Goal: Task Accomplishment & Management: Complete application form

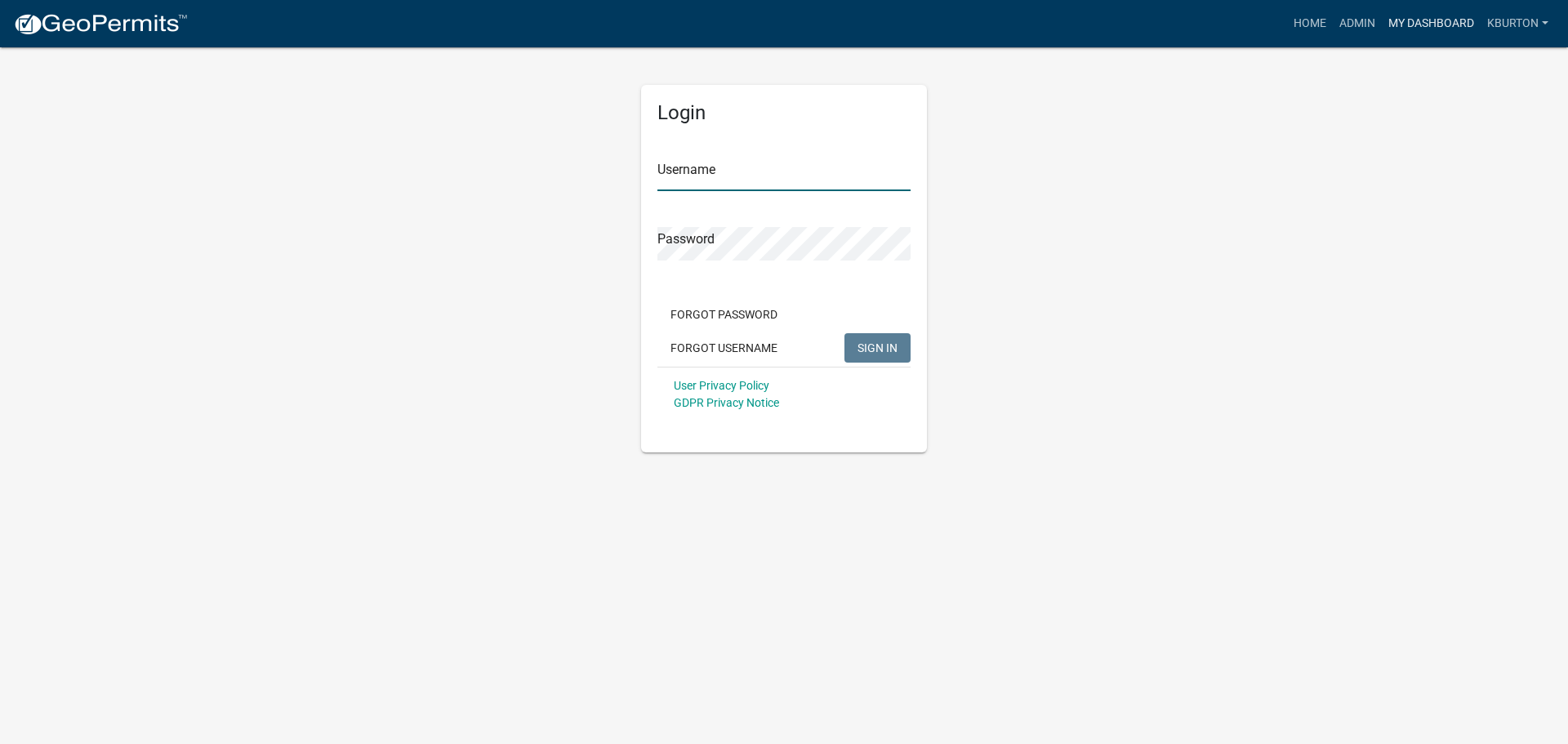
type input "kburton"
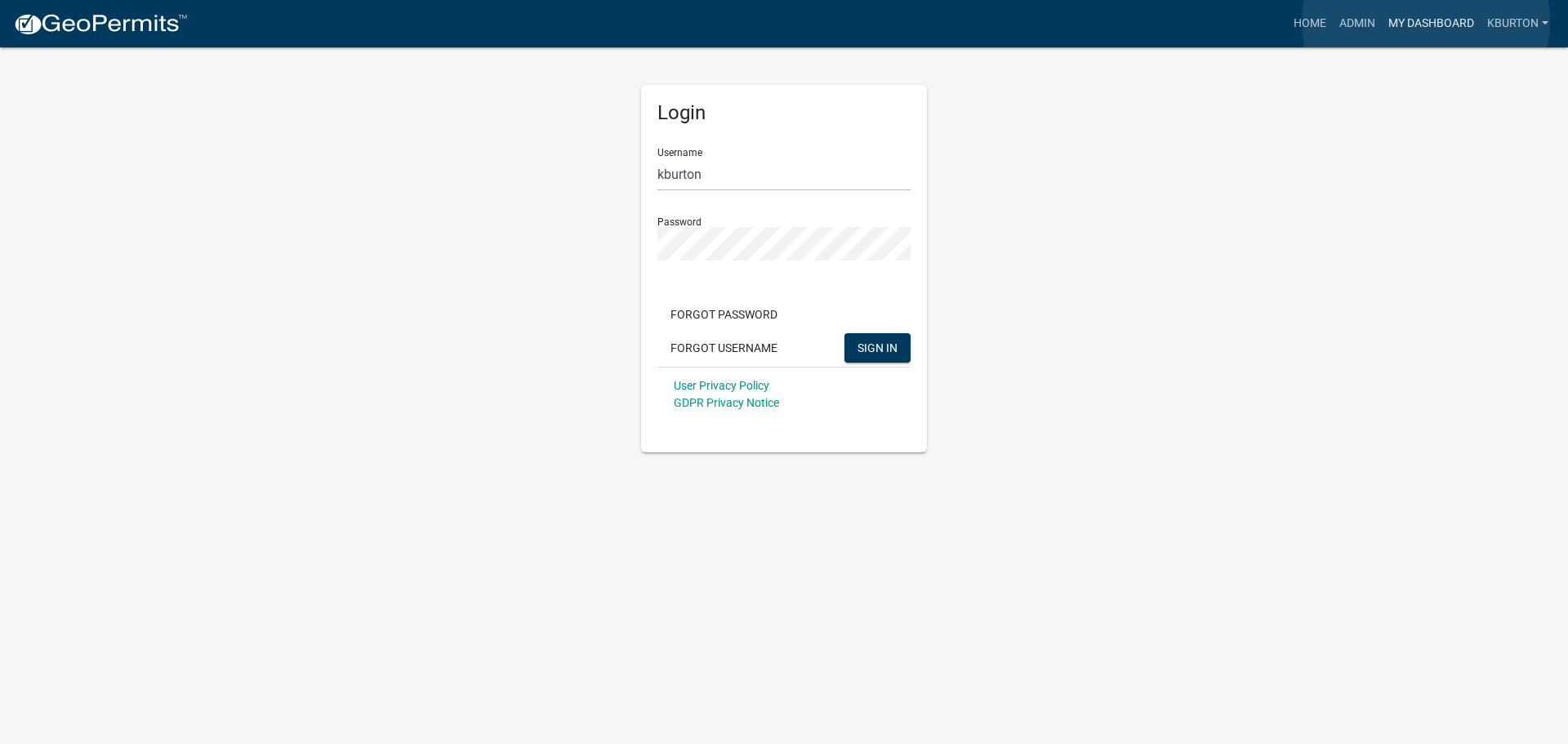
click at [1426, 21] on link "My Dashboard" at bounding box center [1431, 24] width 99 height 31
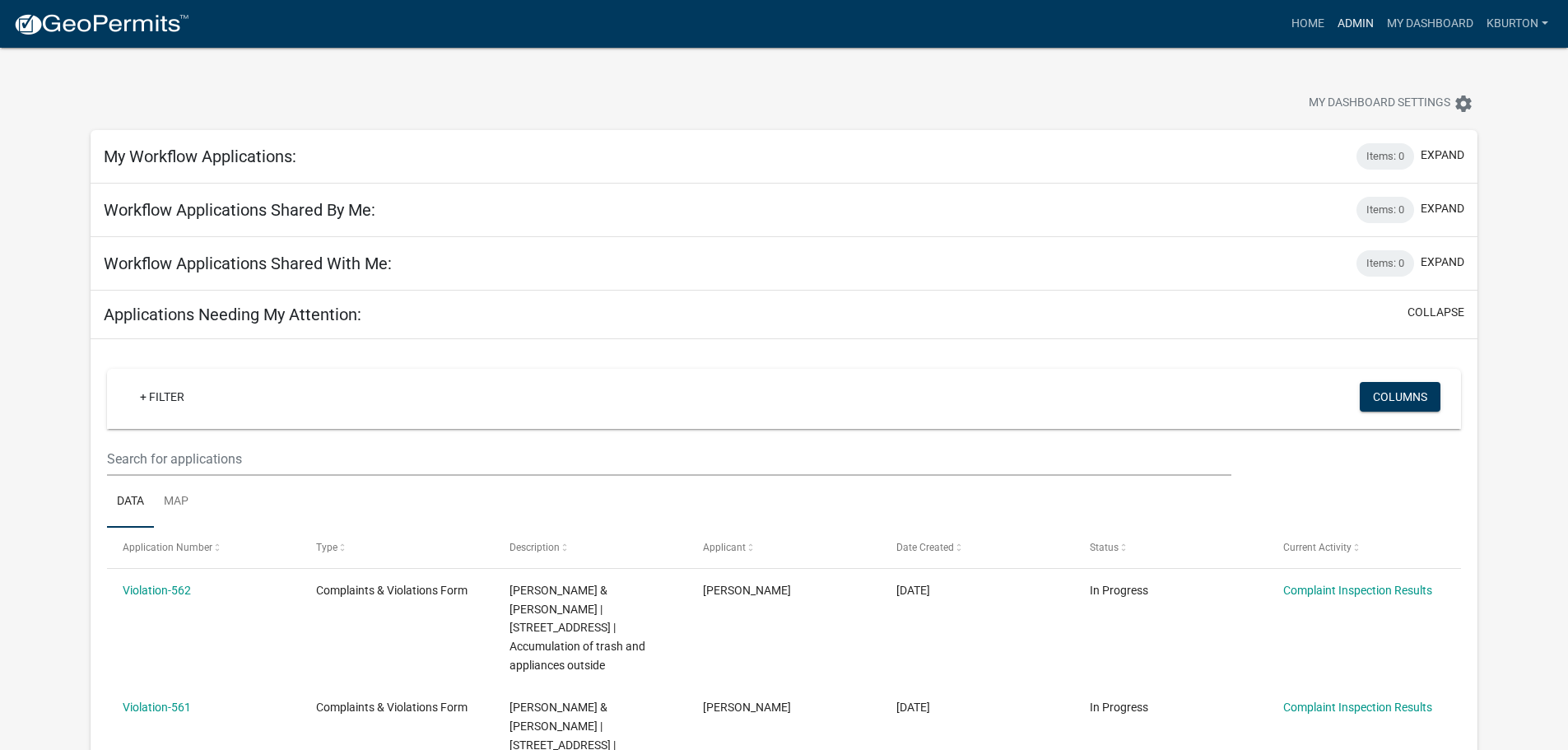
click at [1357, 26] on link "Admin" at bounding box center [1355, 24] width 50 height 31
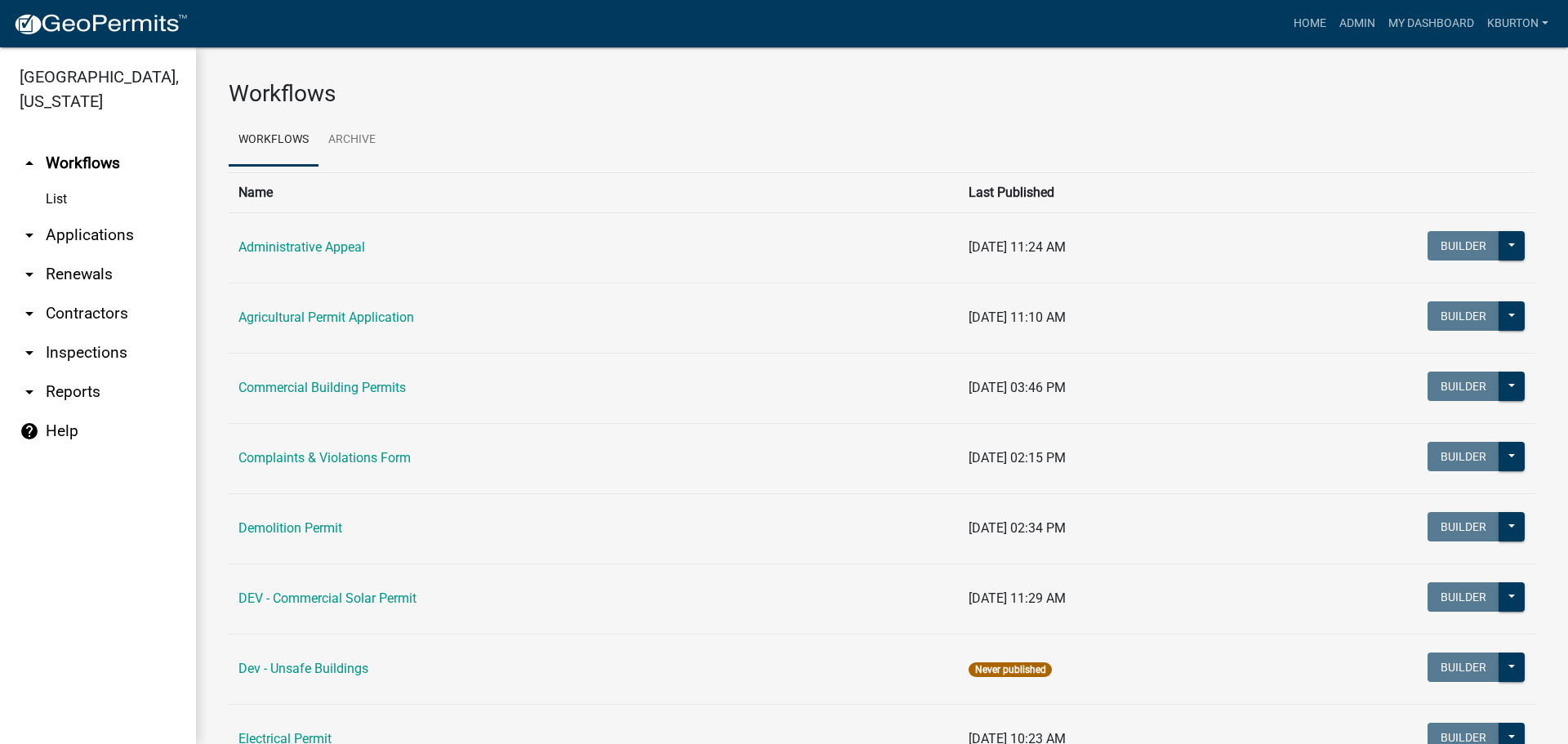
click at [106, 333] on link "arrow_drop_down Inspections" at bounding box center [98, 352] width 196 height 39
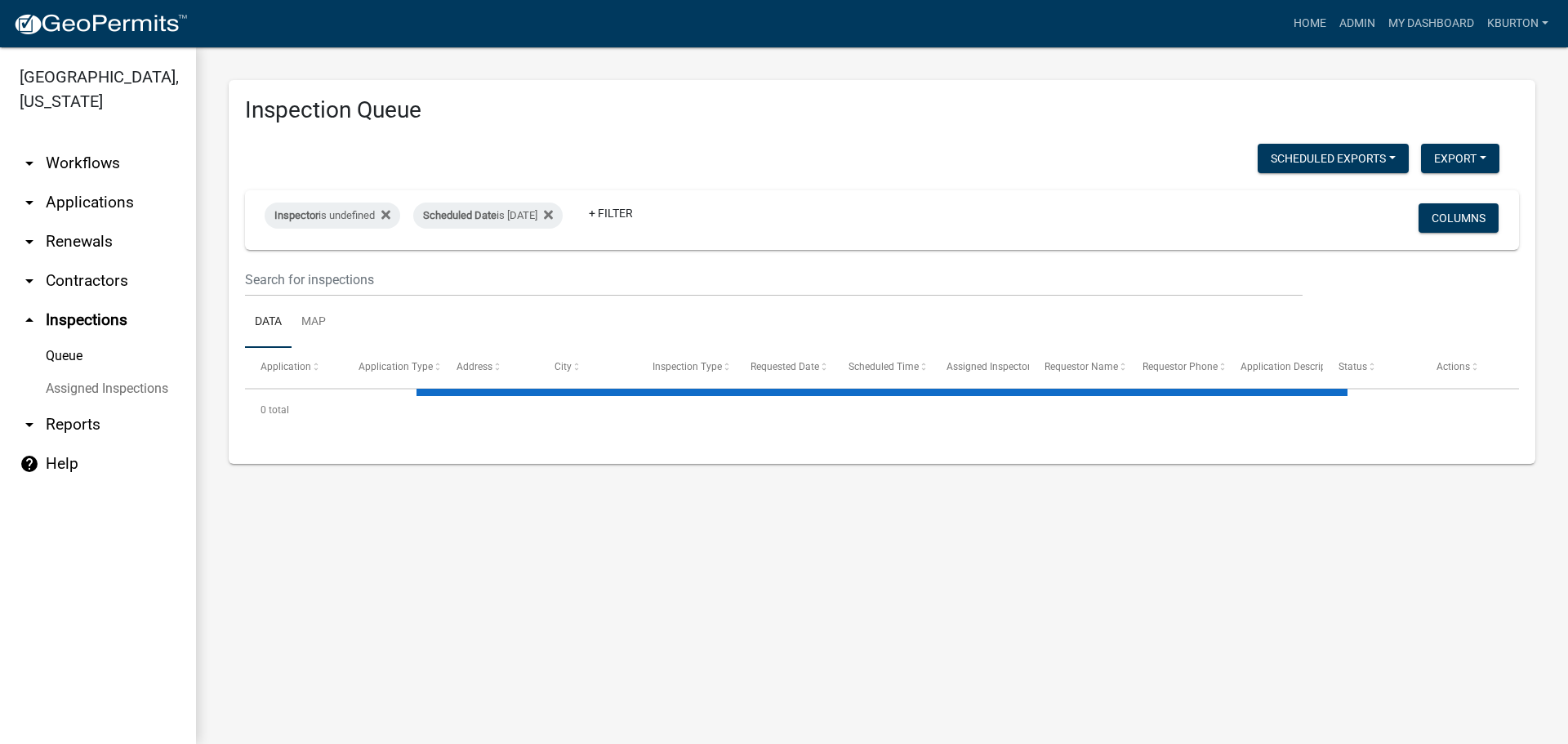
select select "1: 25"
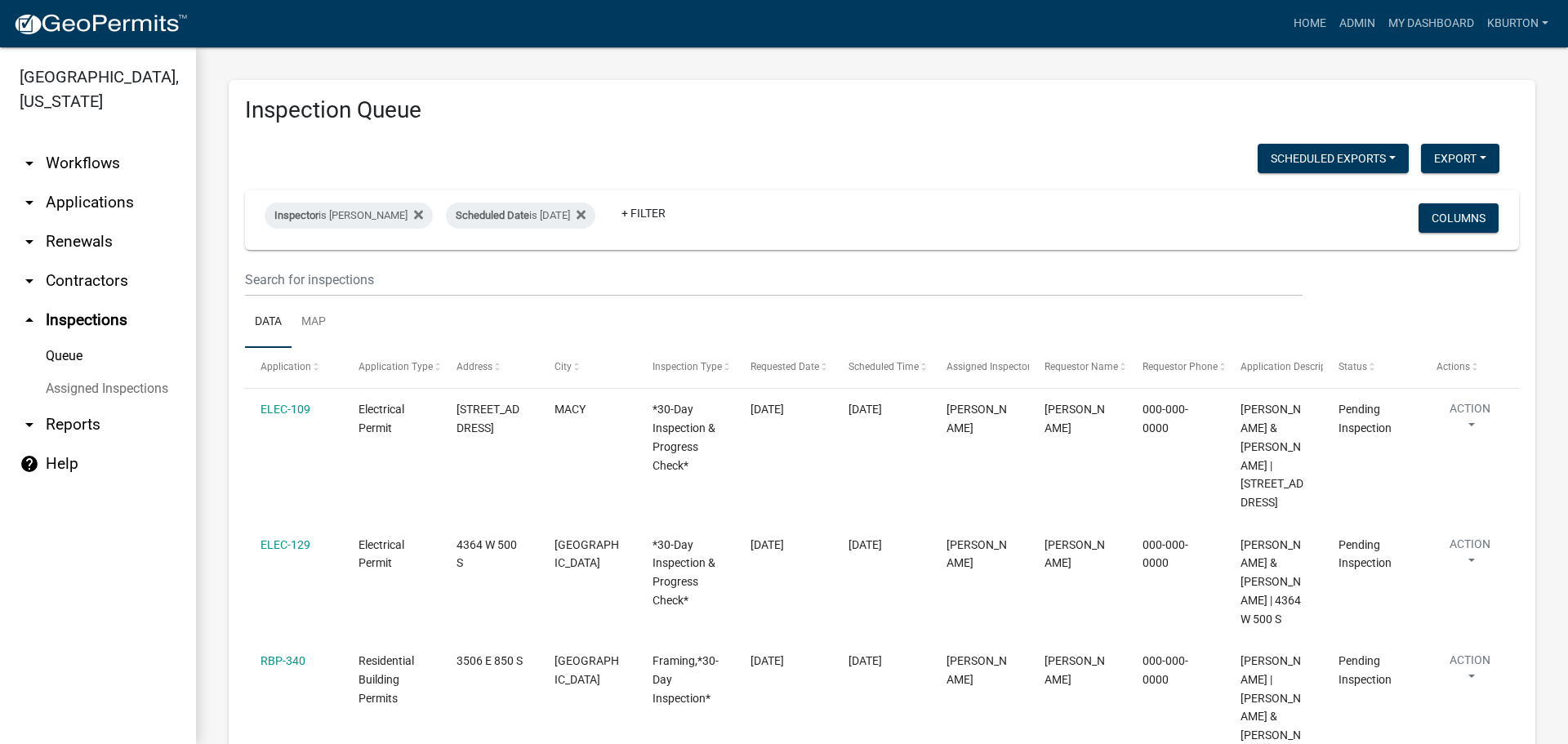
click at [105, 372] on link "Assigned Inspections" at bounding box center [98, 389] width 196 height 33
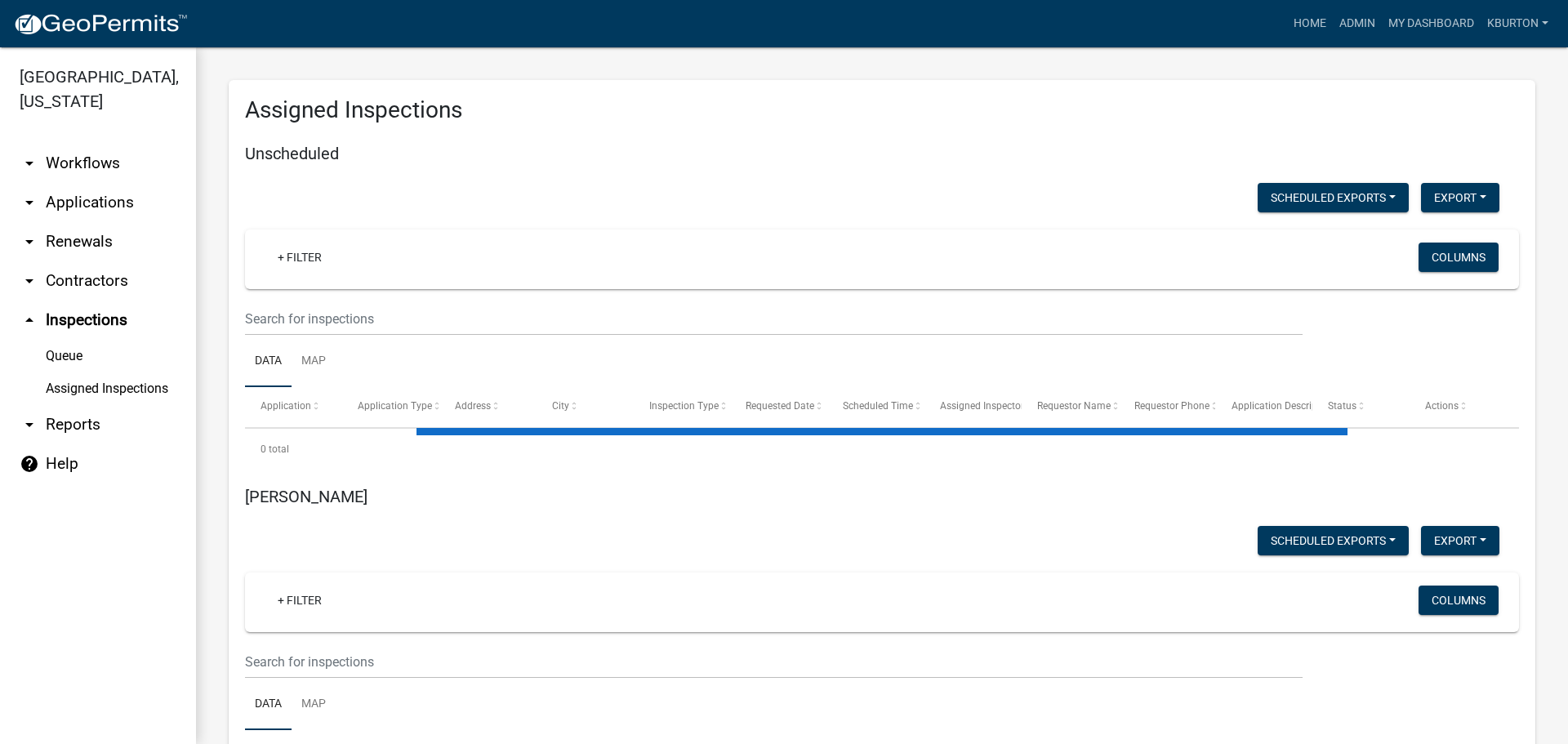
click at [77, 340] on link "Queue" at bounding box center [98, 356] width 196 height 33
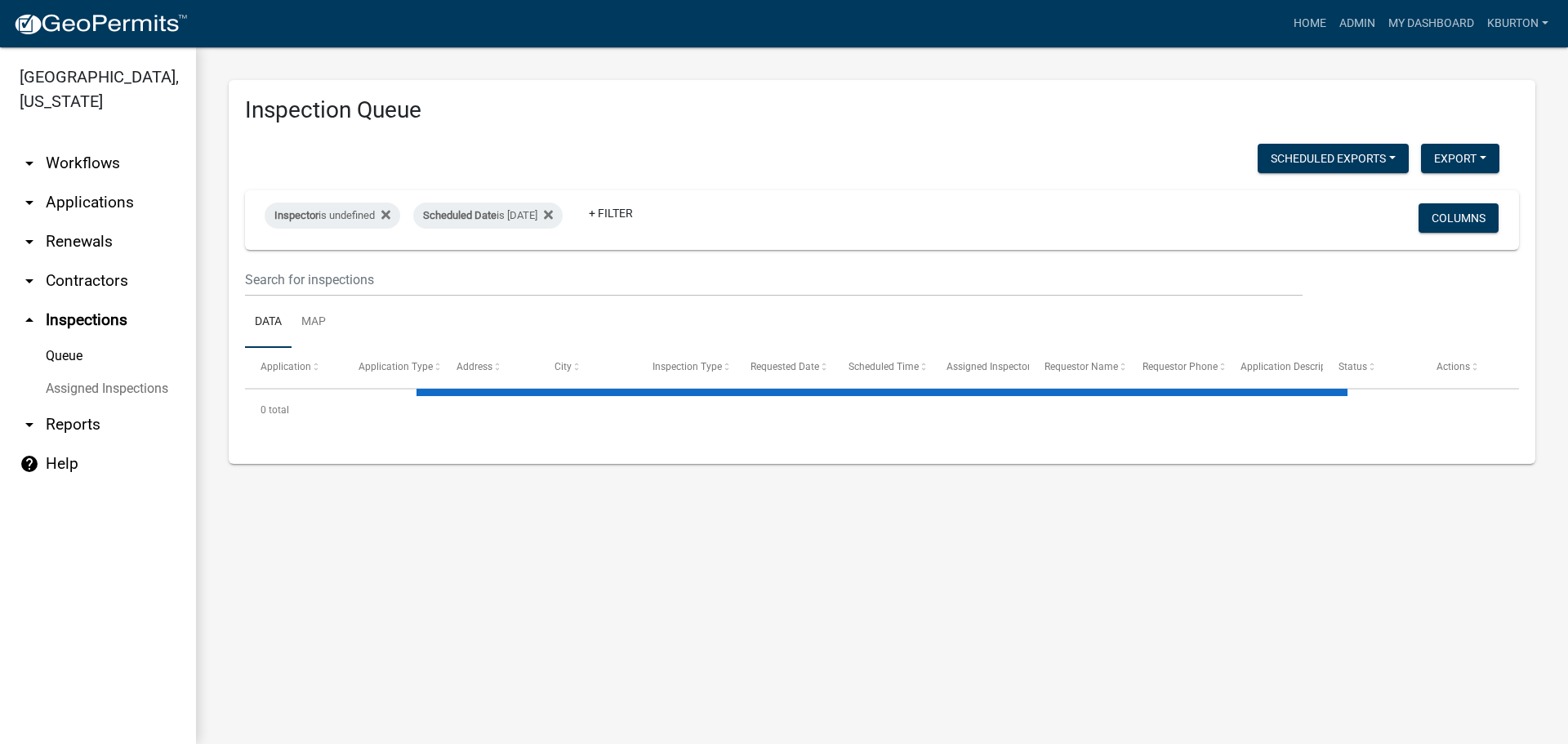
select select "1: 25"
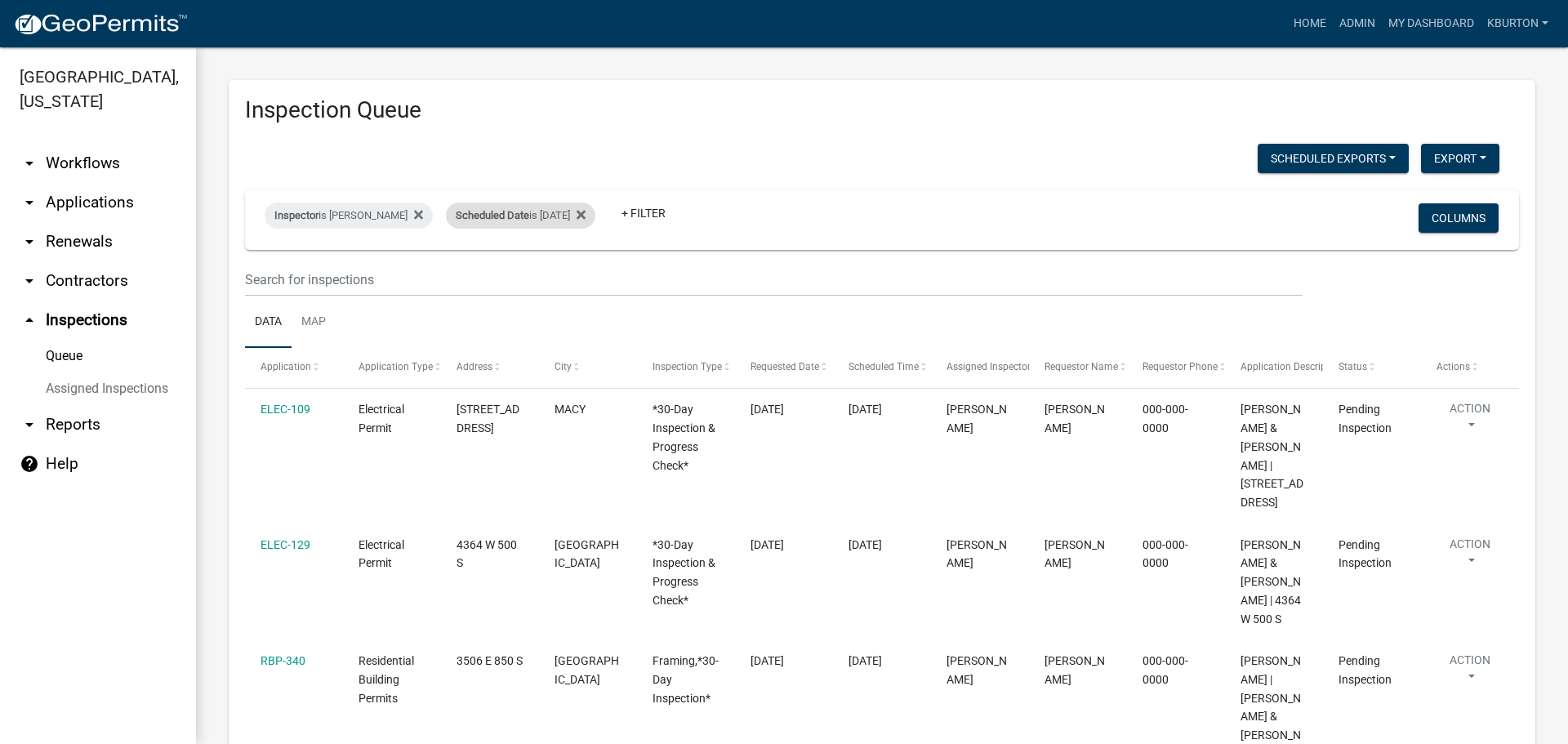
click at [507, 205] on div "Scheduled Date is [DATE]" at bounding box center [521, 215] width 150 height 26
click at [569, 267] on input "[DATE]" at bounding box center [523, 276] width 114 height 34
click at [573, 274] on input "[DATE]" at bounding box center [523, 276] width 114 height 34
click at [532, 320] on button "Done" at bounding box center [523, 325] width 114 height 29
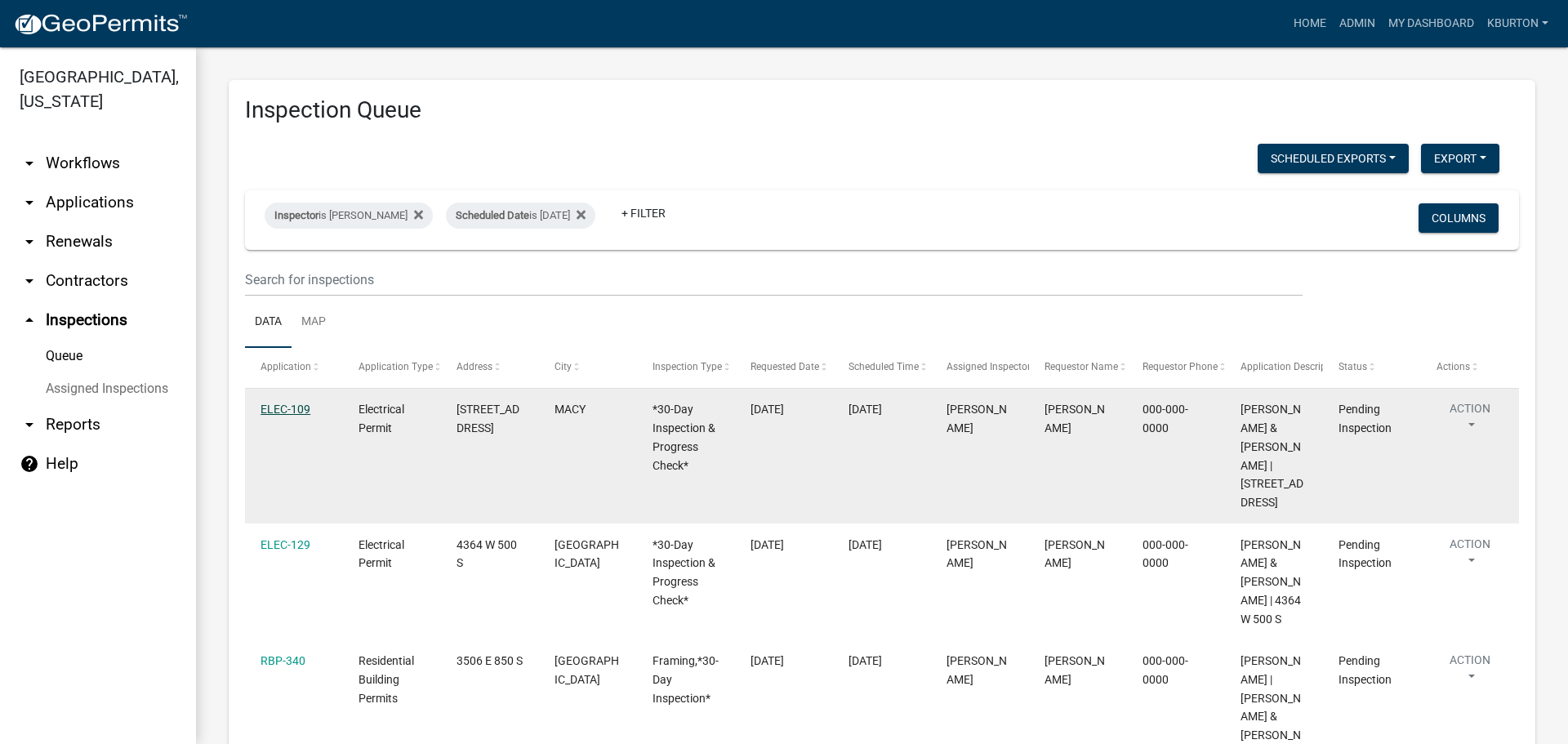
click at [299, 406] on link "ELEC-109" at bounding box center [285, 409] width 50 height 13
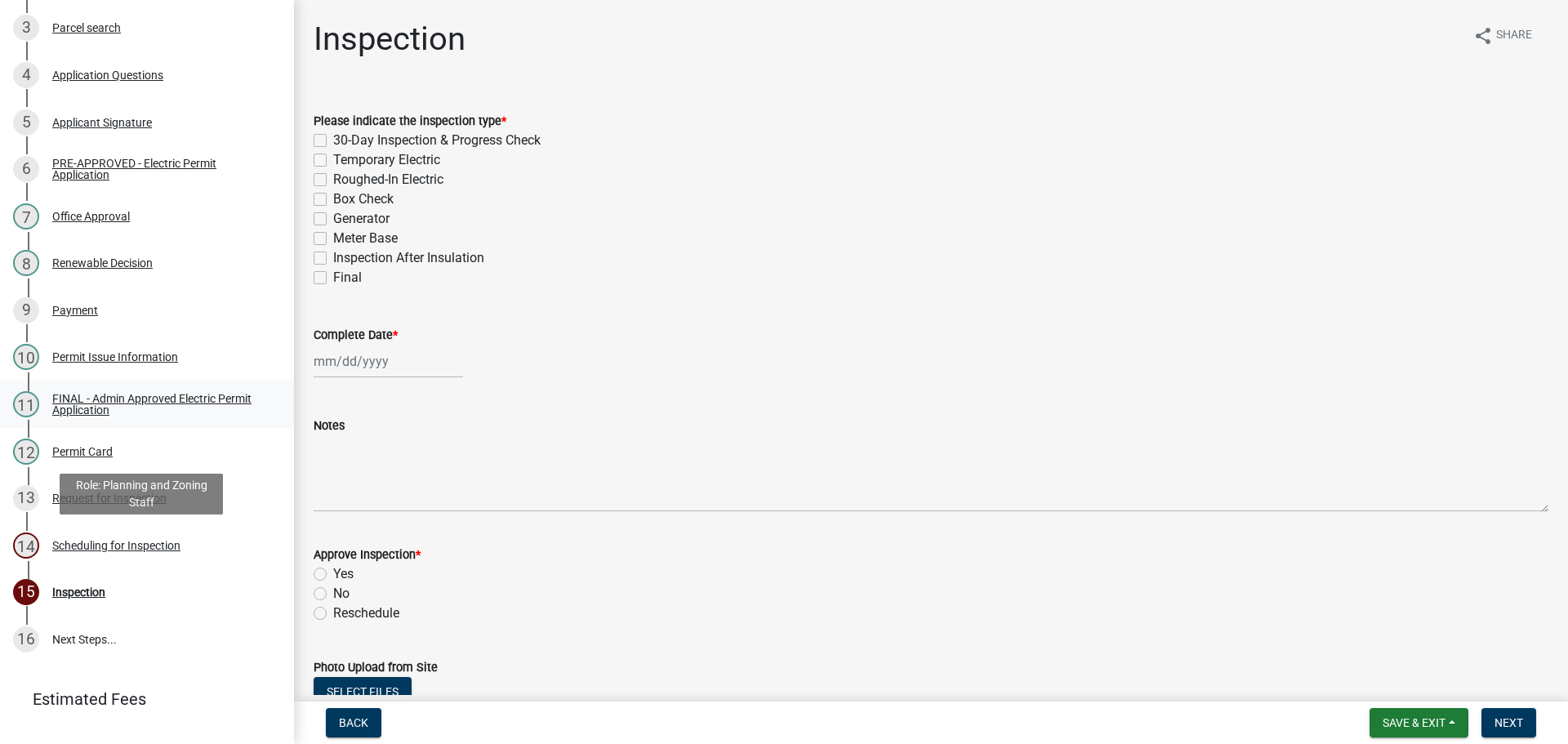
scroll to position [403, 0]
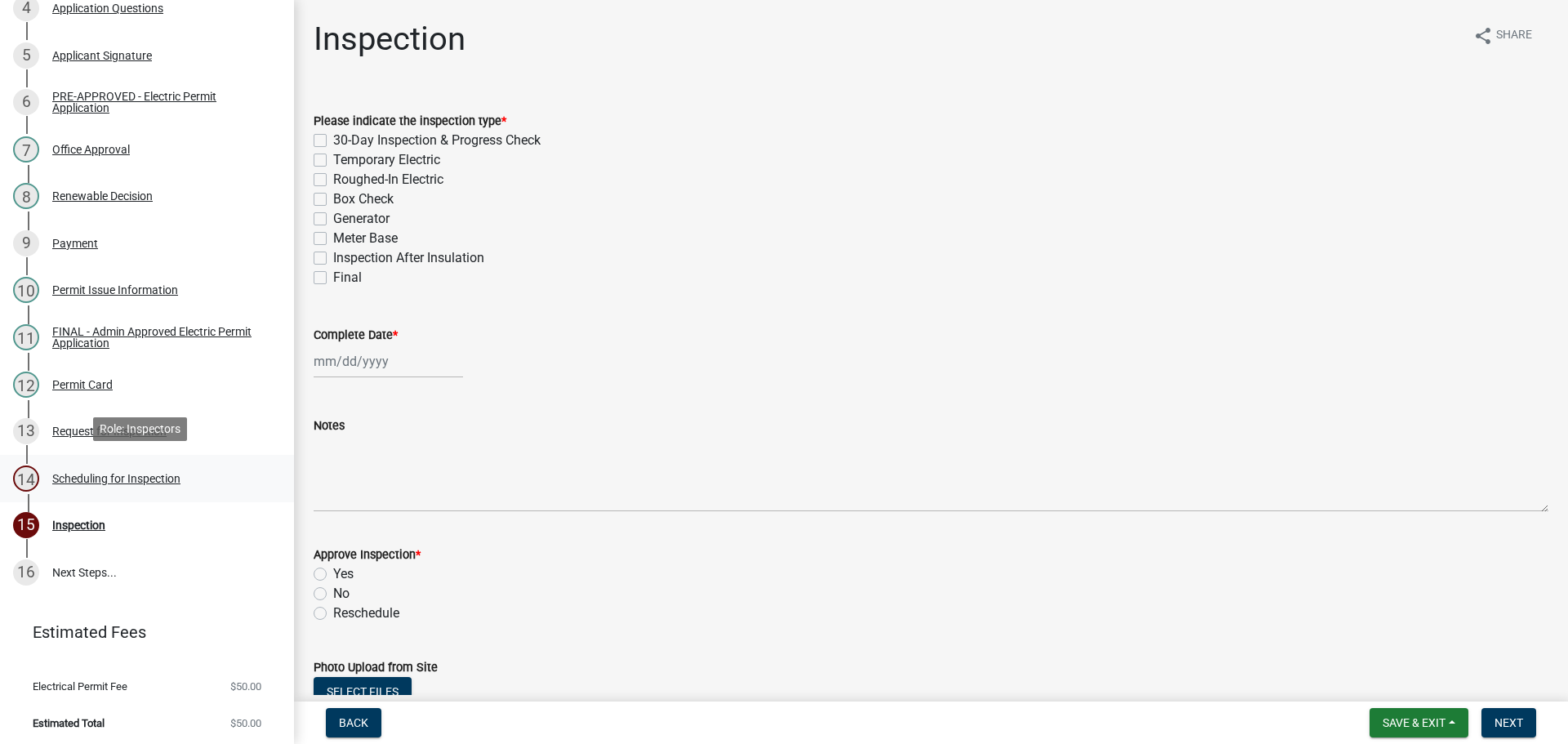
click at [143, 473] on div "Scheduling for Inspection" at bounding box center [116, 478] width 128 height 12
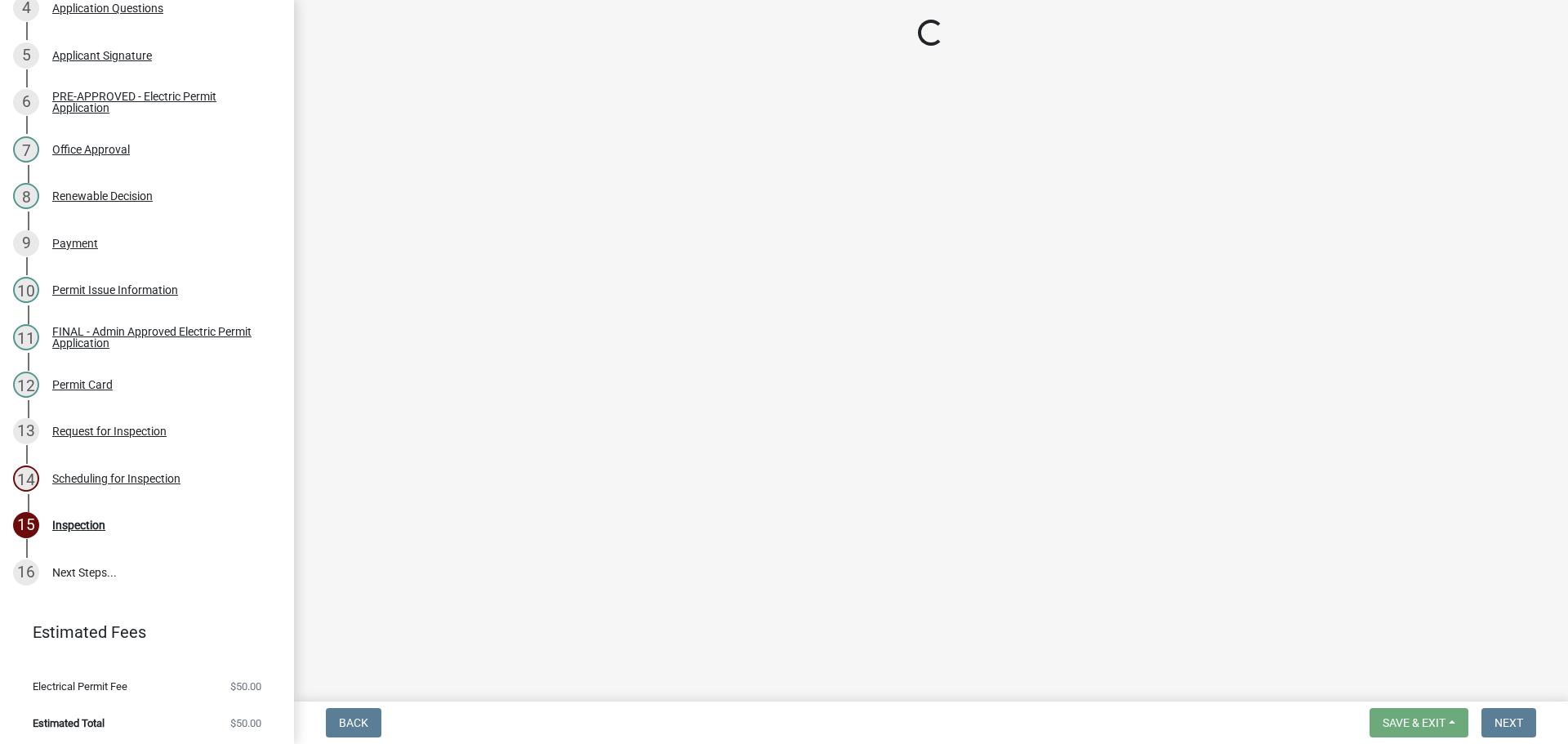
select select "25b75ae6-03c7-4280-9b34-fcf63005d5e5"
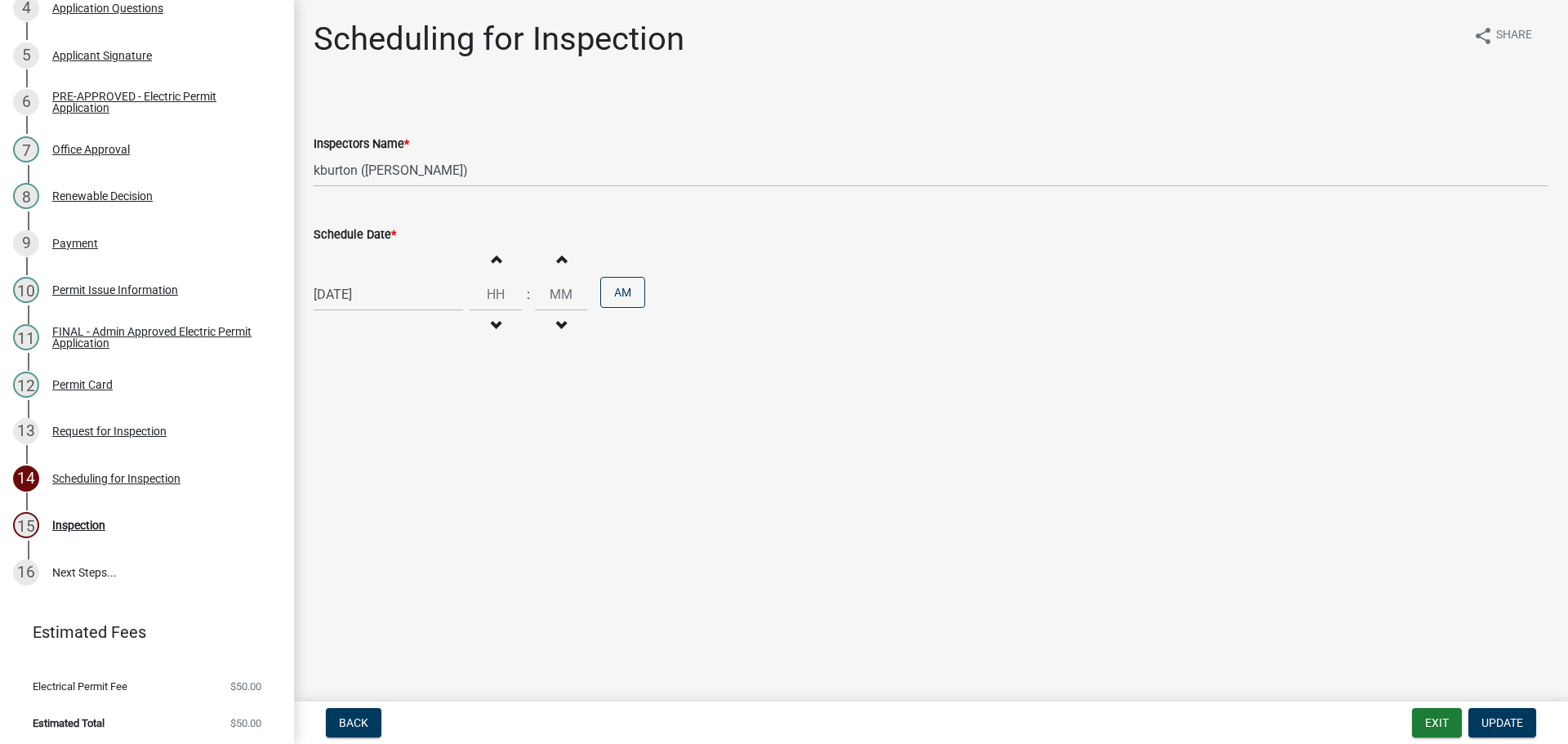
click at [364, 229] on label "Schedule Date *" at bounding box center [354, 235] width 82 height 12
click at [364, 278] on input "[DATE]" at bounding box center [388, 294] width 150 height 34
select select "9"
select select "2025"
click at [409, 433] on div "18" at bounding box center [408, 434] width 26 height 26
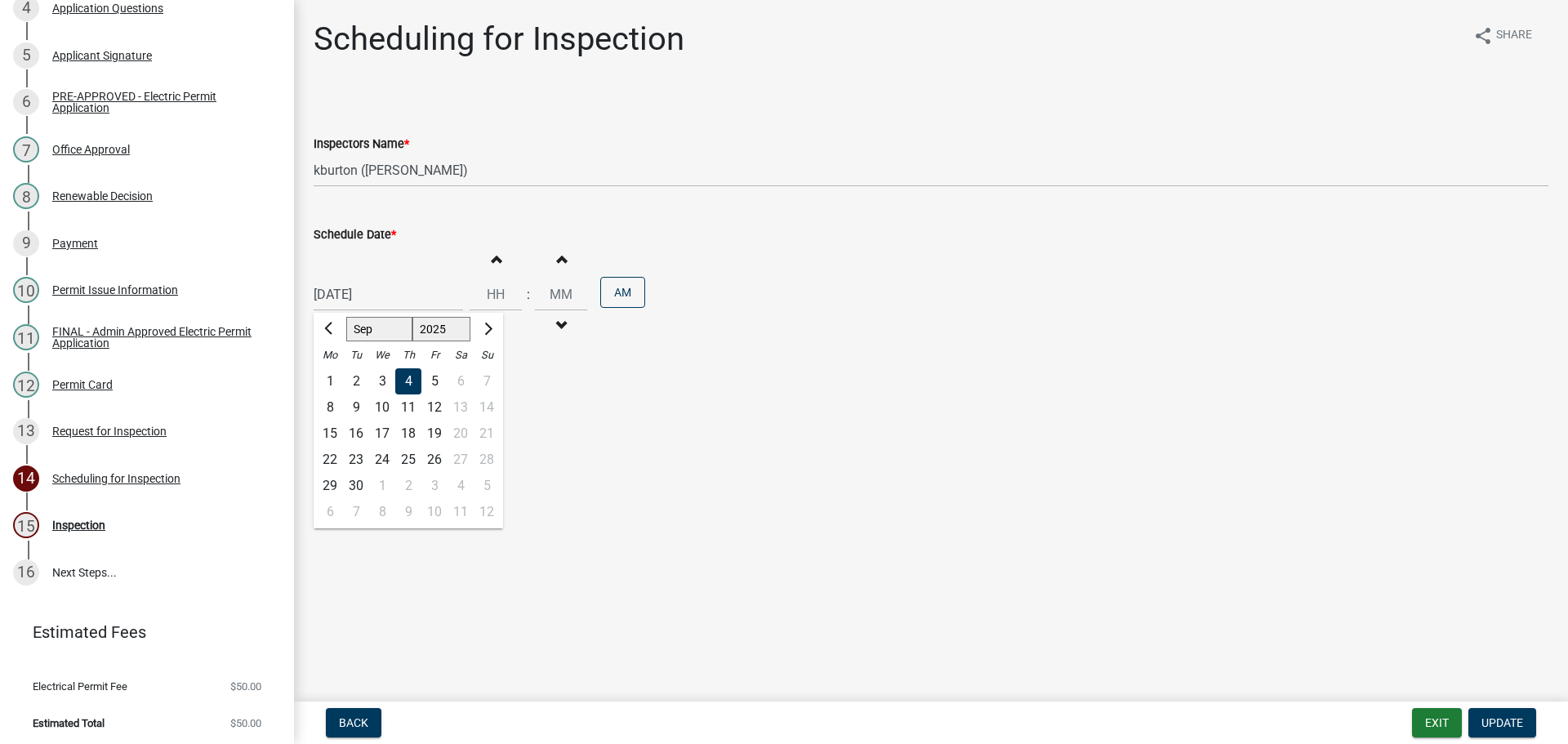
type input "[DATE]"
click at [1499, 716] on span "Update" at bounding box center [1502, 722] width 42 height 13
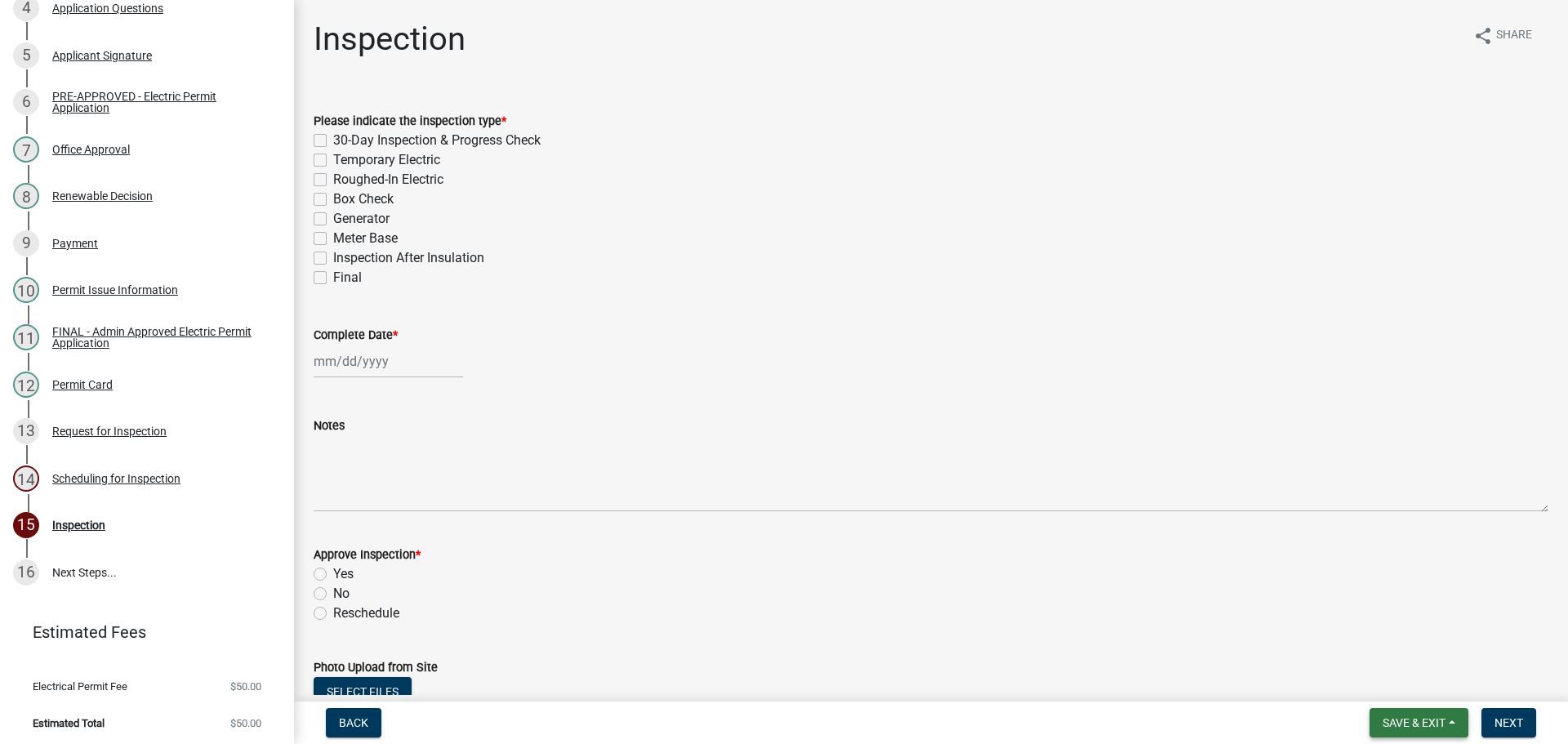
click at [1423, 716] on span "Save & Exit" at bounding box center [1414, 722] width 63 height 13
click at [1416, 683] on button "Save & Exit" at bounding box center [1403, 679] width 131 height 39
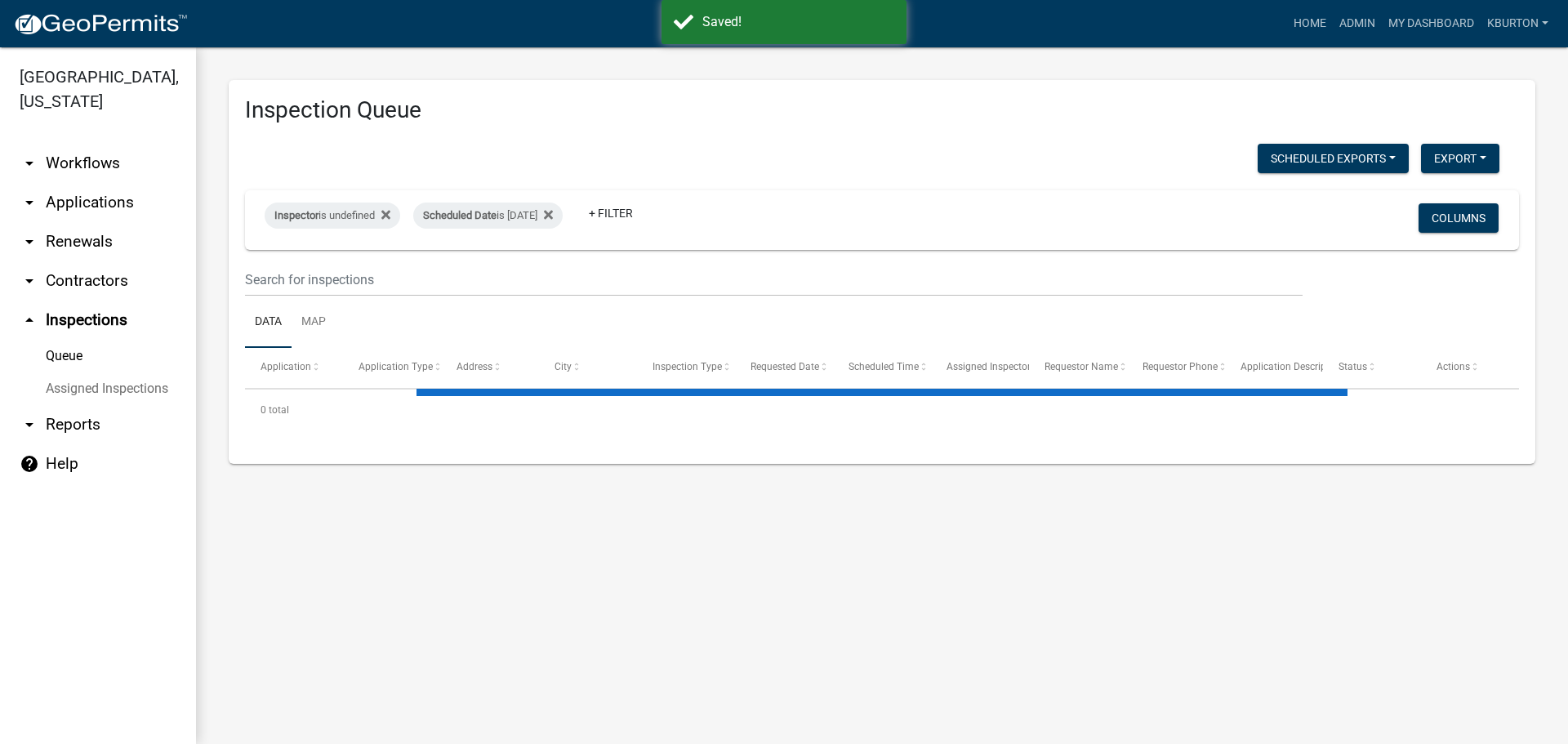
select select "1: 25"
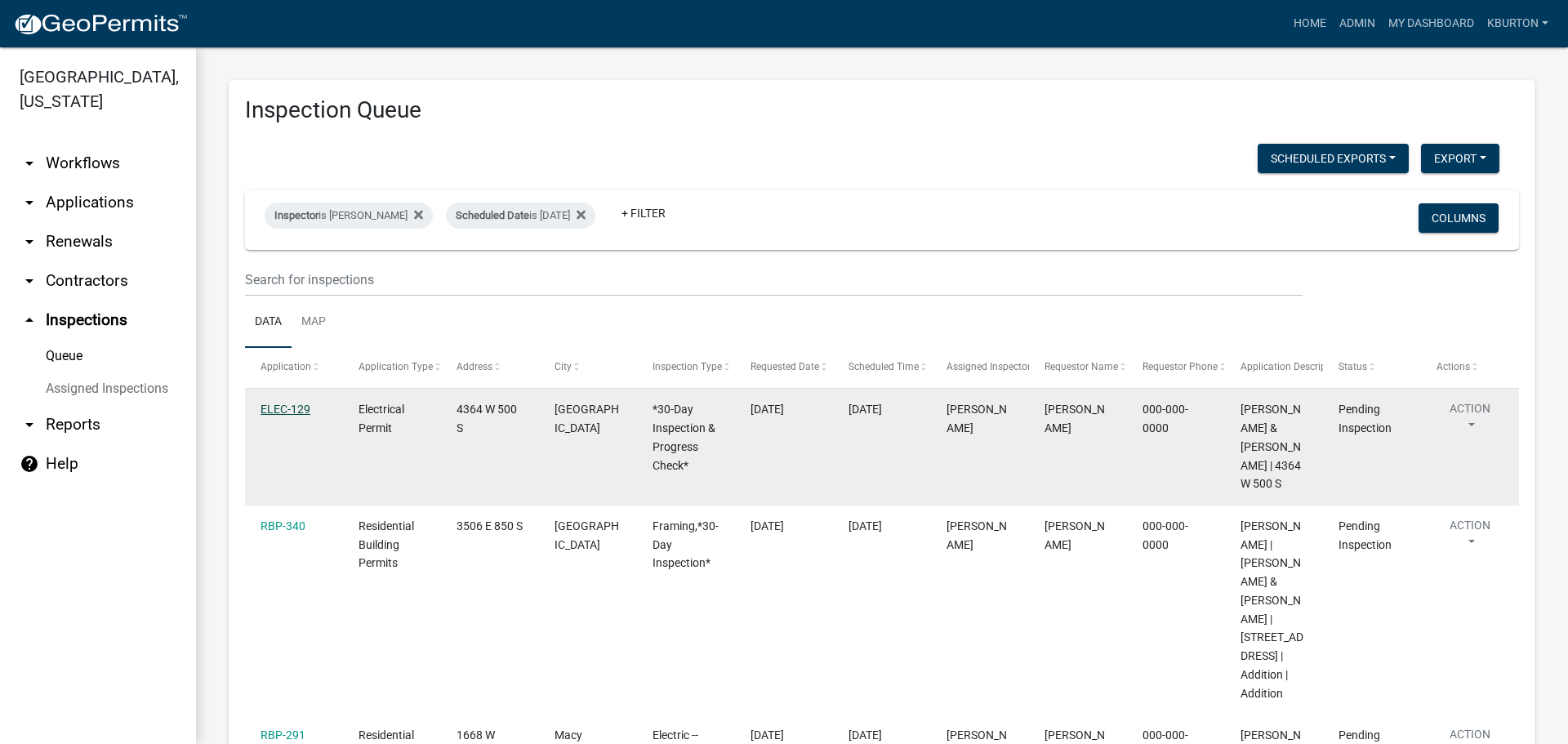
click at [283, 404] on link "ELEC-129" at bounding box center [285, 409] width 50 height 13
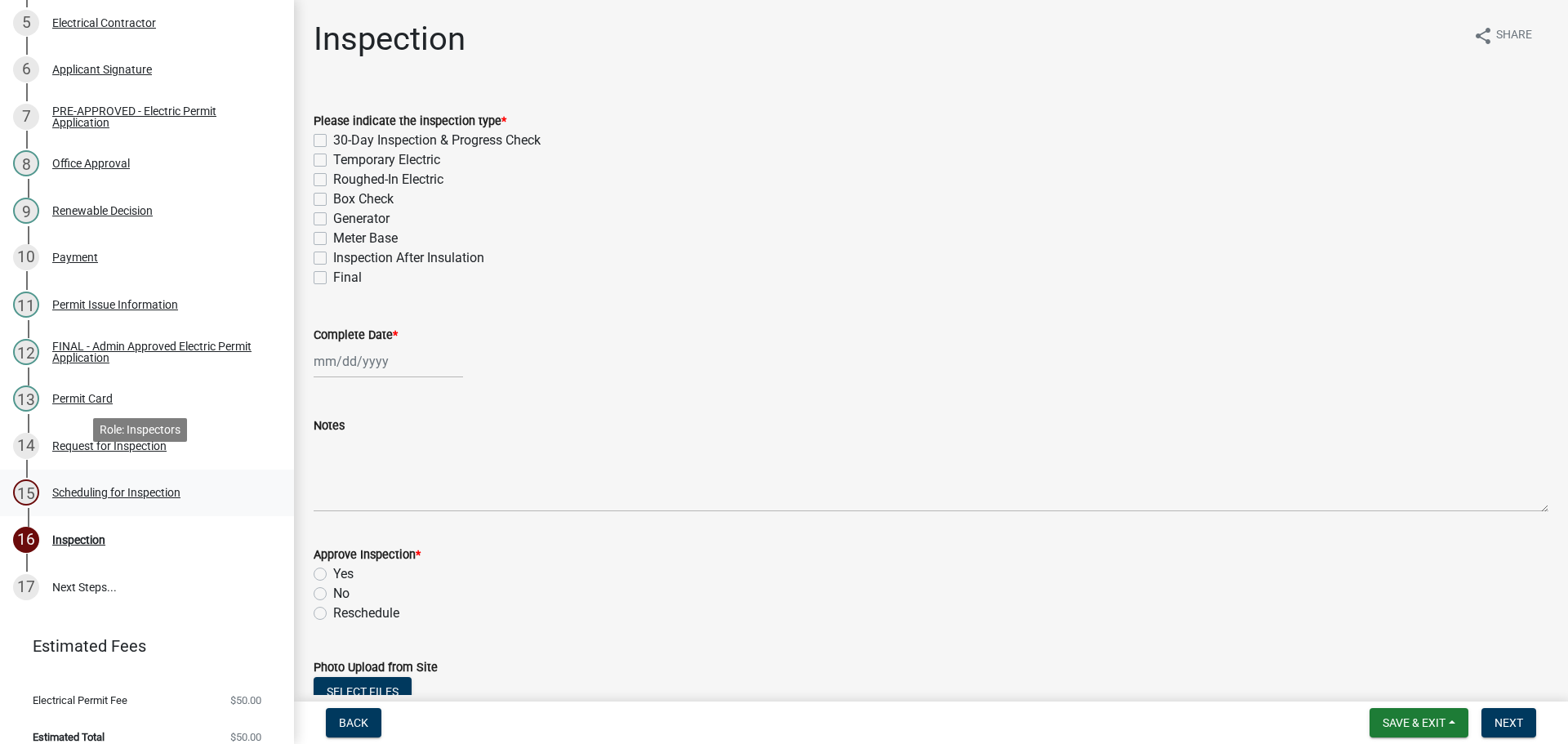
scroll to position [451, 0]
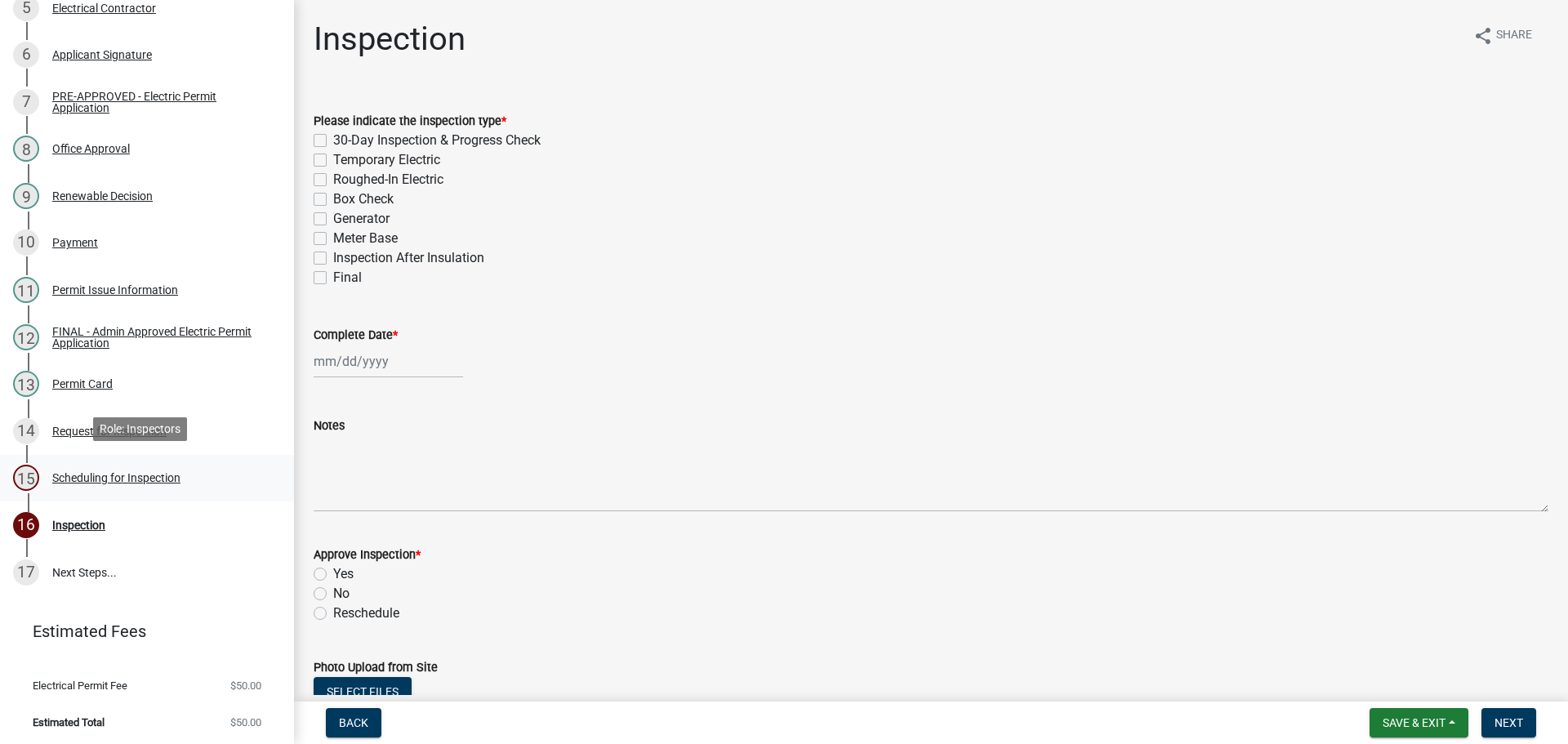
click at [167, 477] on div "Scheduling for Inspection" at bounding box center [116, 477] width 128 height 12
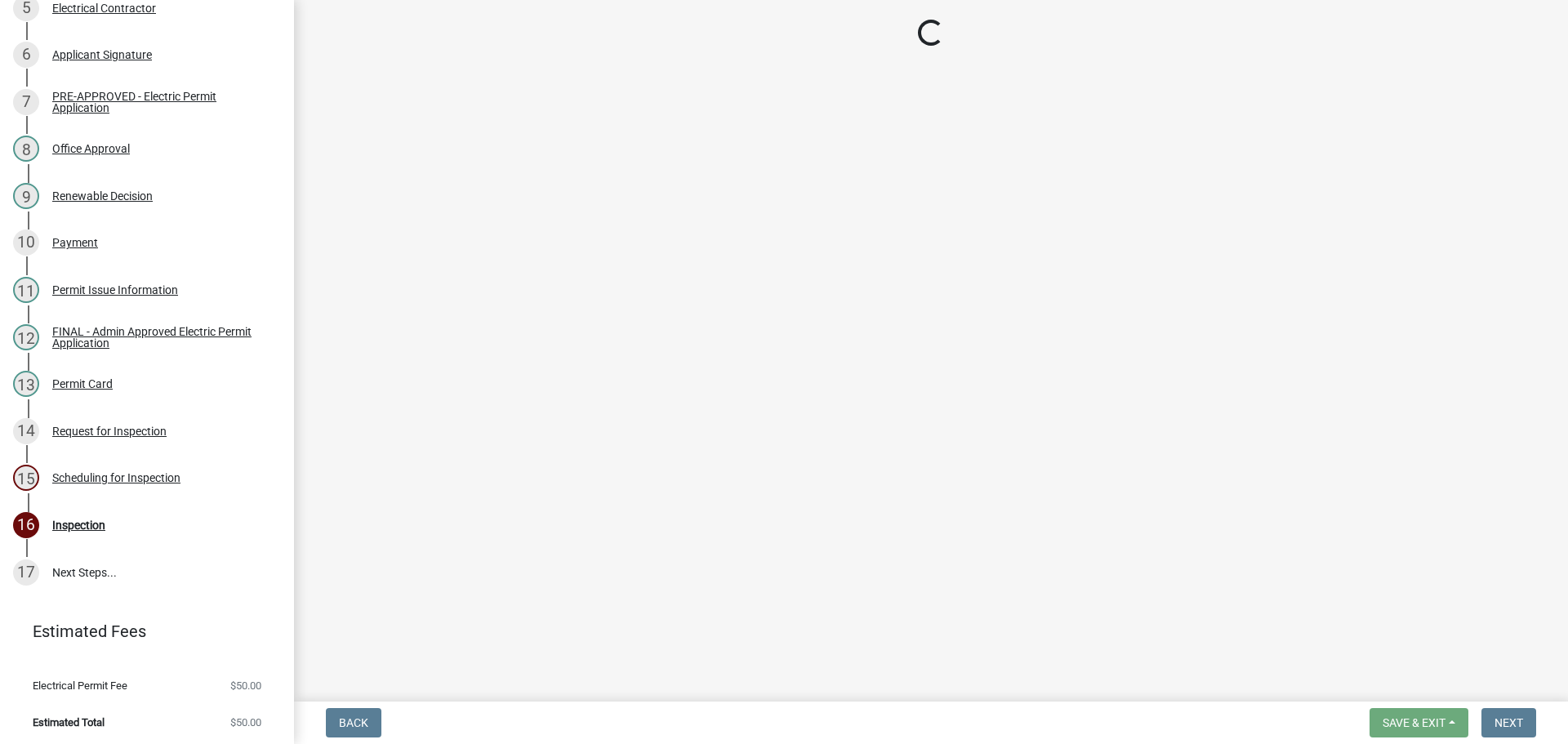
select select "25b75ae6-03c7-4280-9b34-fcf63005d5e5"
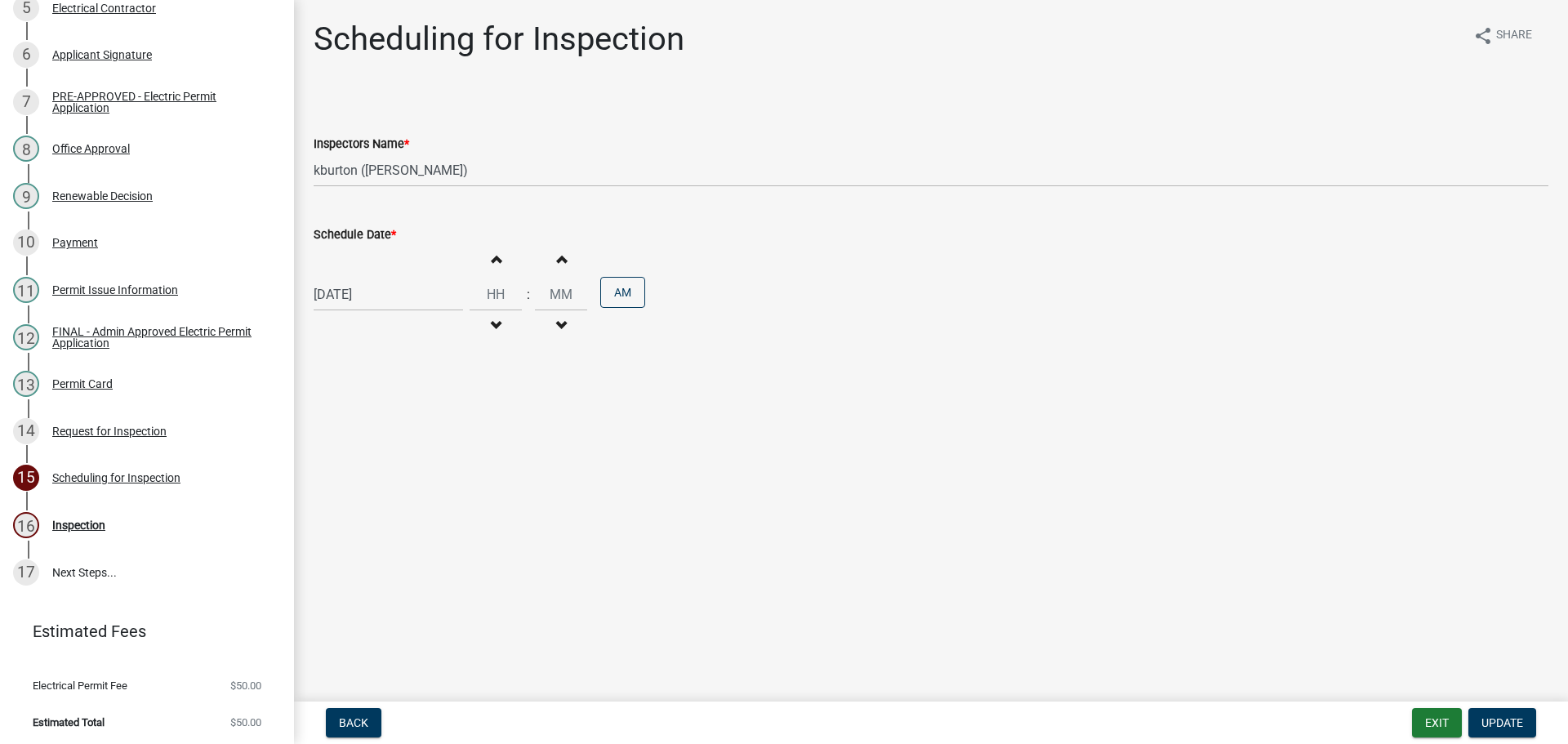
click at [360, 236] on label "Schedule Date *" at bounding box center [354, 235] width 82 height 12
click at [360, 278] on input "[DATE]" at bounding box center [388, 294] width 150 height 34
select select "9"
select select "2025"
click at [355, 432] on div "16" at bounding box center [356, 434] width 26 height 26
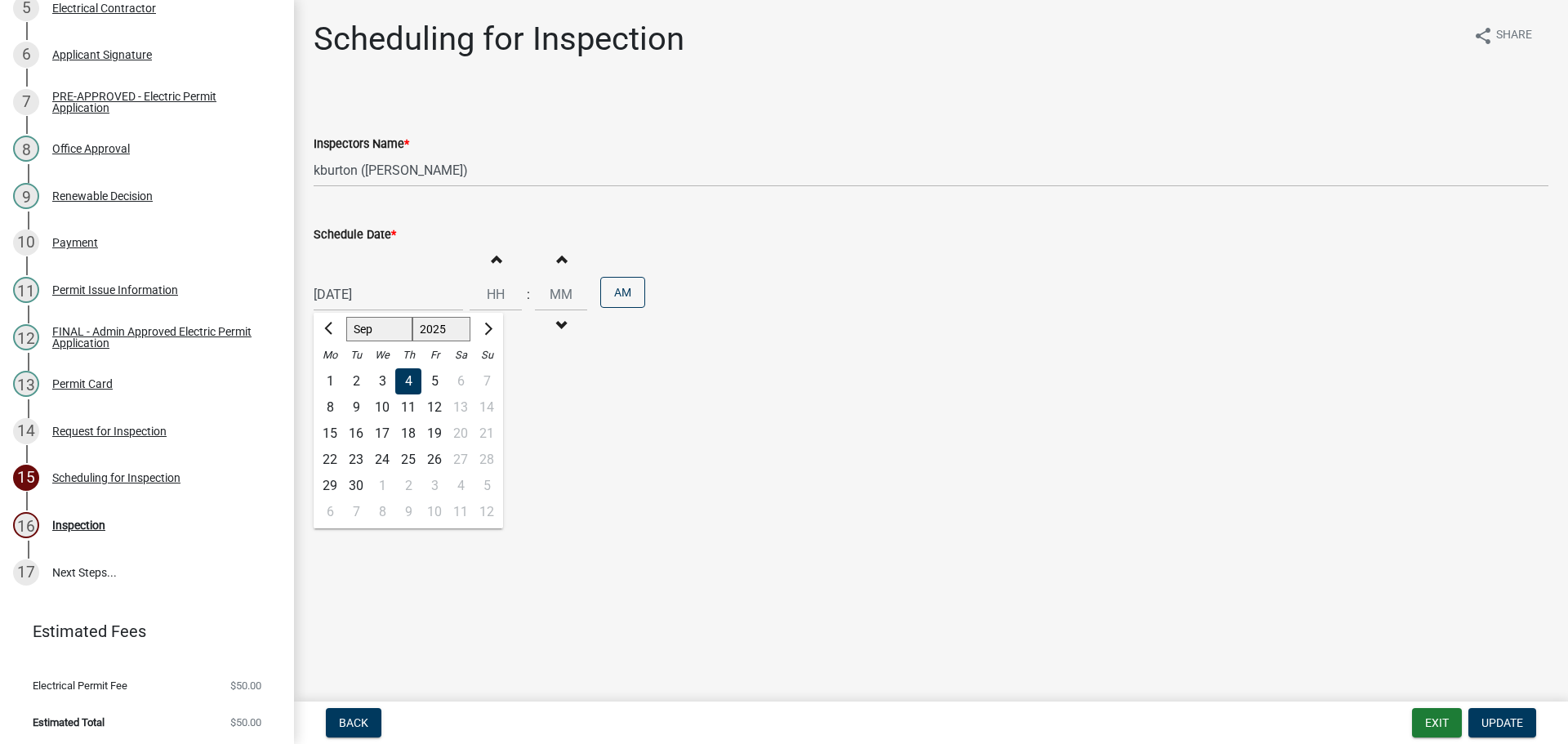
type input "[DATE]"
click at [1498, 721] on span "Update" at bounding box center [1502, 722] width 42 height 13
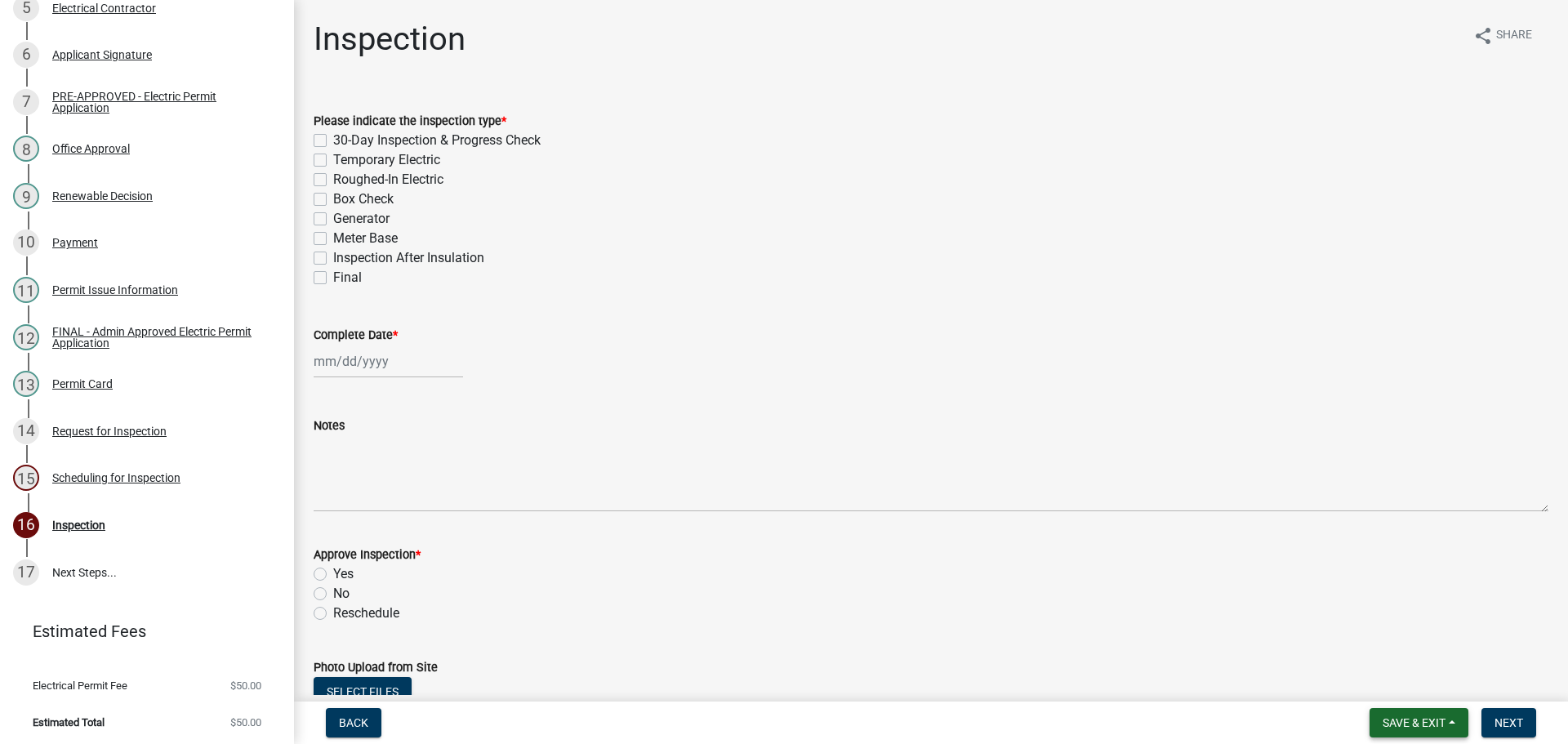
click at [1412, 713] on button "Save & Exit" at bounding box center [1419, 722] width 99 height 29
click at [1408, 684] on button "Save & Exit" at bounding box center [1403, 679] width 131 height 39
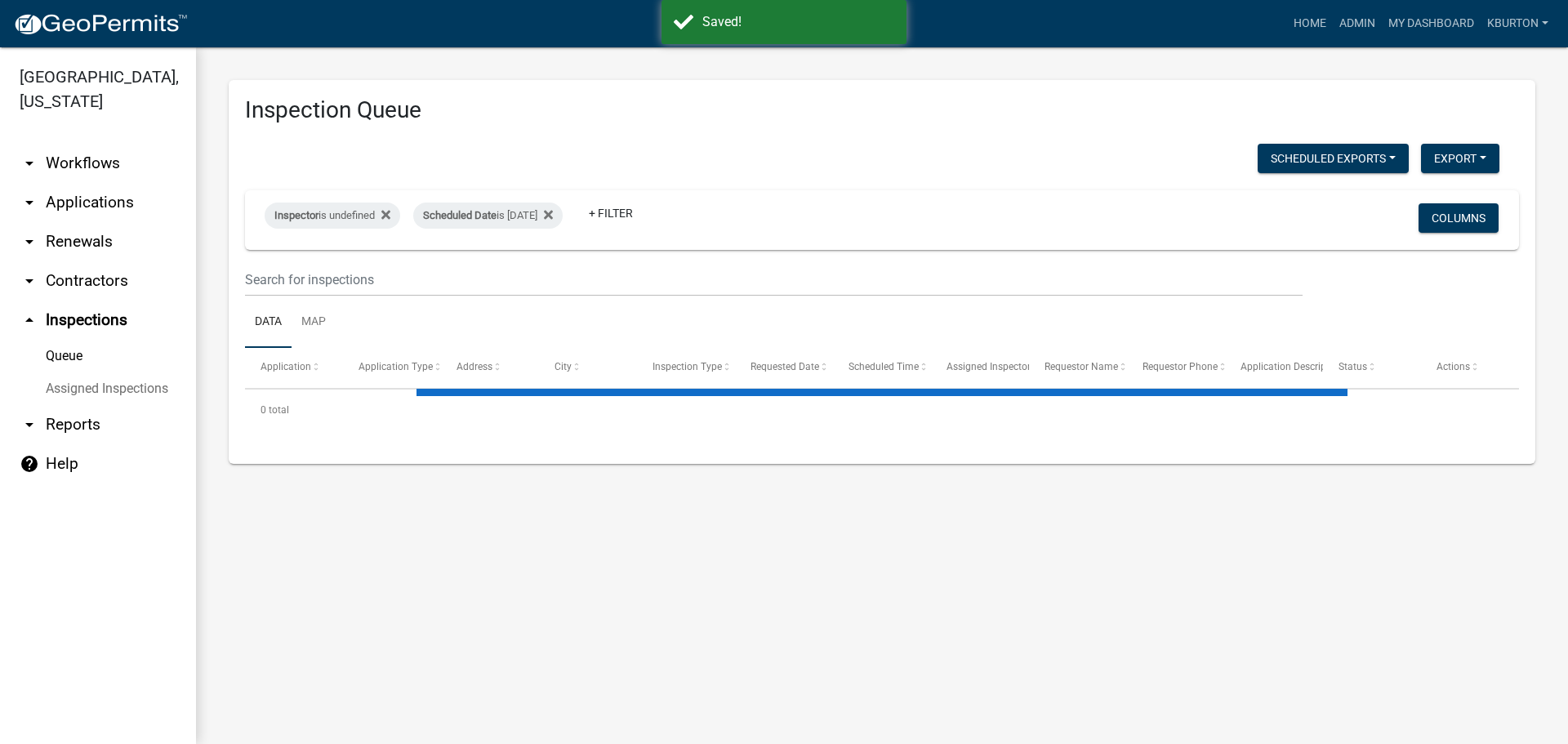
select select "1: 25"
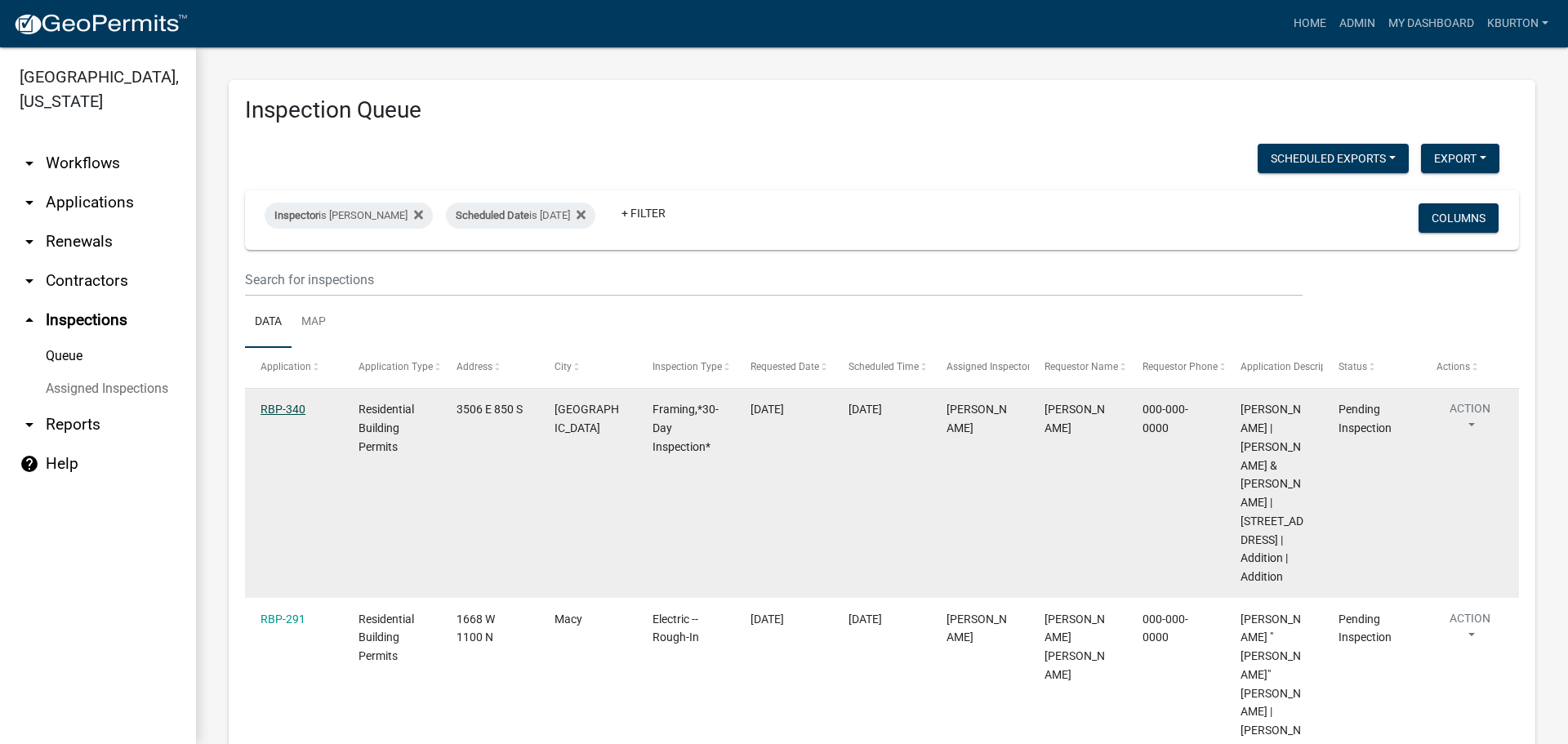
click at [294, 409] on link "RBP-340" at bounding box center [282, 409] width 45 height 13
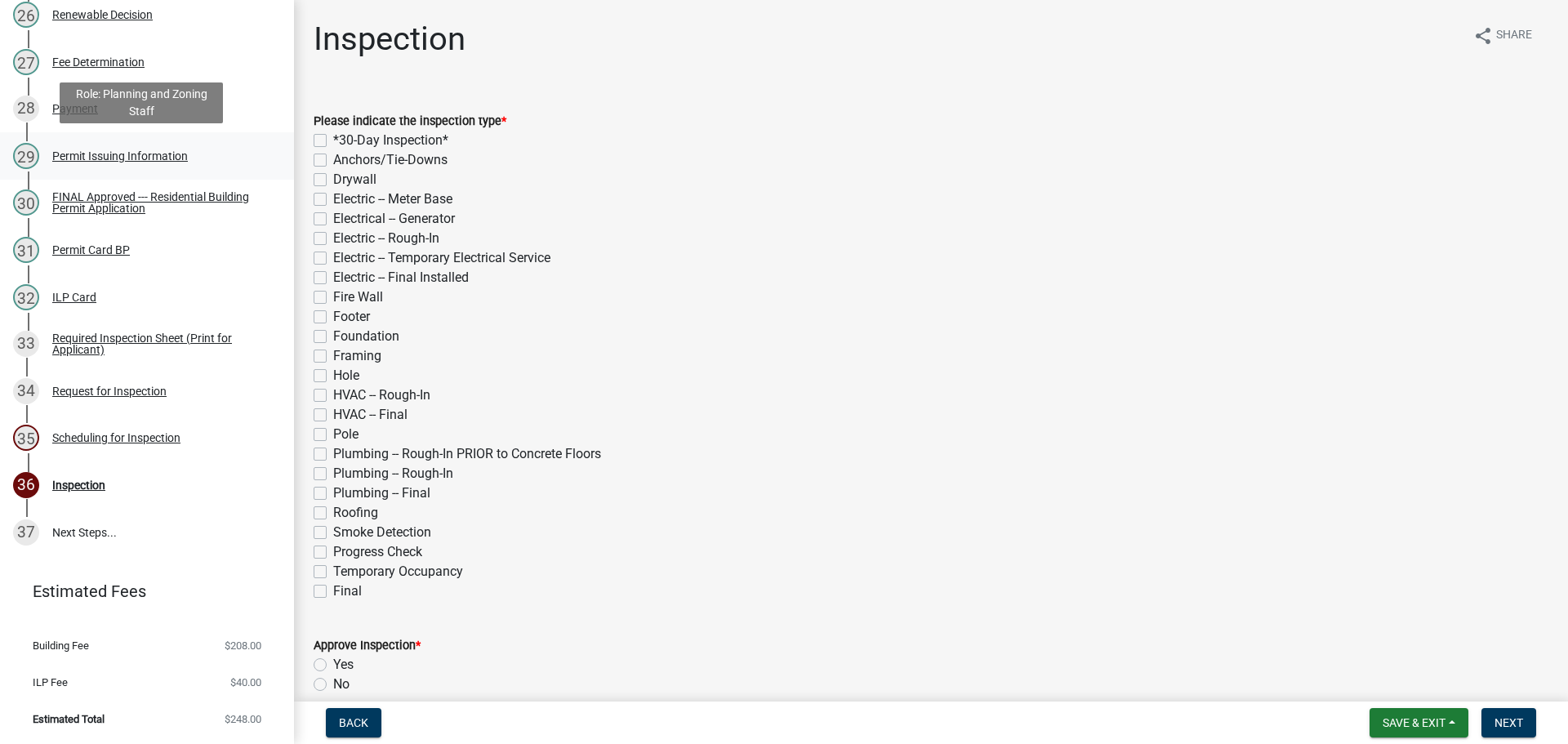
scroll to position [1451, 0]
click at [162, 440] on div "Scheduling for Inspection" at bounding box center [116, 437] width 128 height 12
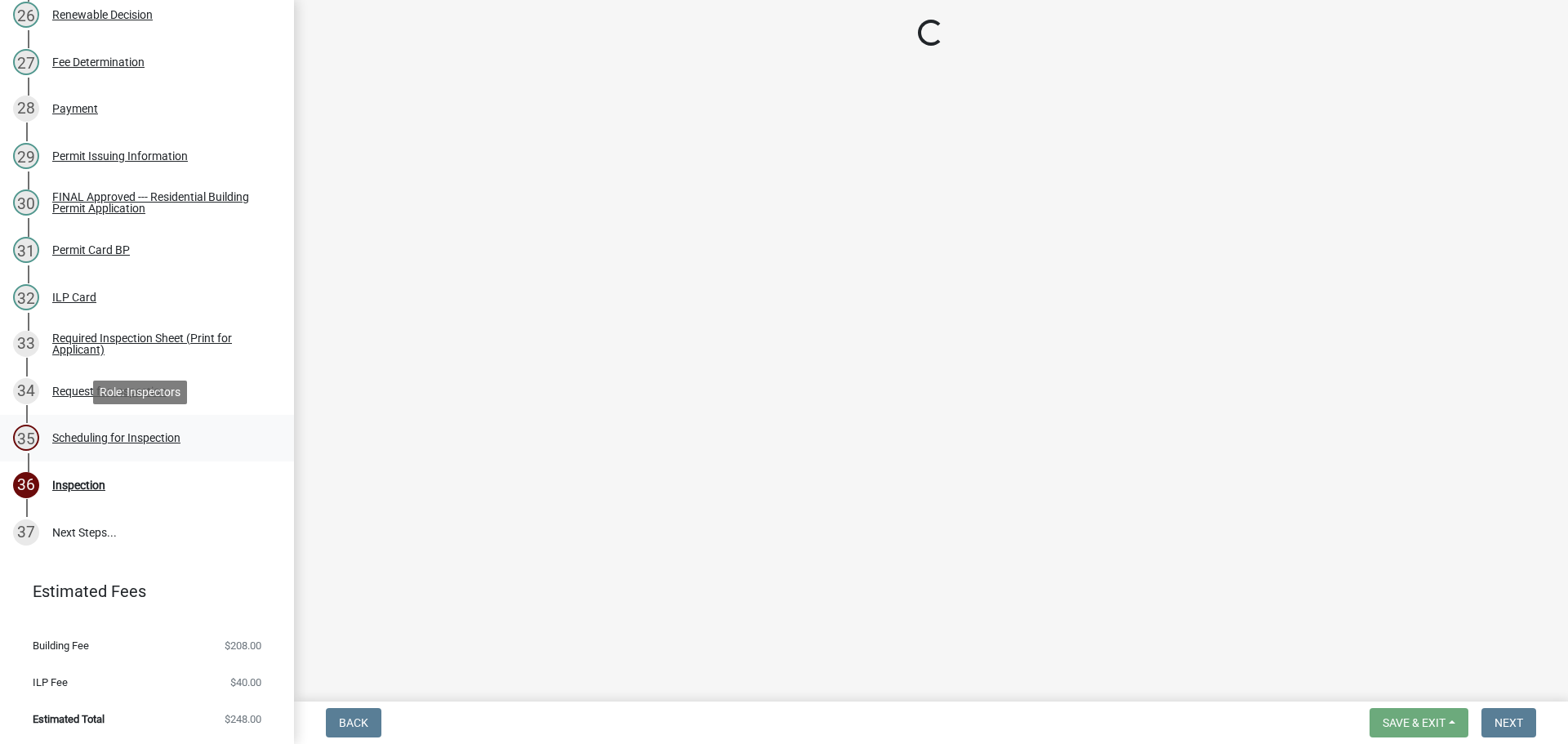
select select "25b75ae6-03c7-4280-9b34-fcf63005d5e5"
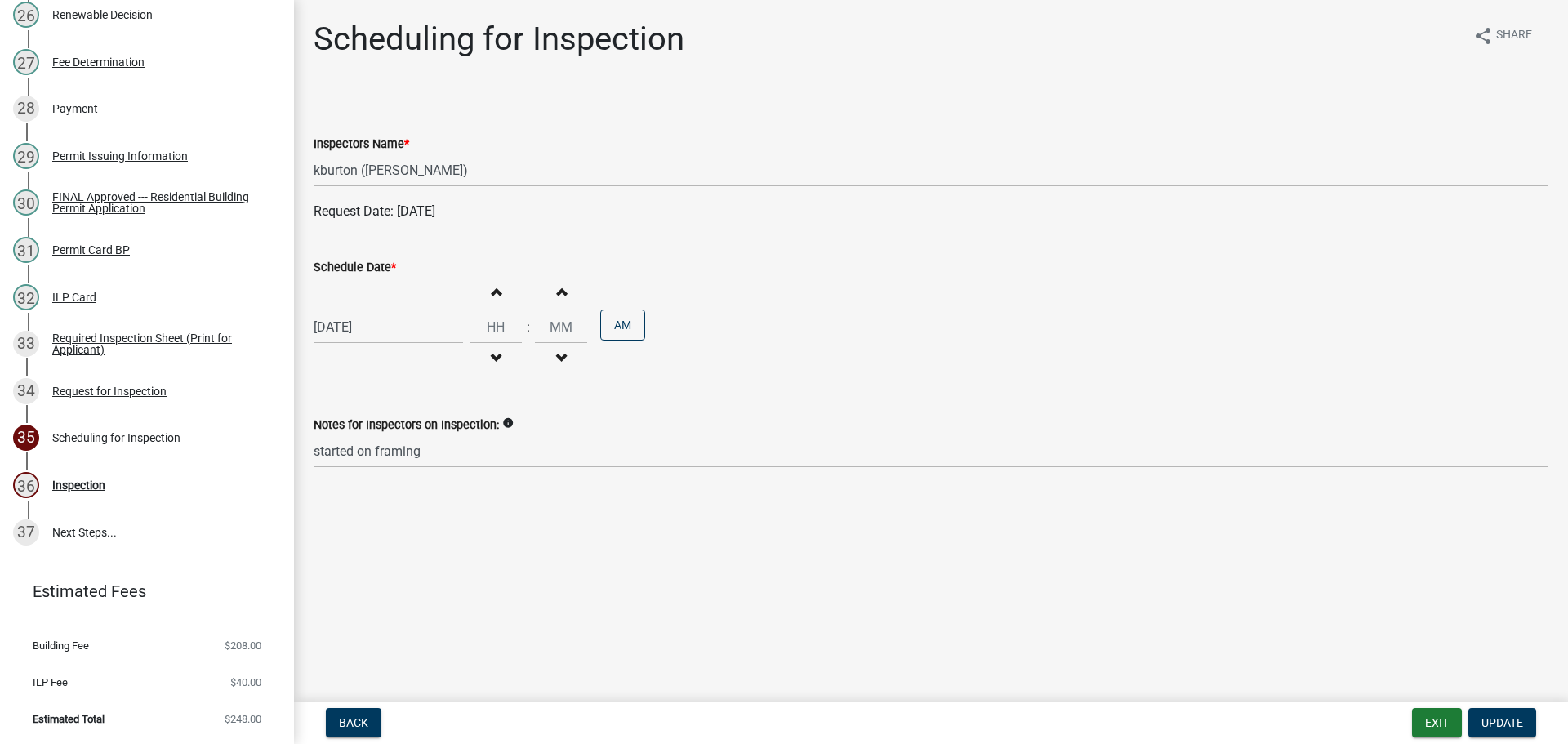
click at [363, 269] on label "Schedule Date *" at bounding box center [354, 267] width 82 height 12
click at [363, 310] on input "[DATE]" at bounding box center [388, 327] width 150 height 34
select select "9"
select select "2025"
click at [390, 515] on div "1" at bounding box center [382, 519] width 26 height 26
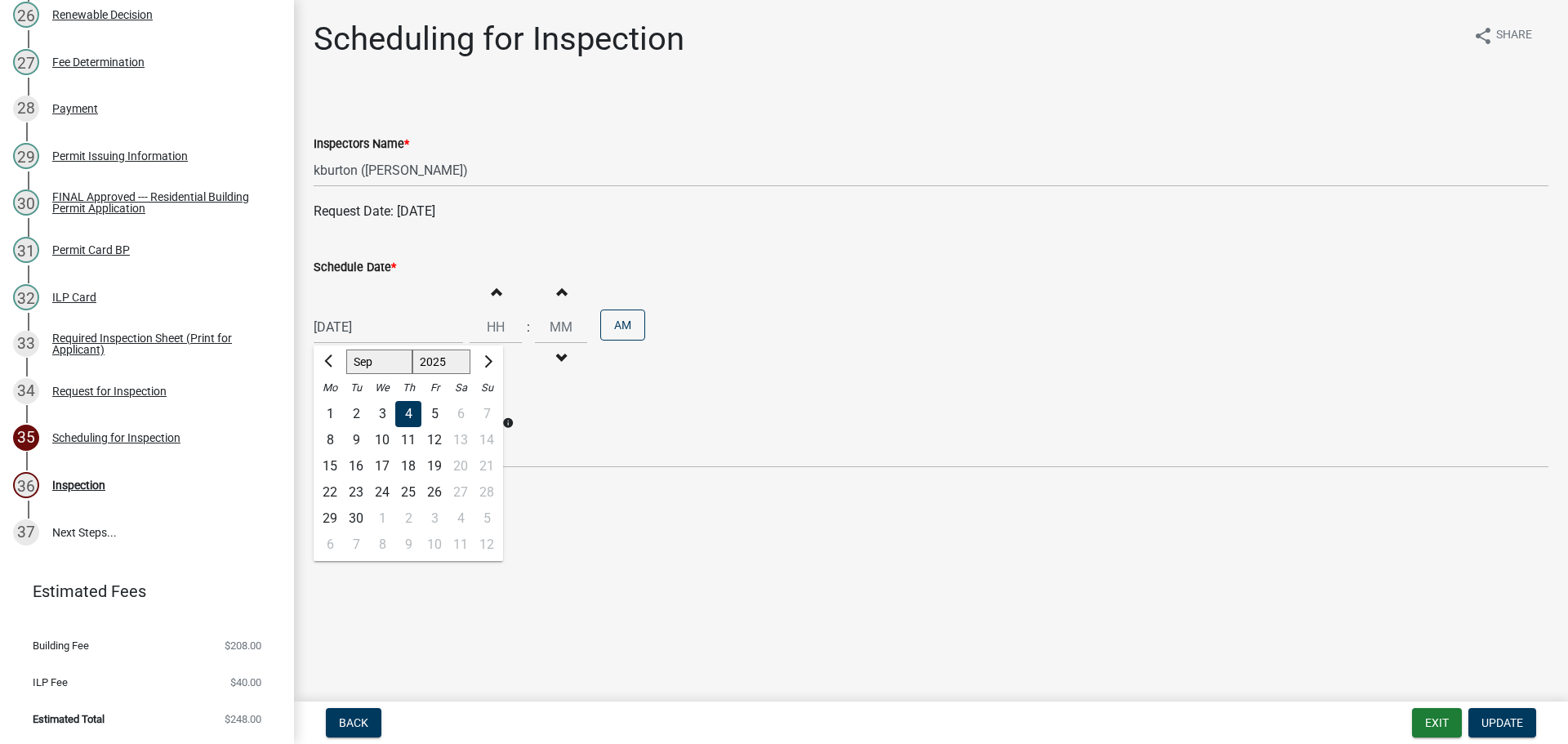
type input "[DATE]"
click at [1495, 722] on span "Update" at bounding box center [1502, 722] width 42 height 13
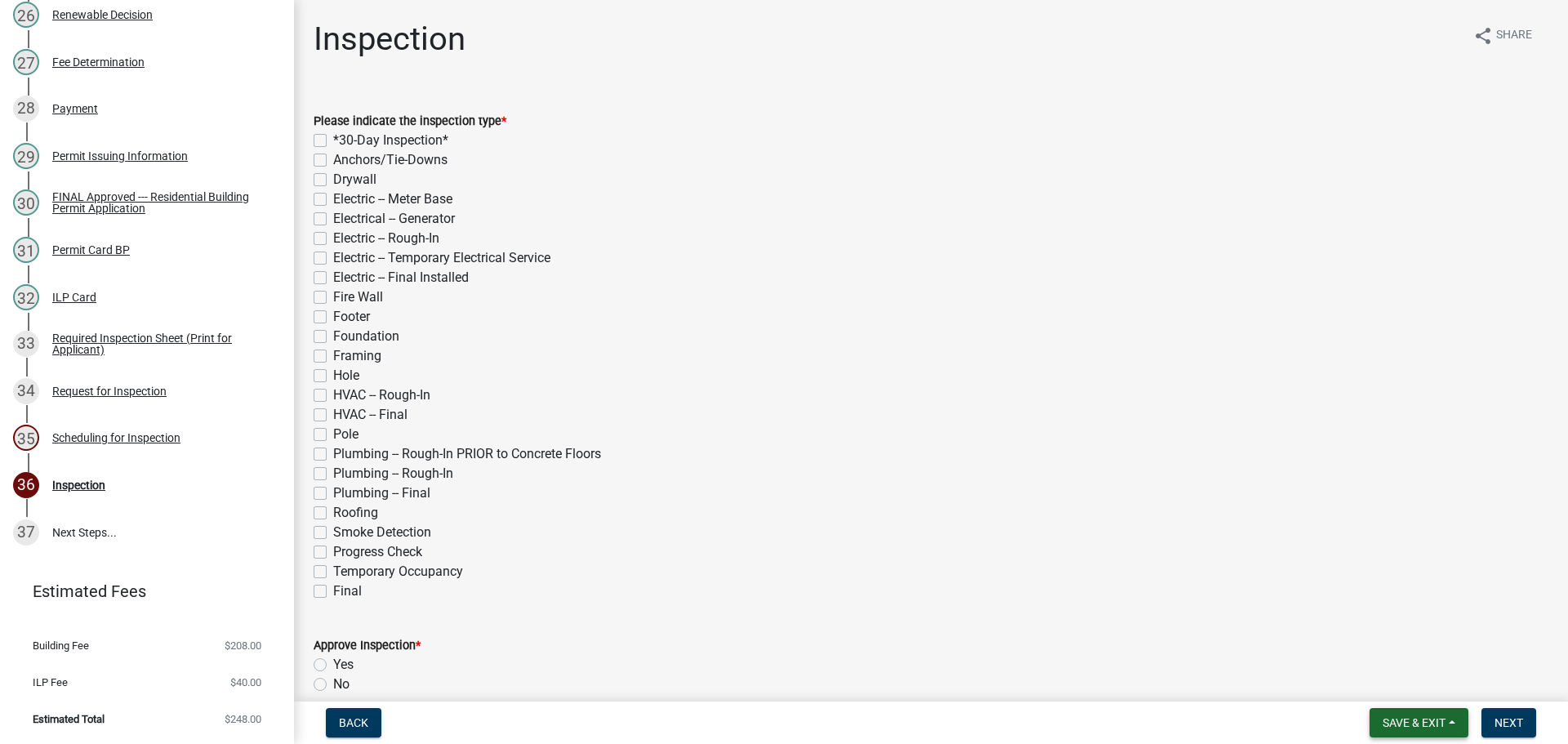
click at [1440, 721] on span "Save & Exit" at bounding box center [1414, 722] width 63 height 13
click at [1426, 691] on button "Save & Exit" at bounding box center [1403, 679] width 131 height 39
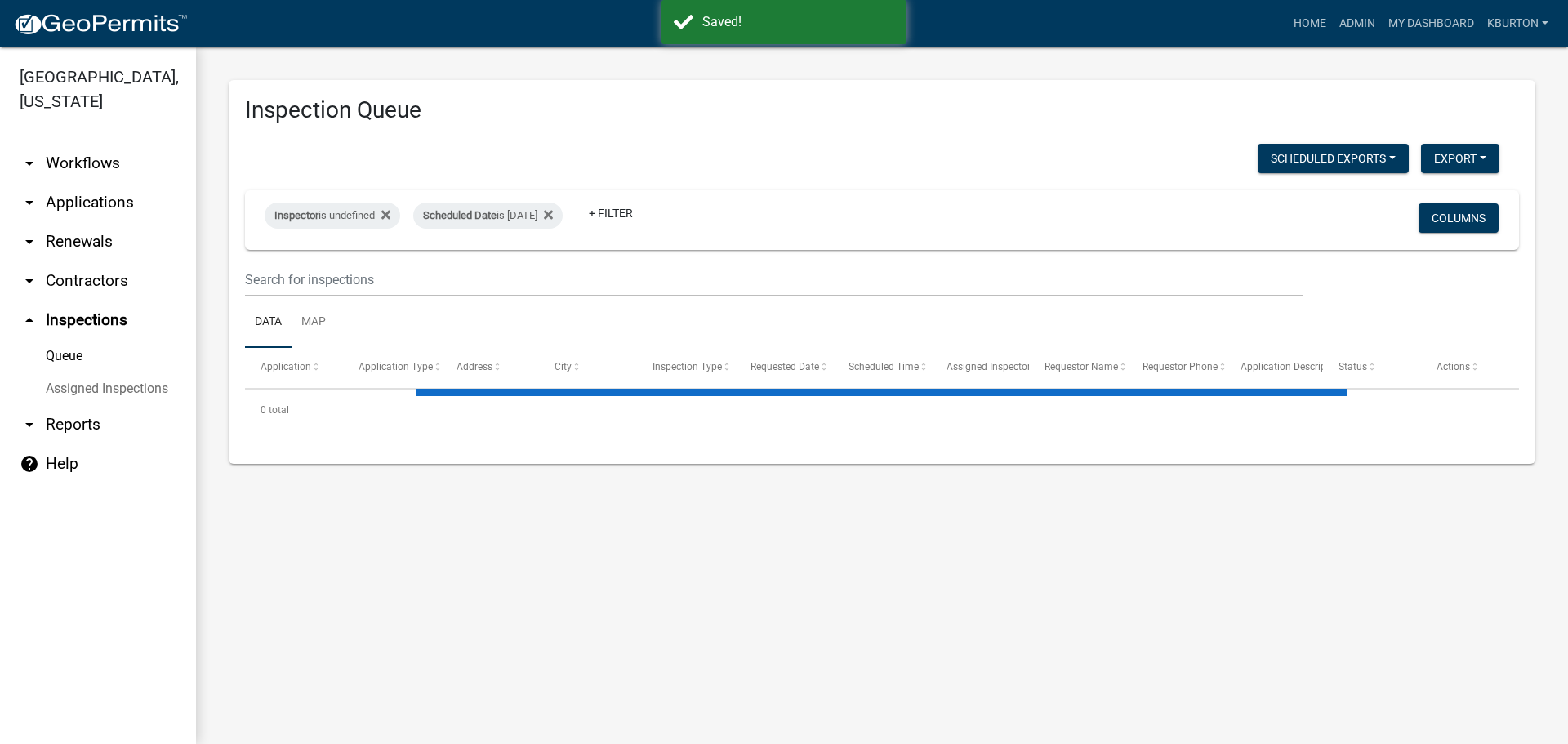
select select "1: 25"
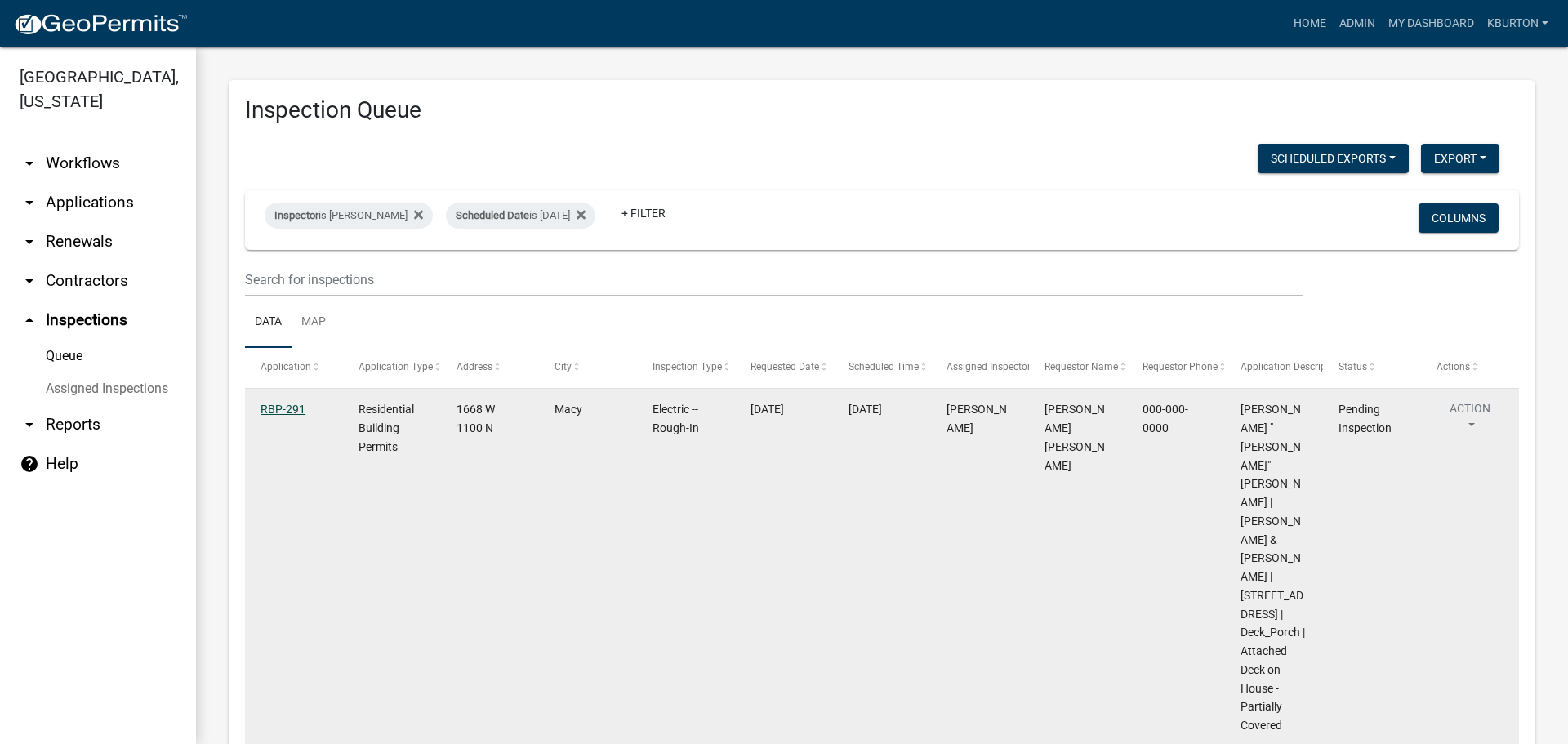
click at [293, 406] on link "RBP-291" at bounding box center [282, 409] width 45 height 13
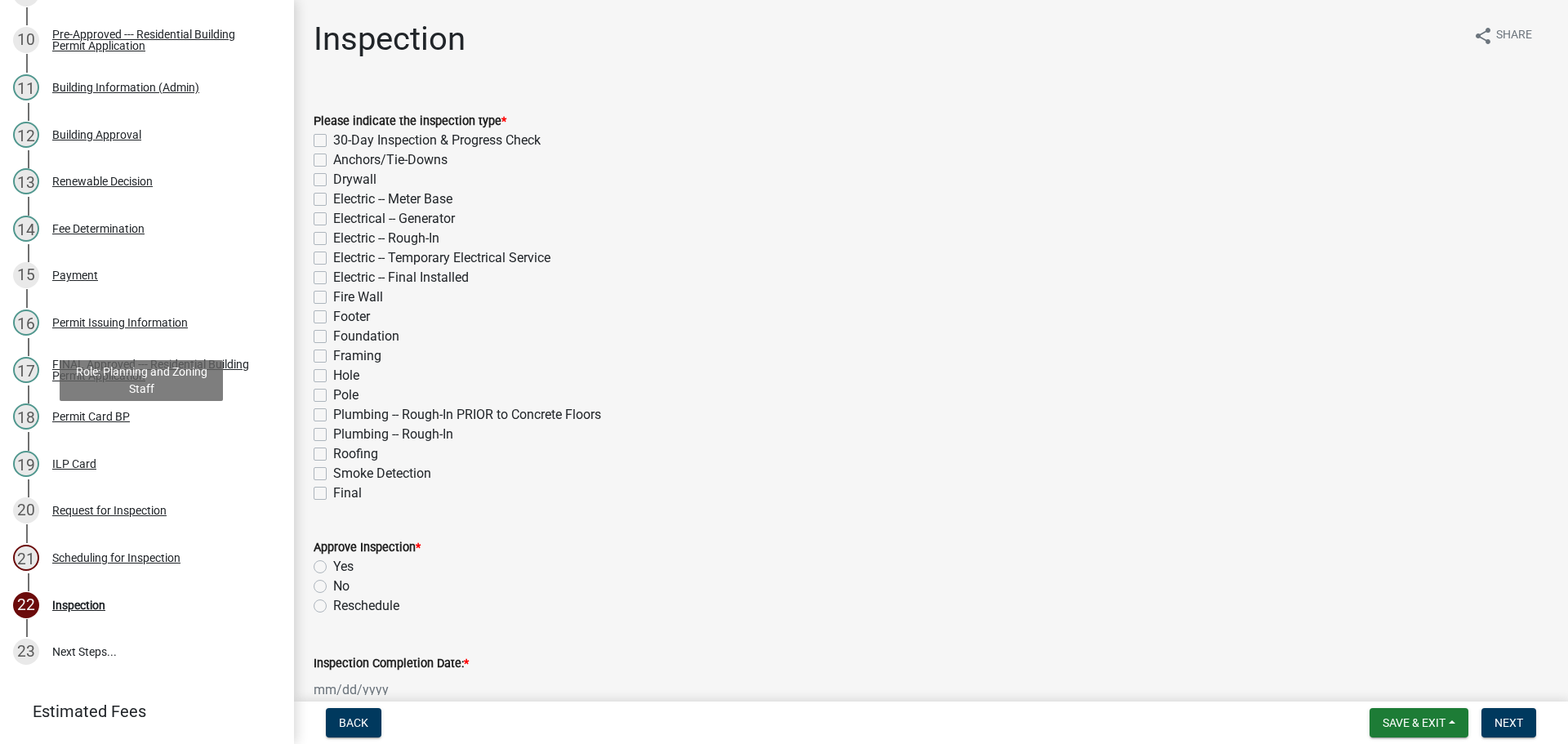
scroll to position [792, 0]
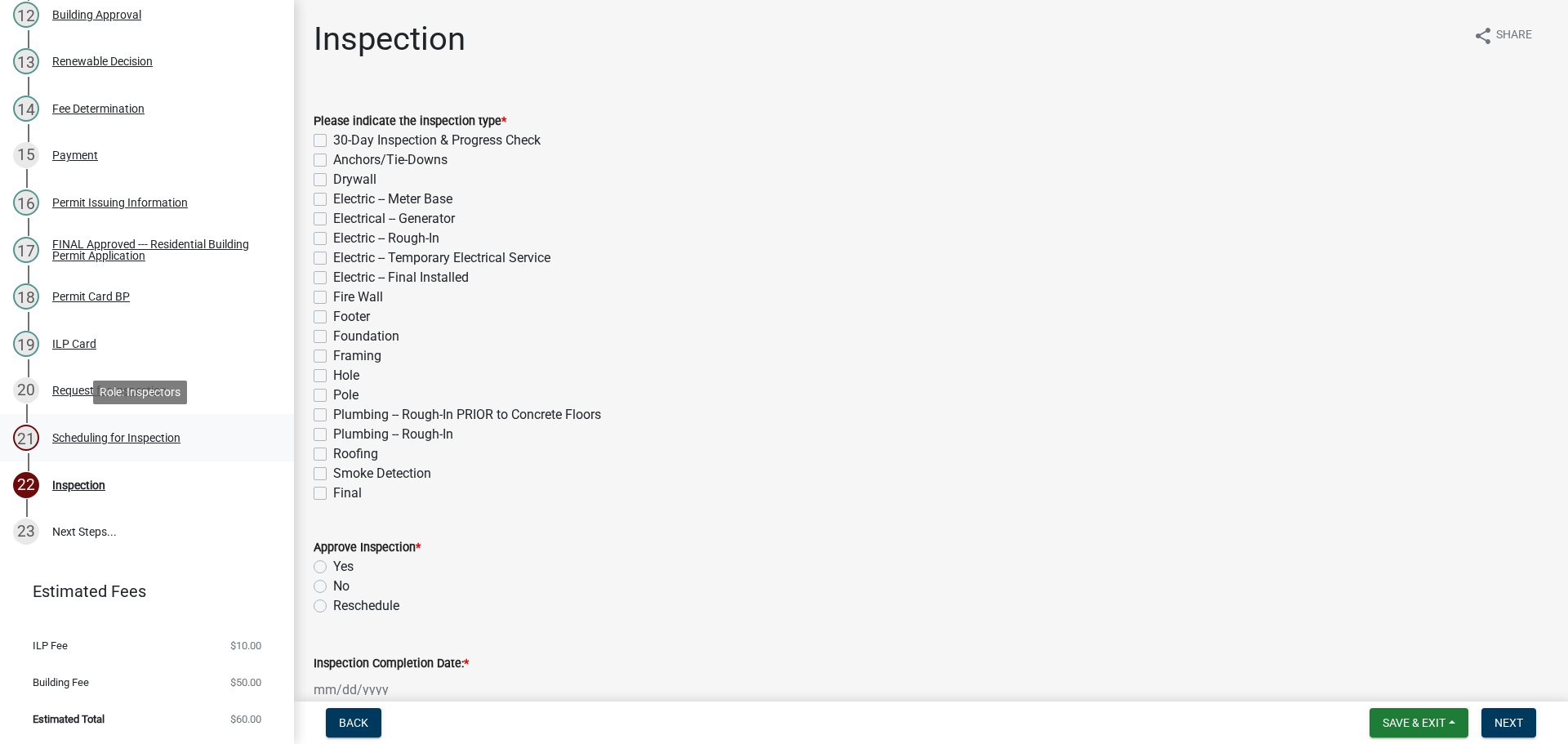
click at [157, 436] on div "Scheduling for Inspection" at bounding box center [116, 437] width 128 height 12
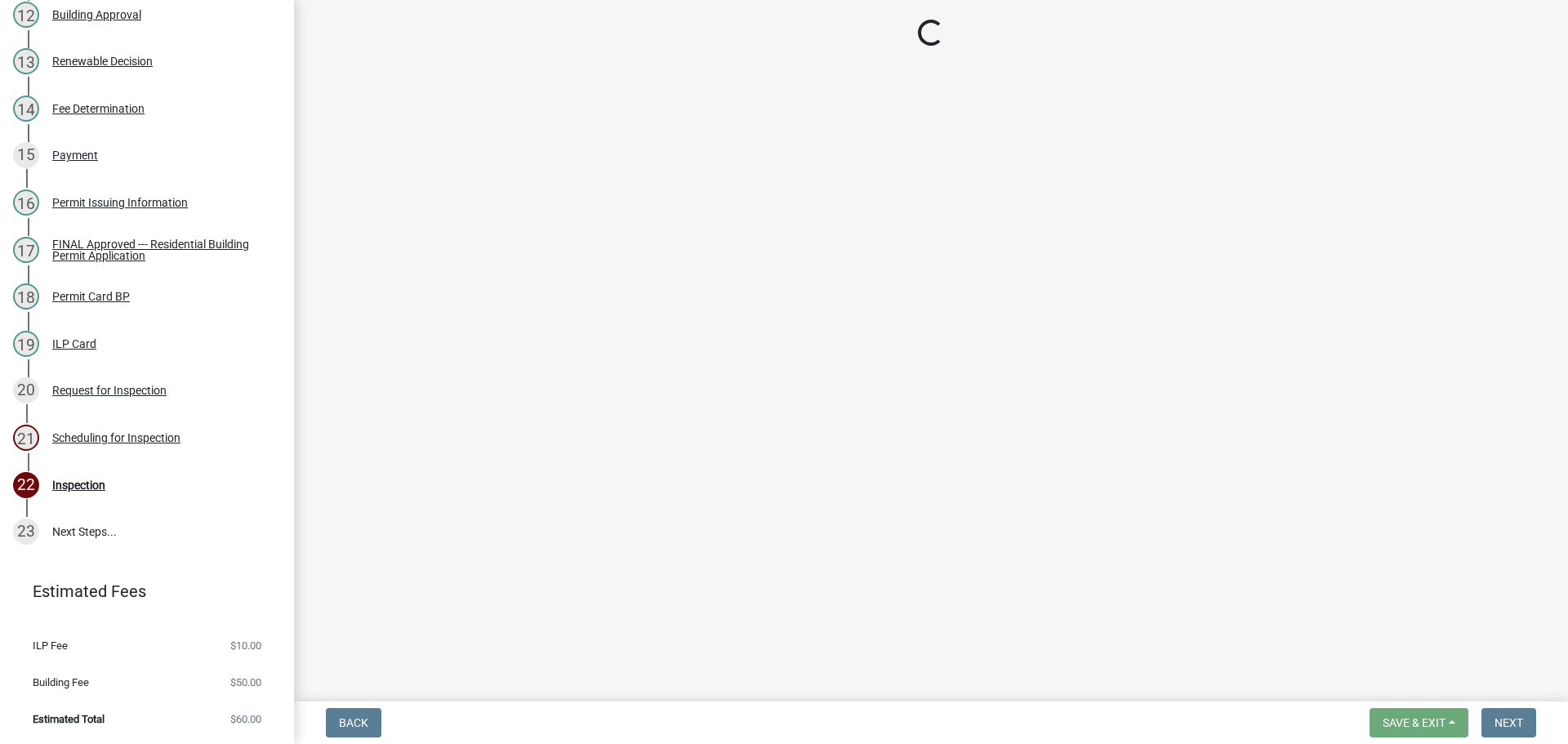
select select "25b75ae6-03c7-4280-9b34-fcf63005d5e5"
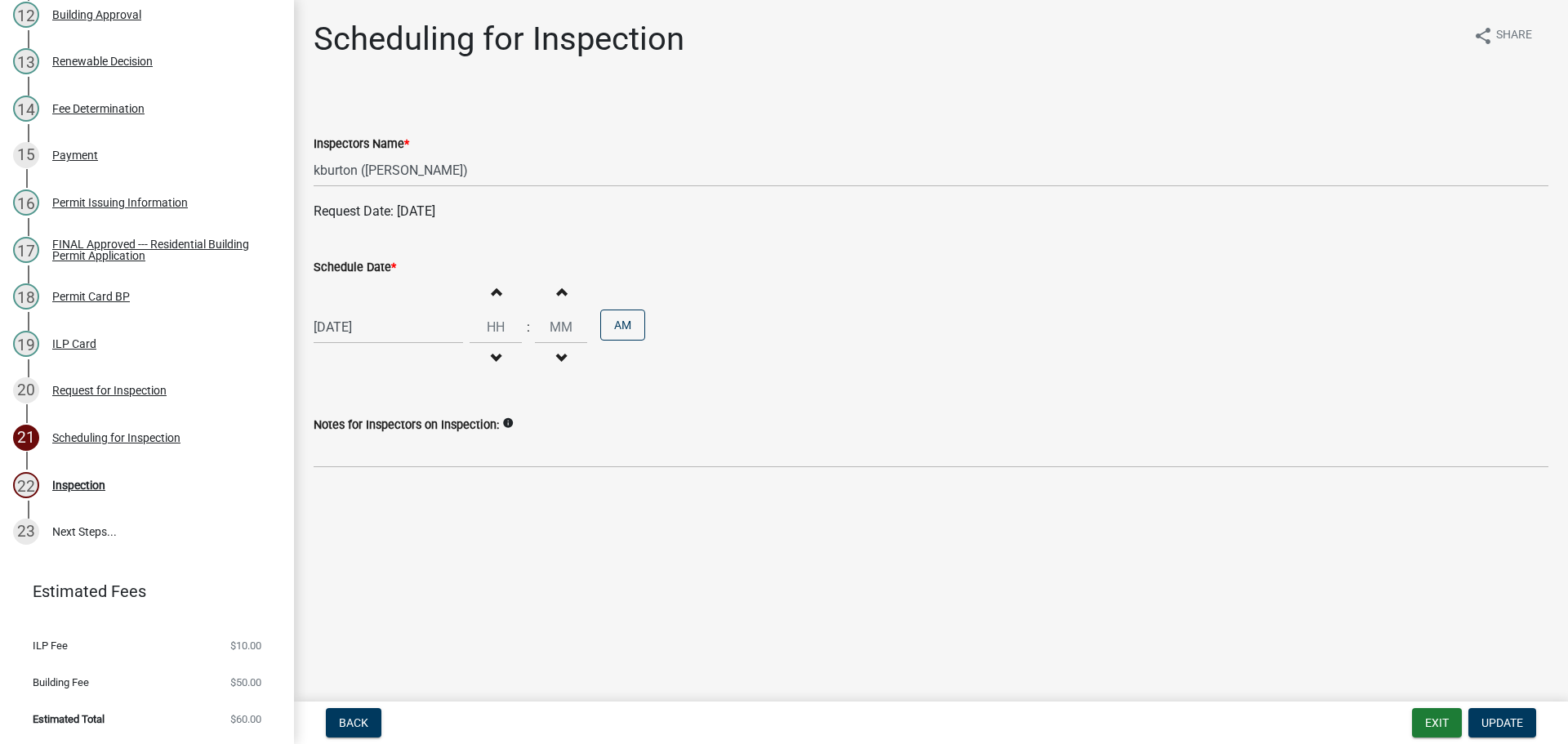
click at [337, 264] on label "Schedule Date *" at bounding box center [354, 267] width 82 height 12
click at [337, 310] on input "[DATE]" at bounding box center [388, 327] width 150 height 34
select select "9"
select select "2025"
click at [411, 491] on div "25" at bounding box center [408, 492] width 26 height 26
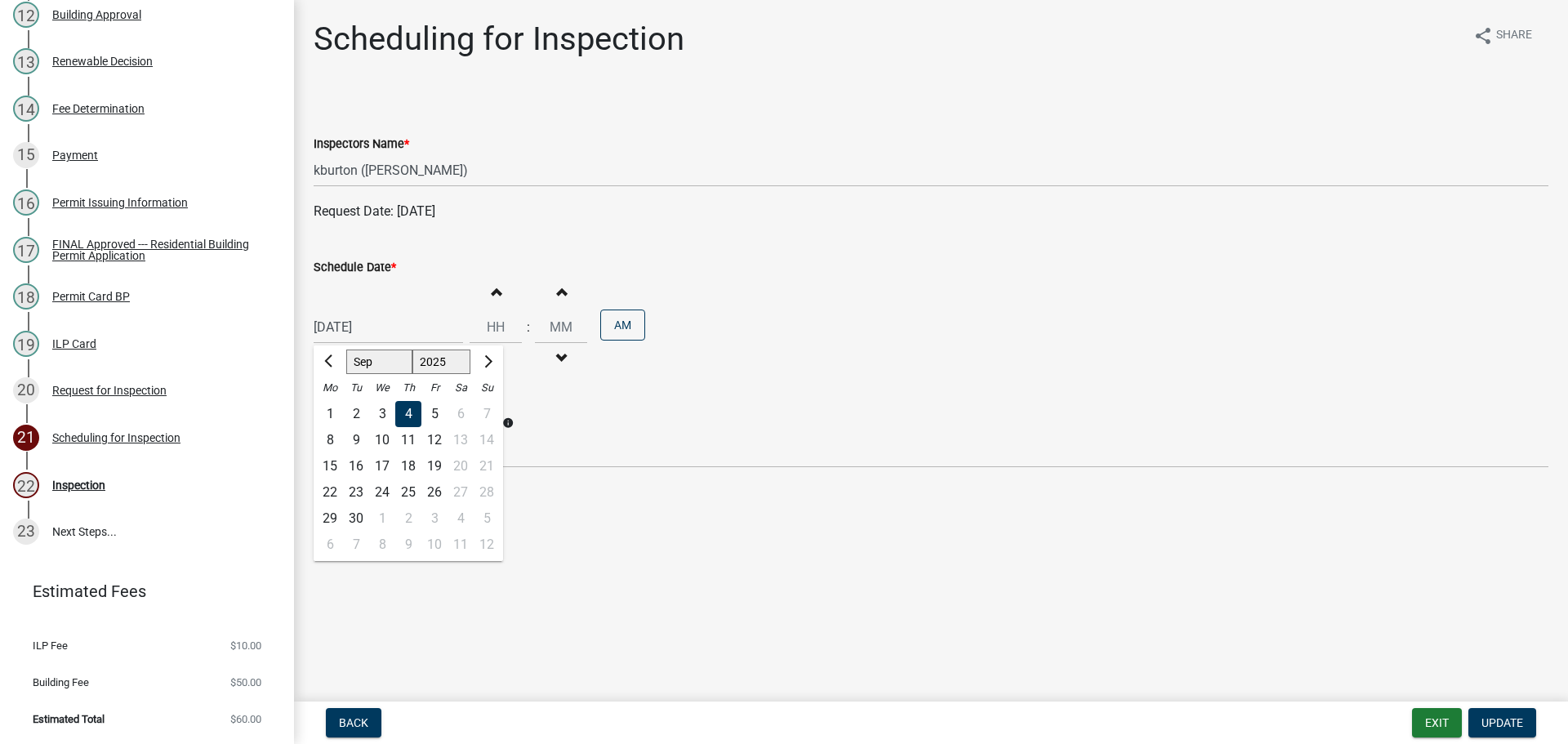
type input "[DATE]"
click at [1500, 714] on button "Update" at bounding box center [1502, 722] width 68 height 29
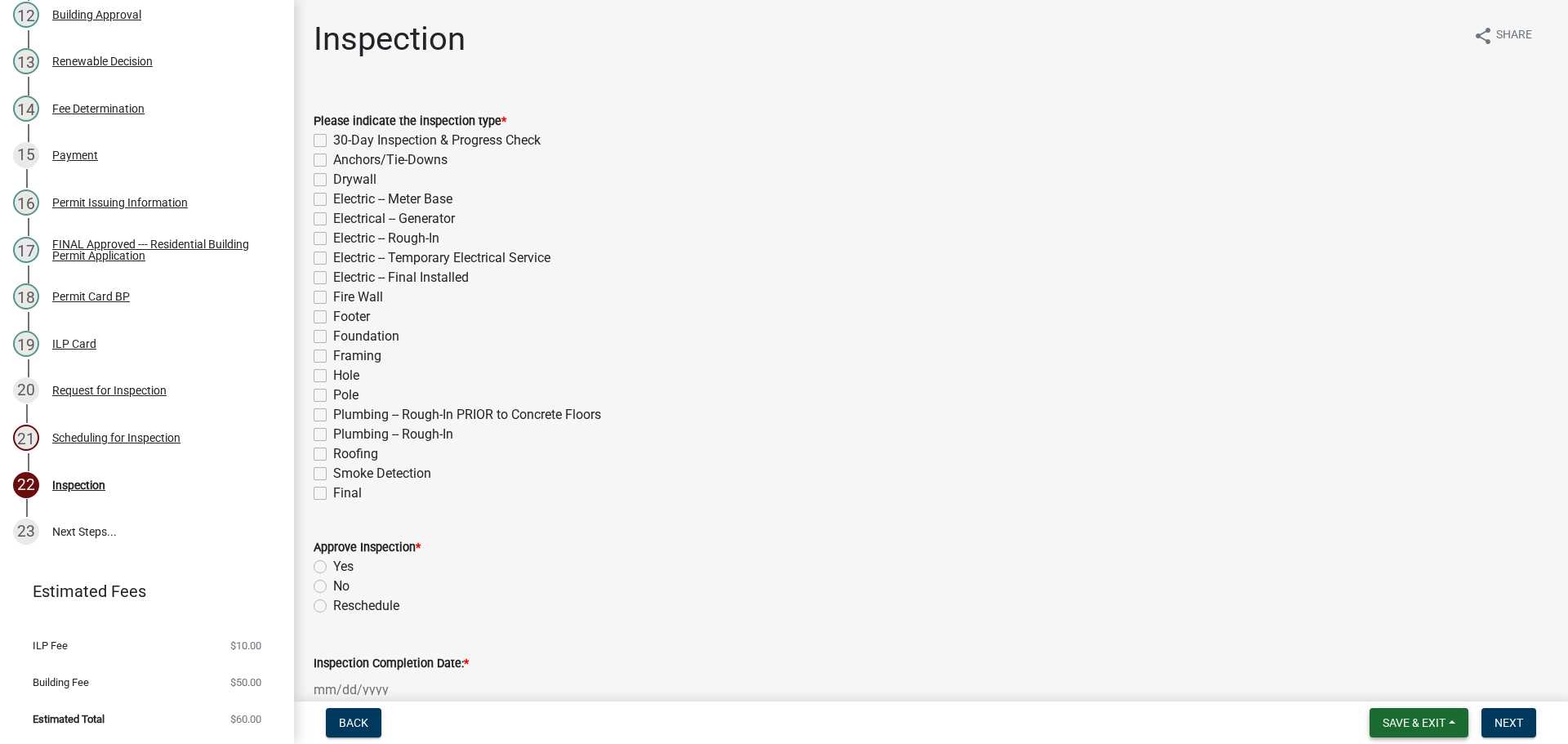
click at [1417, 716] on span "Save & Exit" at bounding box center [1414, 722] width 63 height 13
click at [1407, 676] on button "Save & Exit" at bounding box center [1403, 679] width 131 height 39
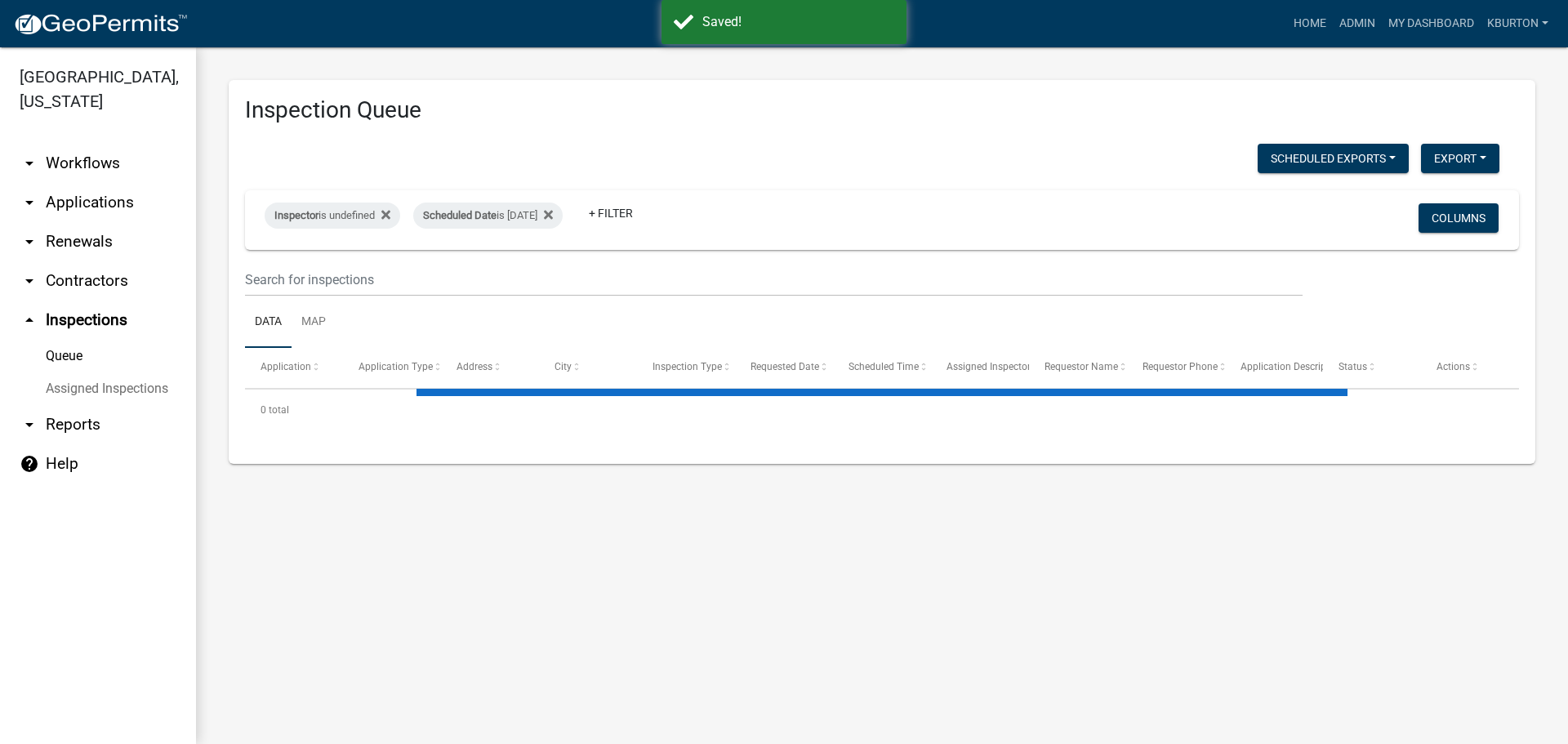
select select "1: 25"
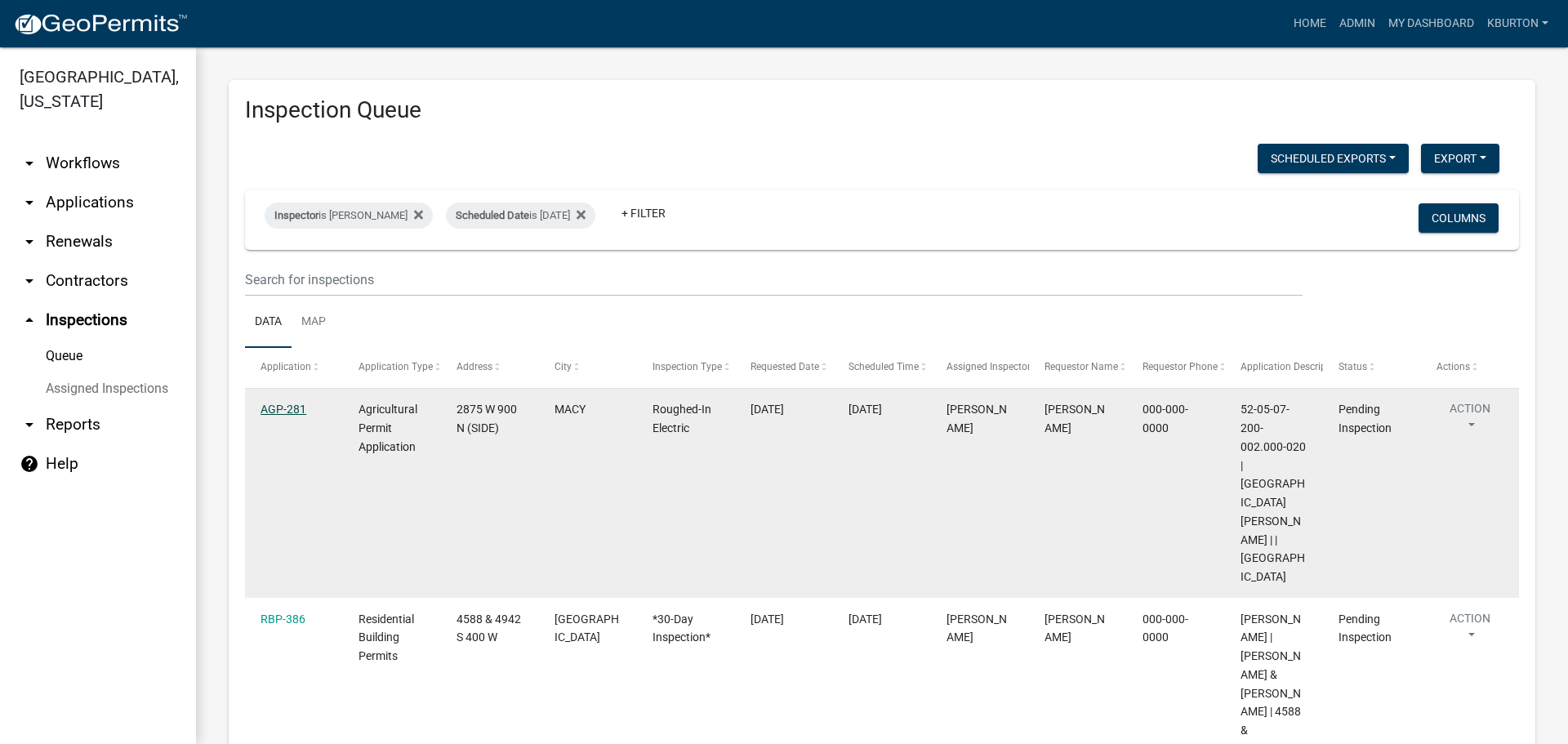
click at [289, 410] on link "AGP-281" at bounding box center [283, 409] width 46 height 13
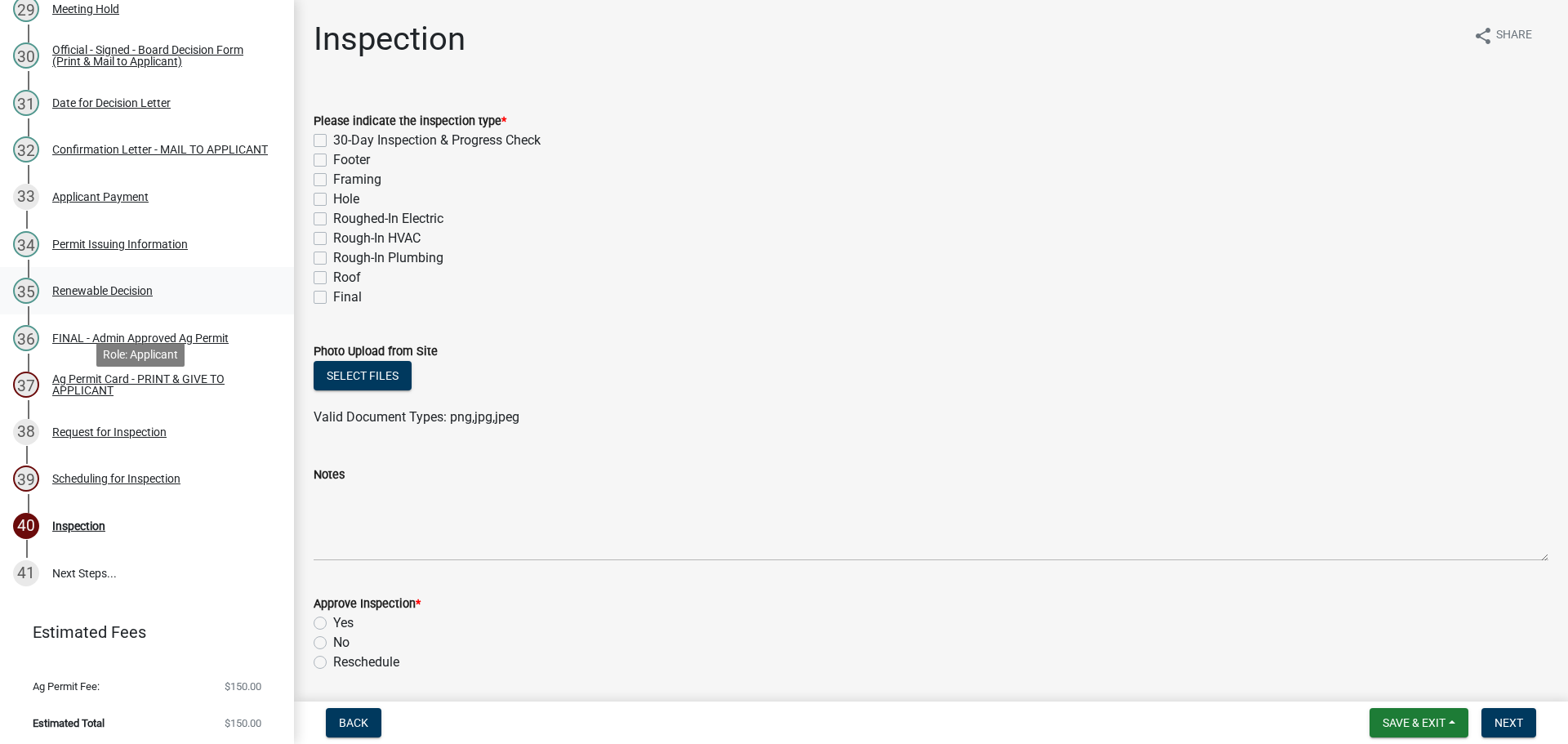
scroll to position [1602, 0]
click at [168, 472] on div "Scheduling for Inspection" at bounding box center [116, 477] width 128 height 12
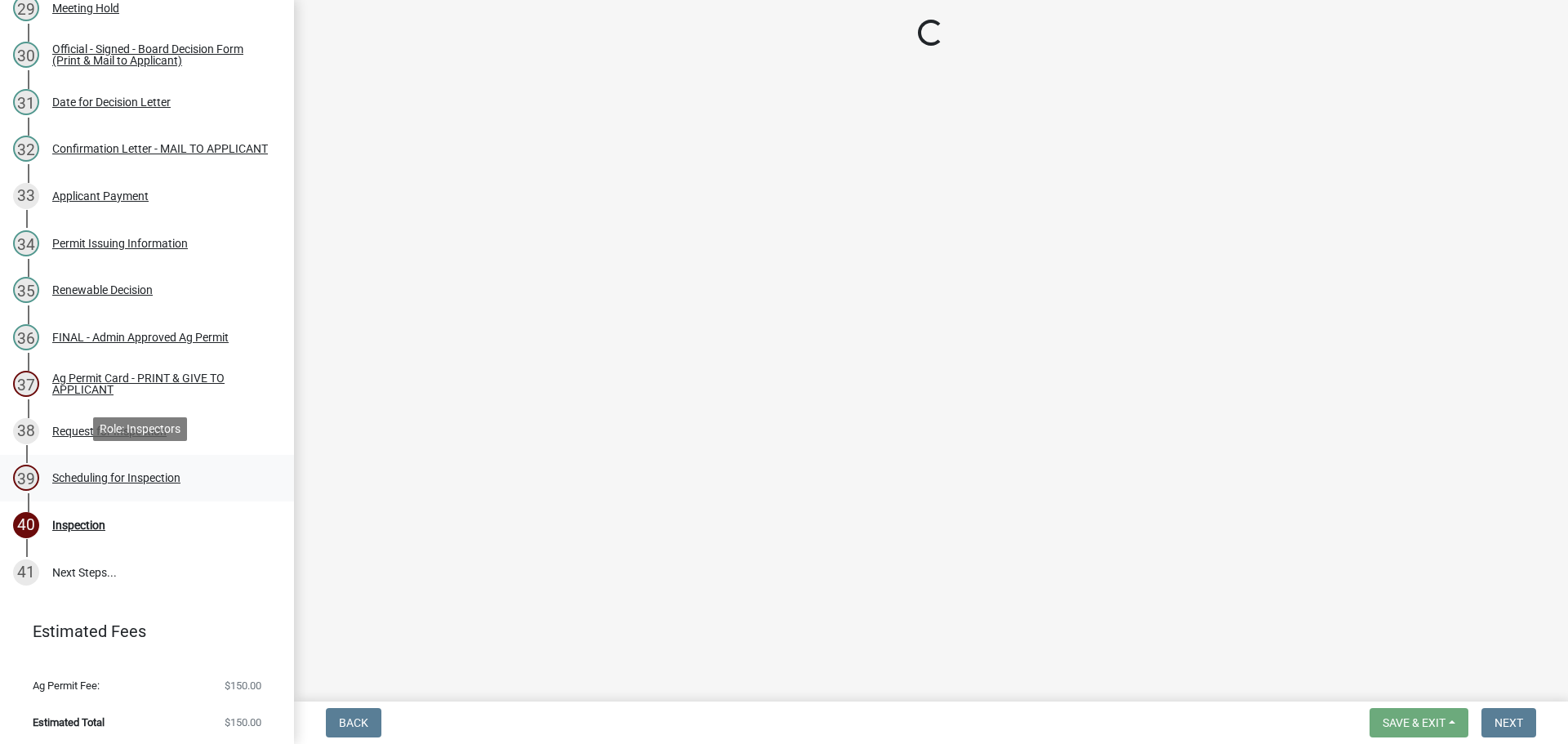
select select "25b75ae6-03c7-4280-9b34-fcf63005d5e5"
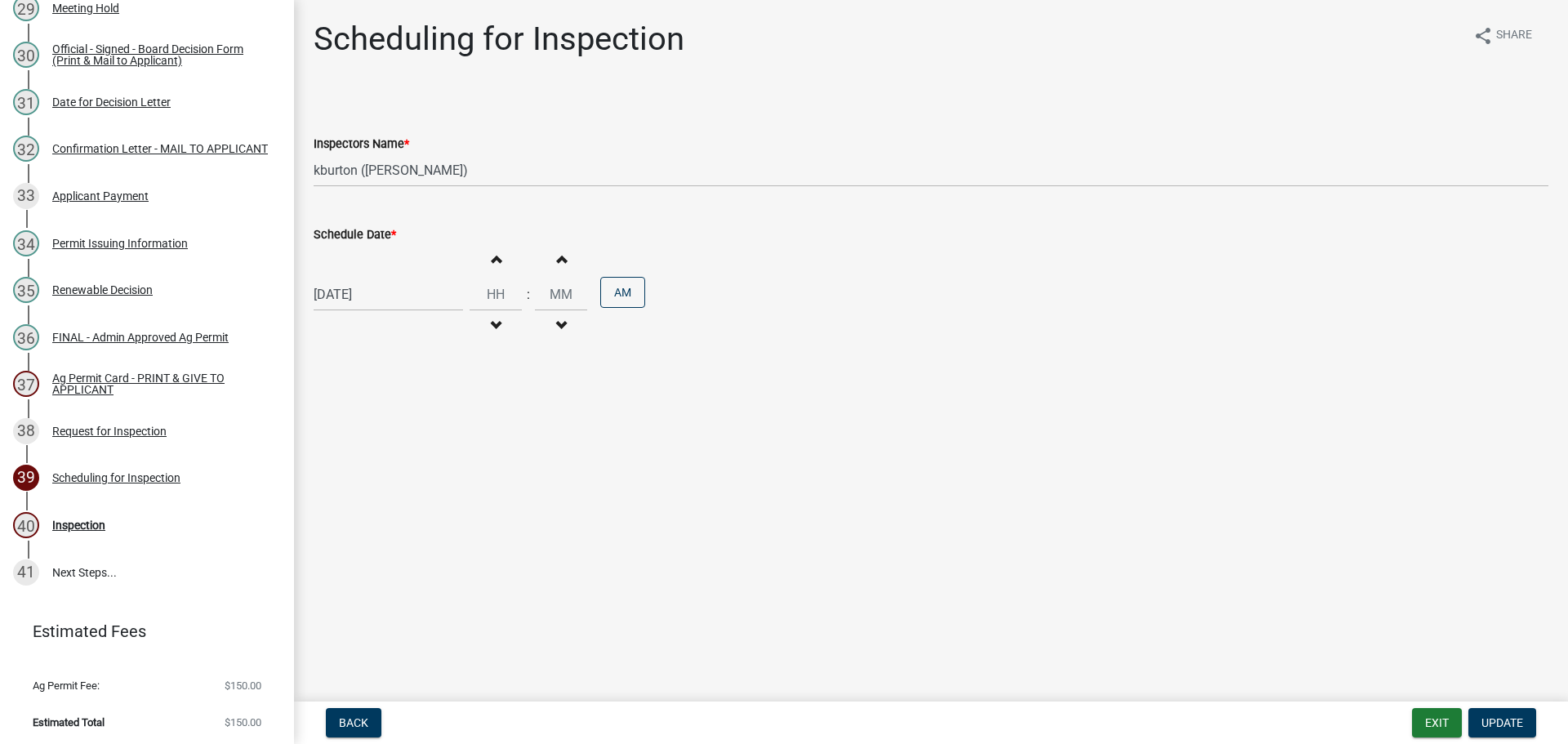
click at [353, 235] on label "Schedule Date *" at bounding box center [354, 235] width 82 height 12
click at [353, 278] on input "[DATE]" at bounding box center [388, 294] width 150 height 34
select select "9"
select select "2025"
click at [409, 453] on div "25" at bounding box center [408, 459] width 26 height 26
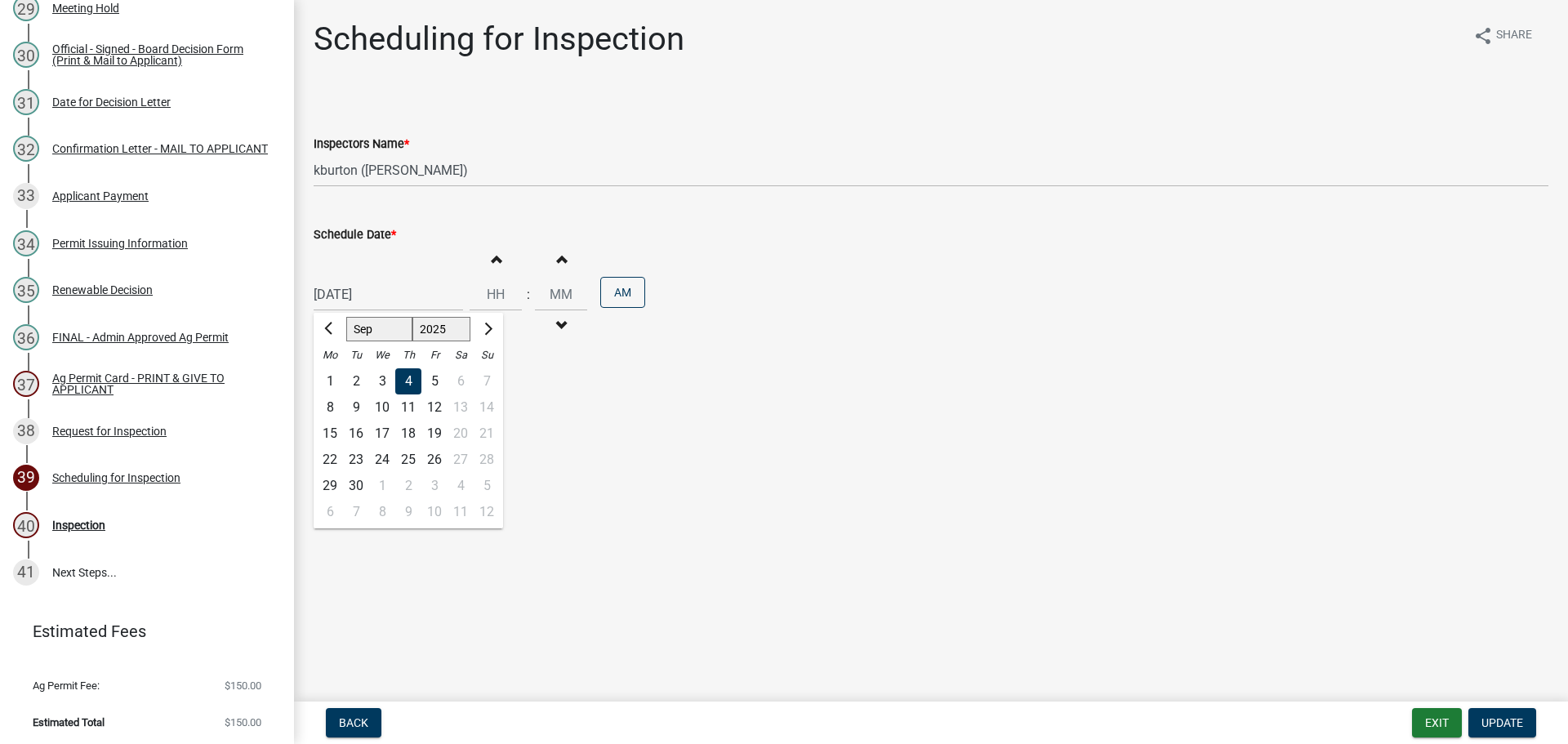
type input "[DATE]"
click at [1510, 728] on span "Update" at bounding box center [1502, 722] width 42 height 13
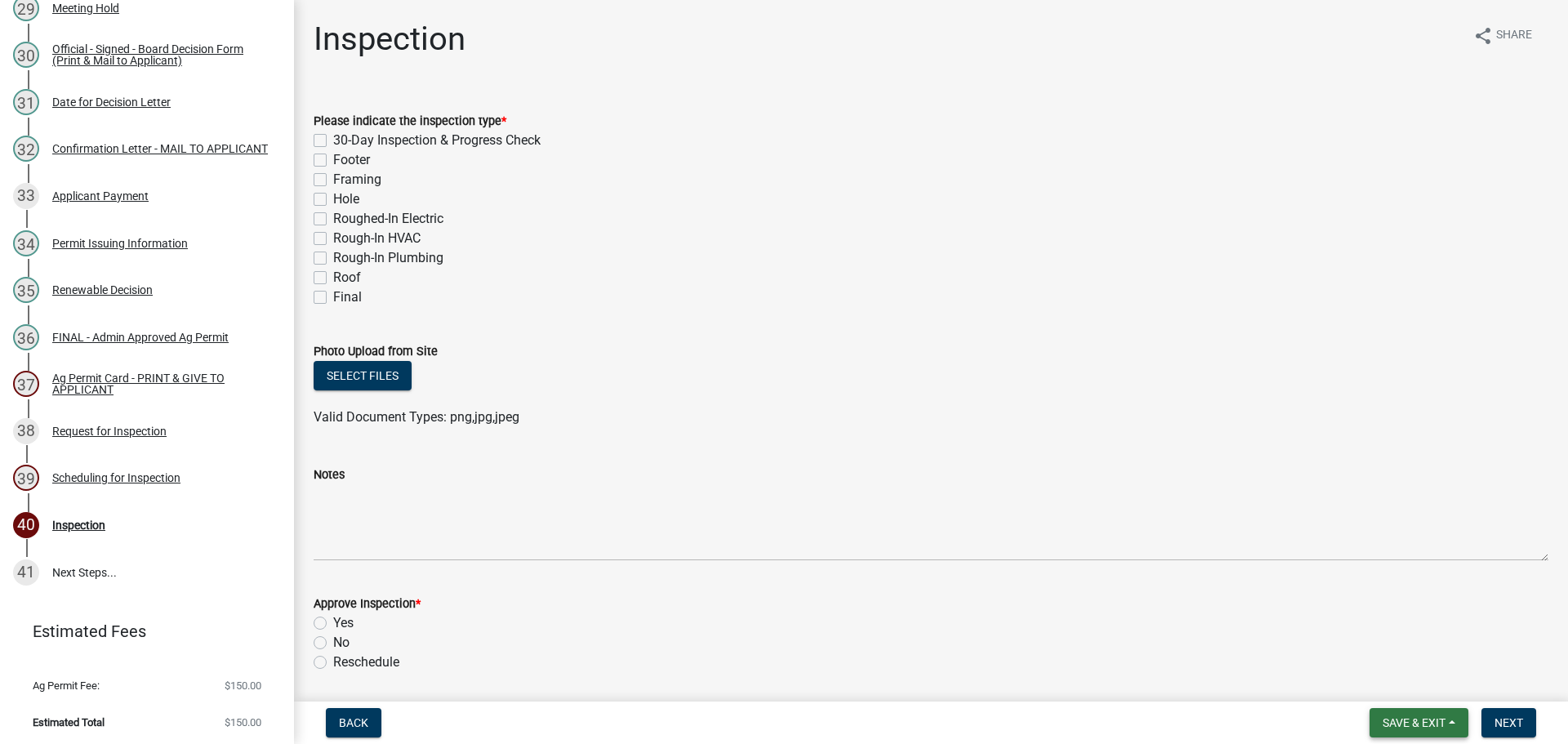
click at [1420, 723] on span "Save & Exit" at bounding box center [1414, 722] width 63 height 13
click at [1415, 695] on button "Save & Exit" at bounding box center [1403, 679] width 131 height 39
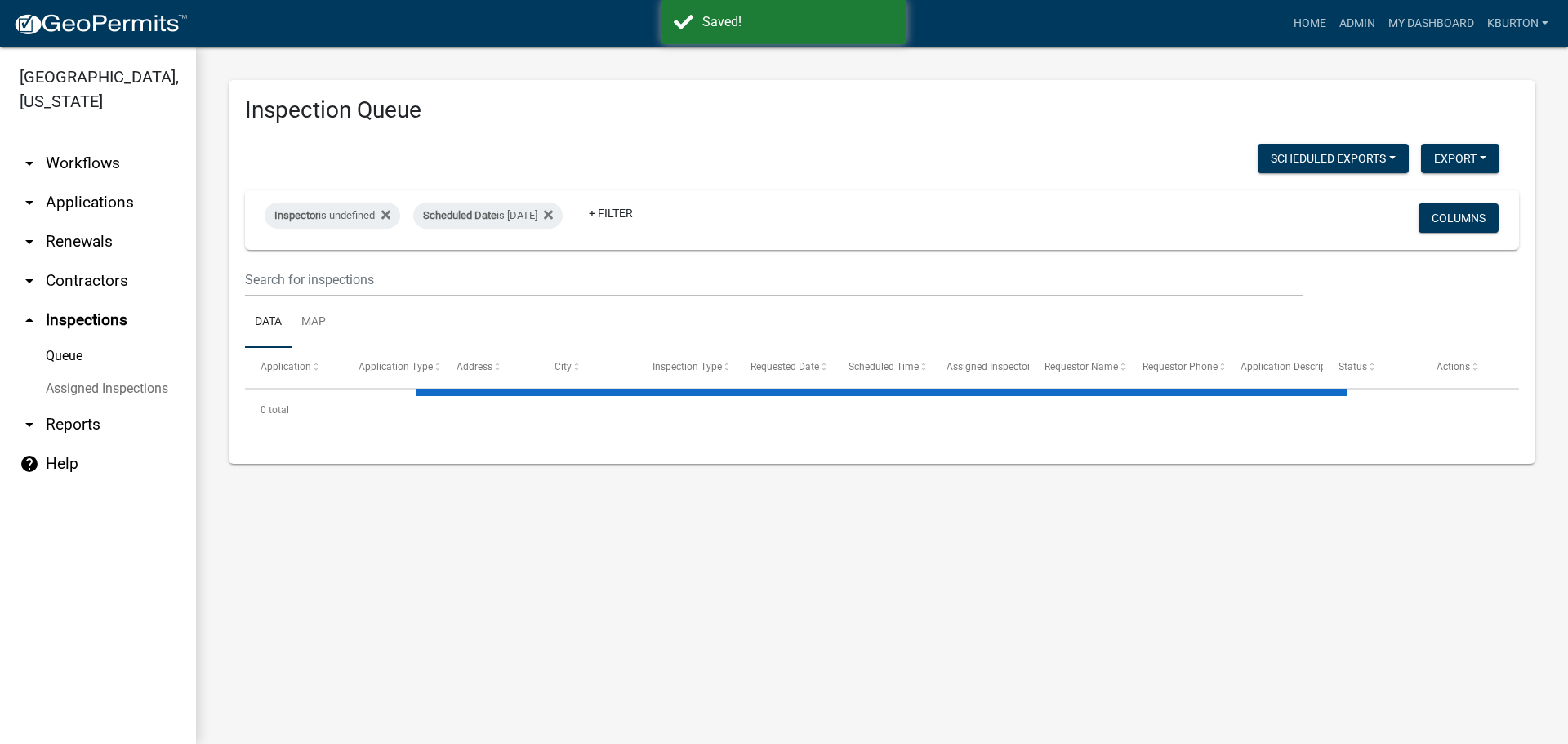
select select "1: 25"
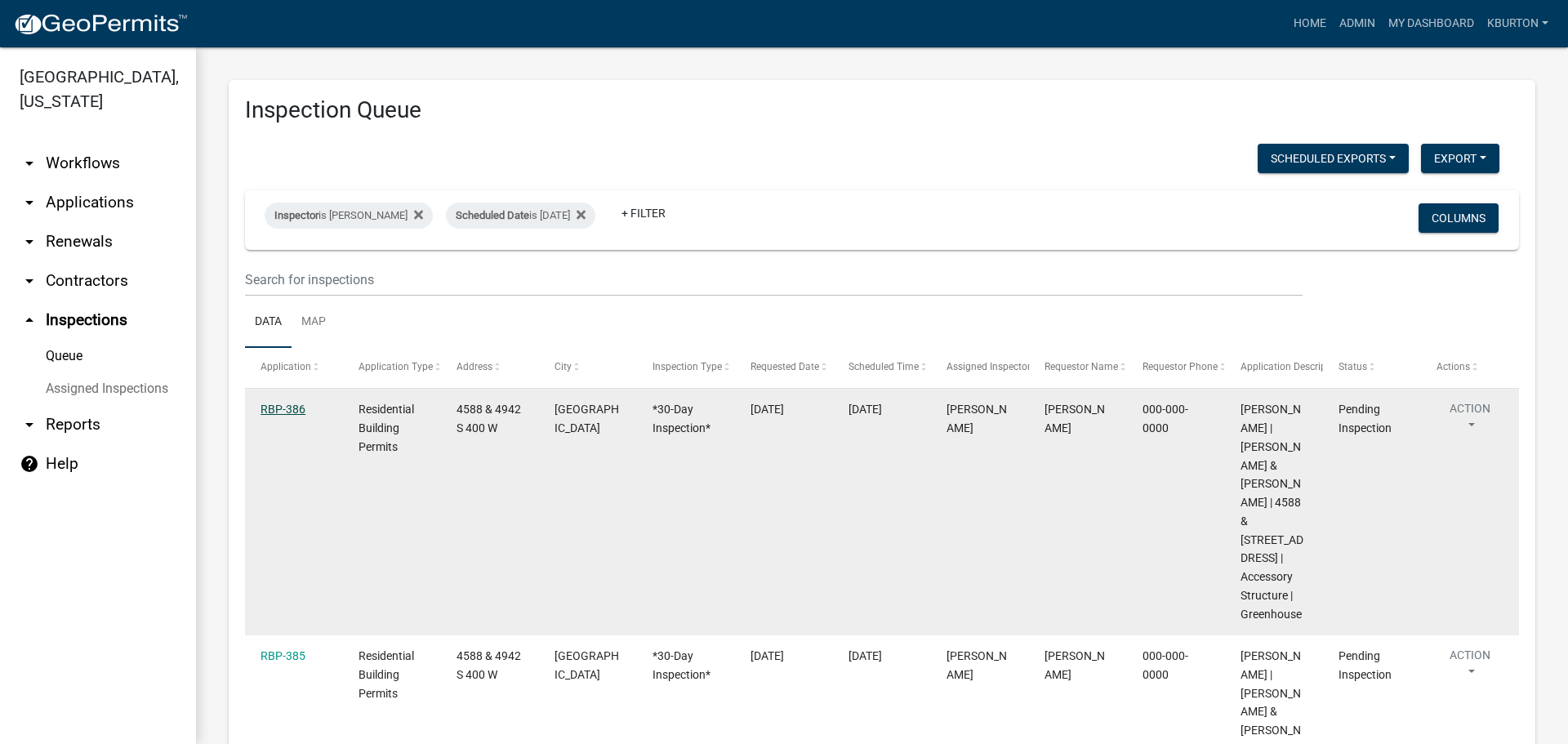
click at [279, 411] on link "RBP-386" at bounding box center [282, 409] width 45 height 13
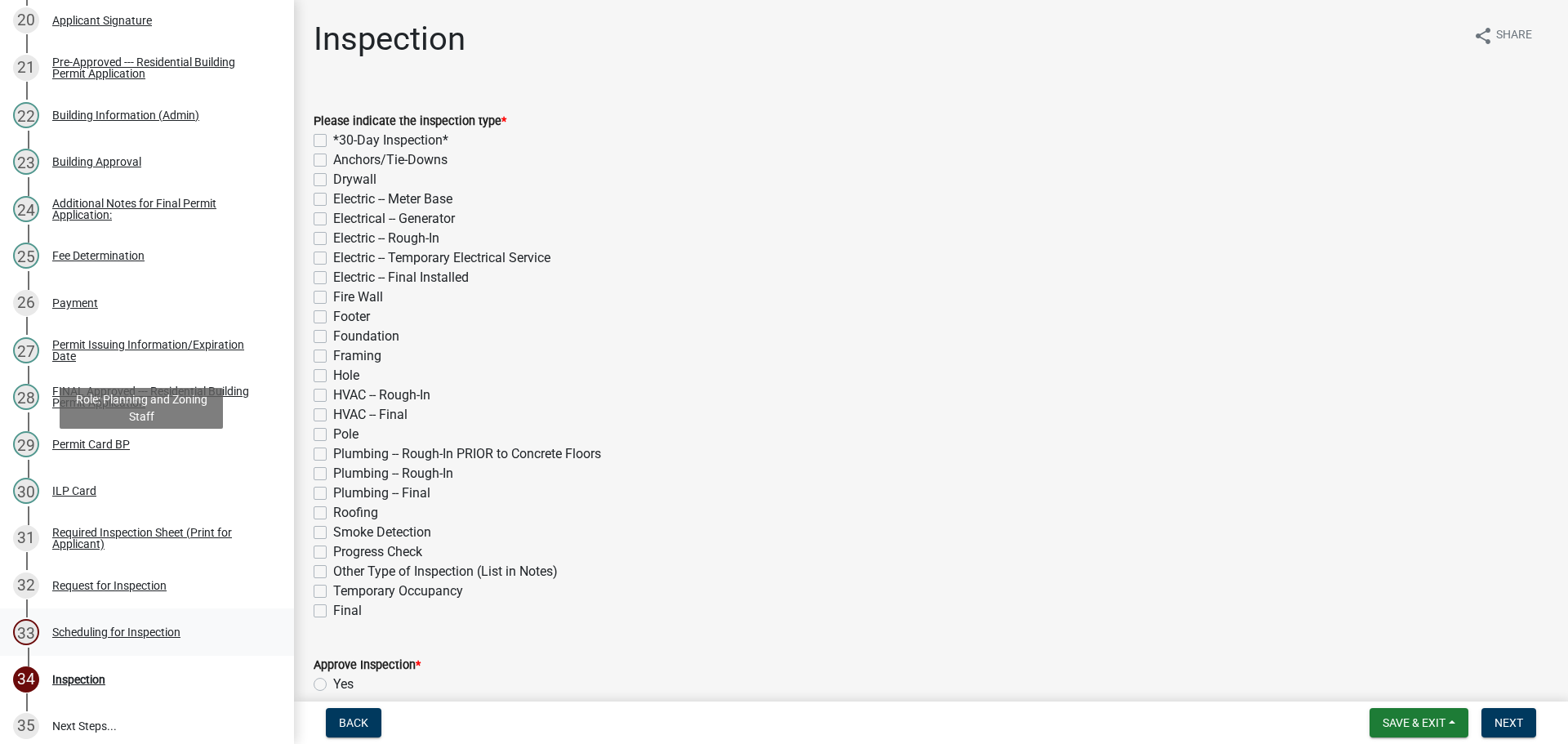
scroll to position [1357, 0]
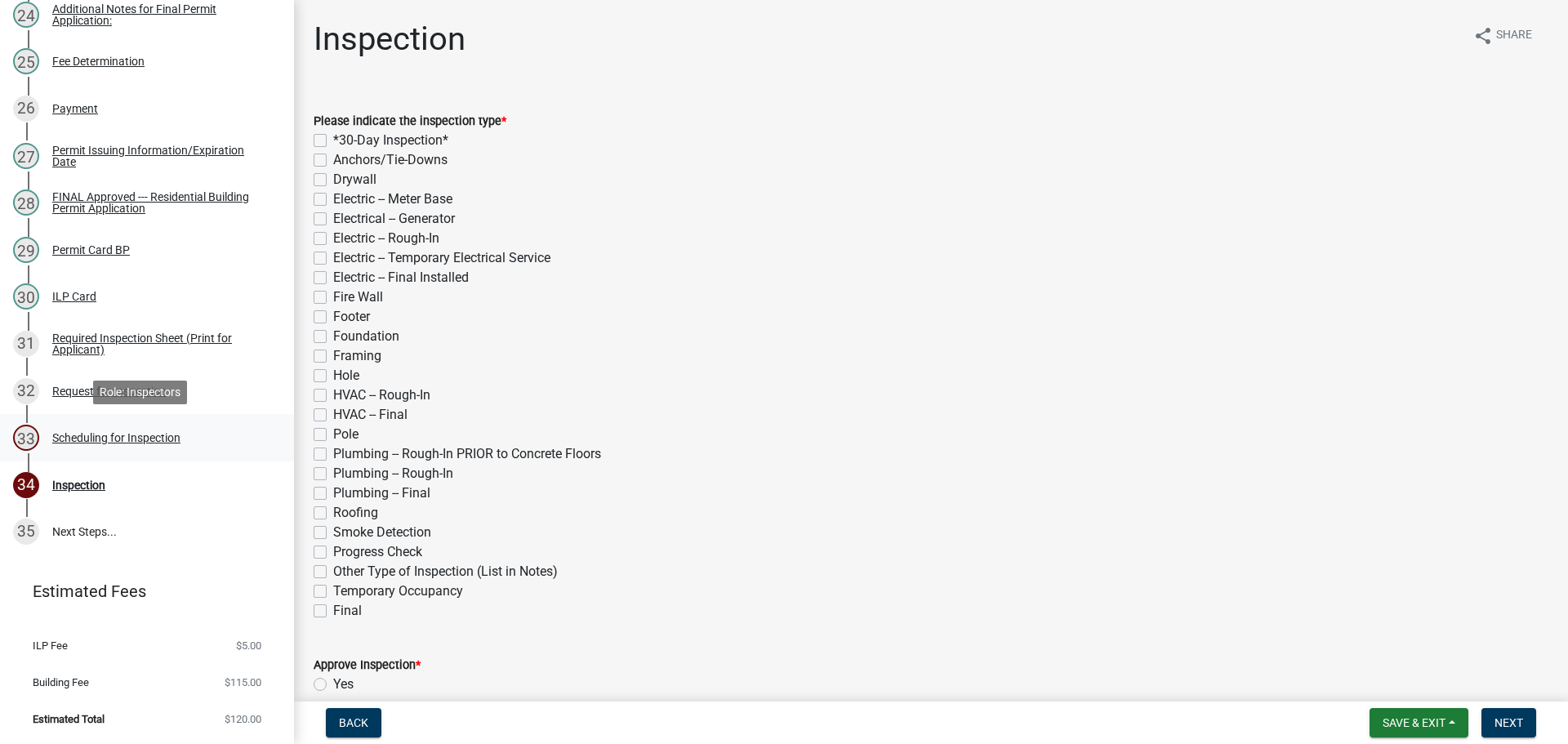
click at [88, 441] on div "Scheduling for Inspection" at bounding box center [116, 437] width 128 height 12
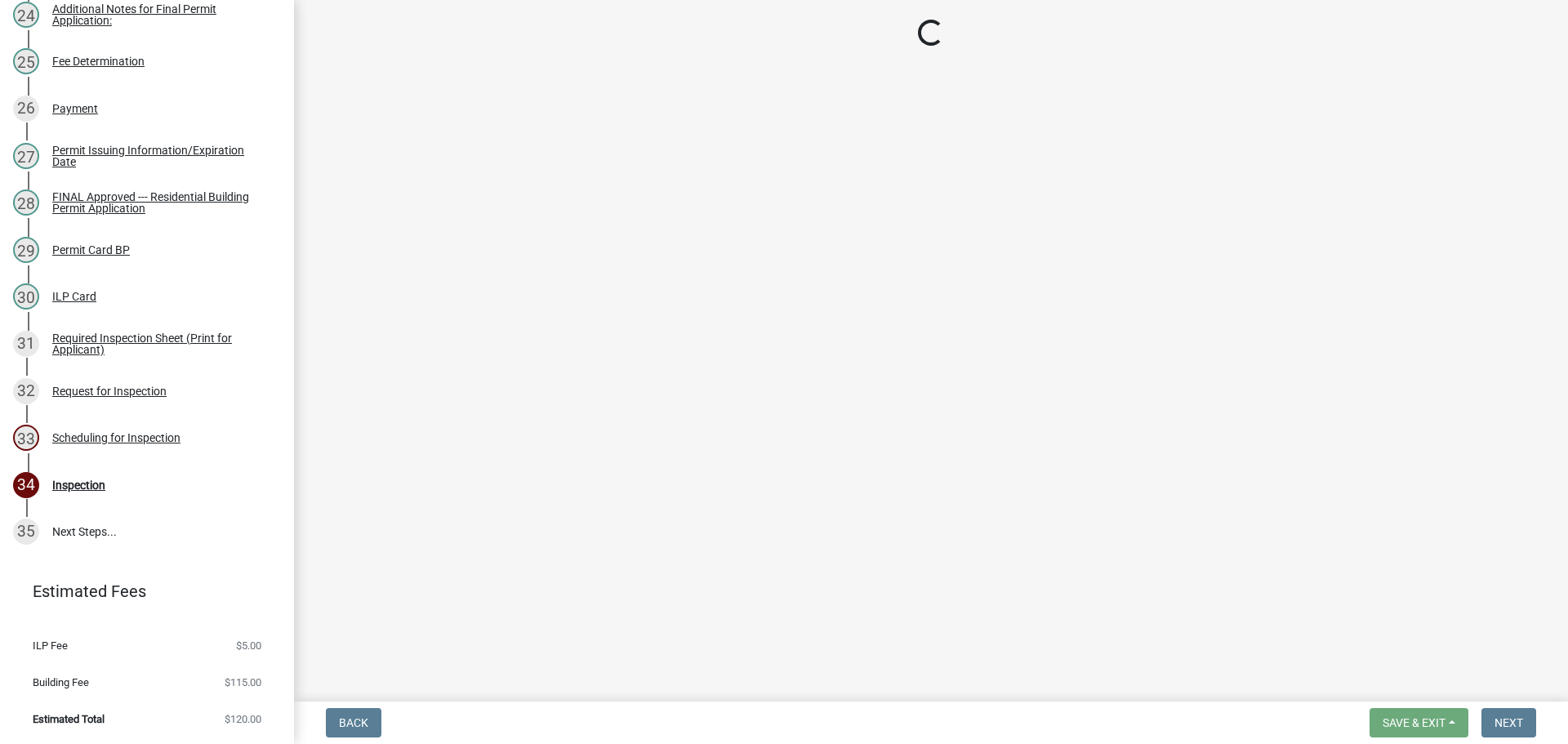
select select "25b75ae6-03c7-4280-9b34-fcf63005d5e5"
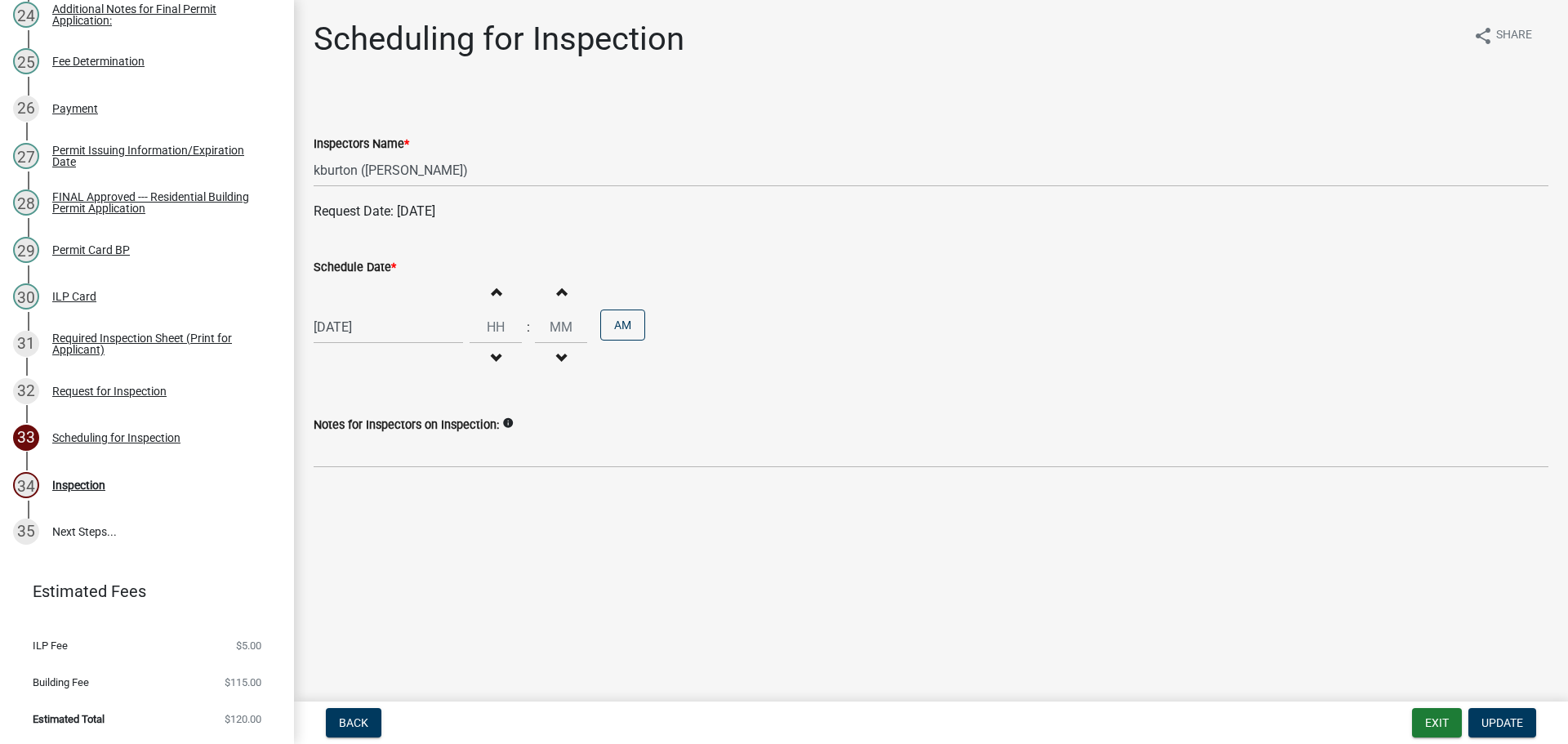
click at [373, 265] on label "Schedule Date *" at bounding box center [354, 267] width 82 height 12
click at [373, 310] on input "[DATE]" at bounding box center [388, 327] width 150 height 34
select select "9"
select select "2025"
click at [437, 408] on div "5" at bounding box center [434, 414] width 26 height 26
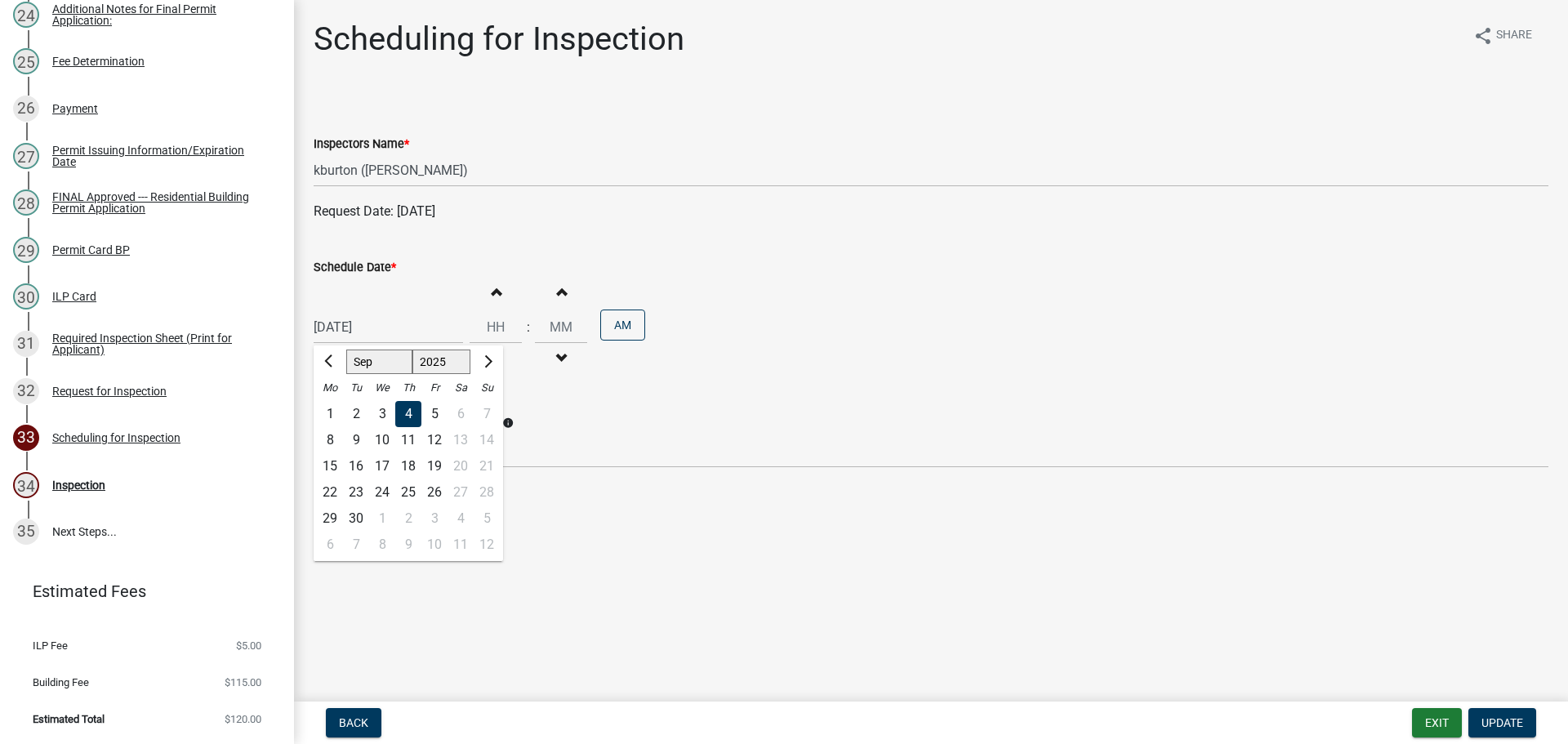
type input "[DATE]"
click at [1517, 713] on button "Update" at bounding box center [1502, 722] width 68 height 29
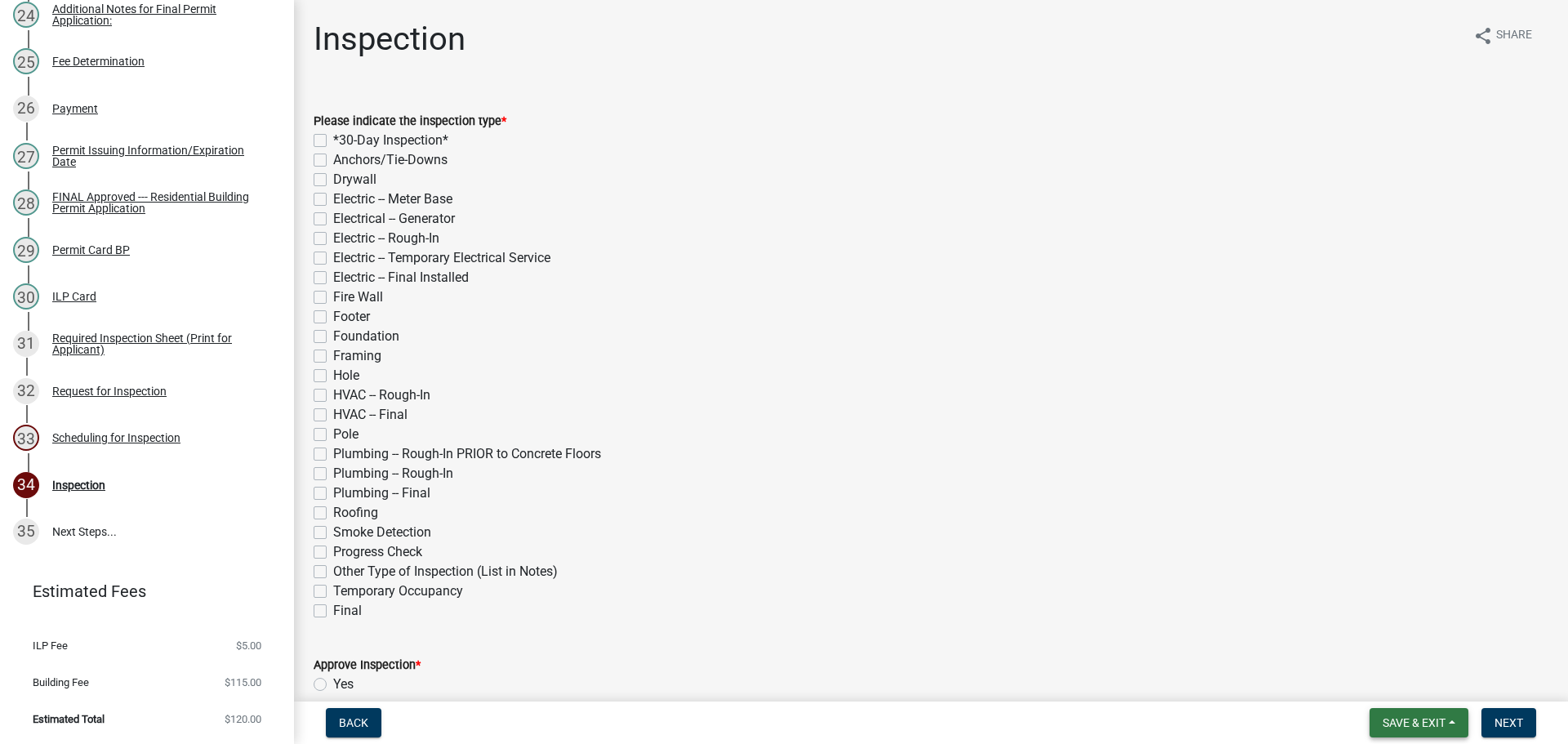
click at [1434, 716] on span "Save & Exit" at bounding box center [1414, 722] width 63 height 13
click at [1414, 676] on button "Save & Exit" at bounding box center [1403, 679] width 131 height 39
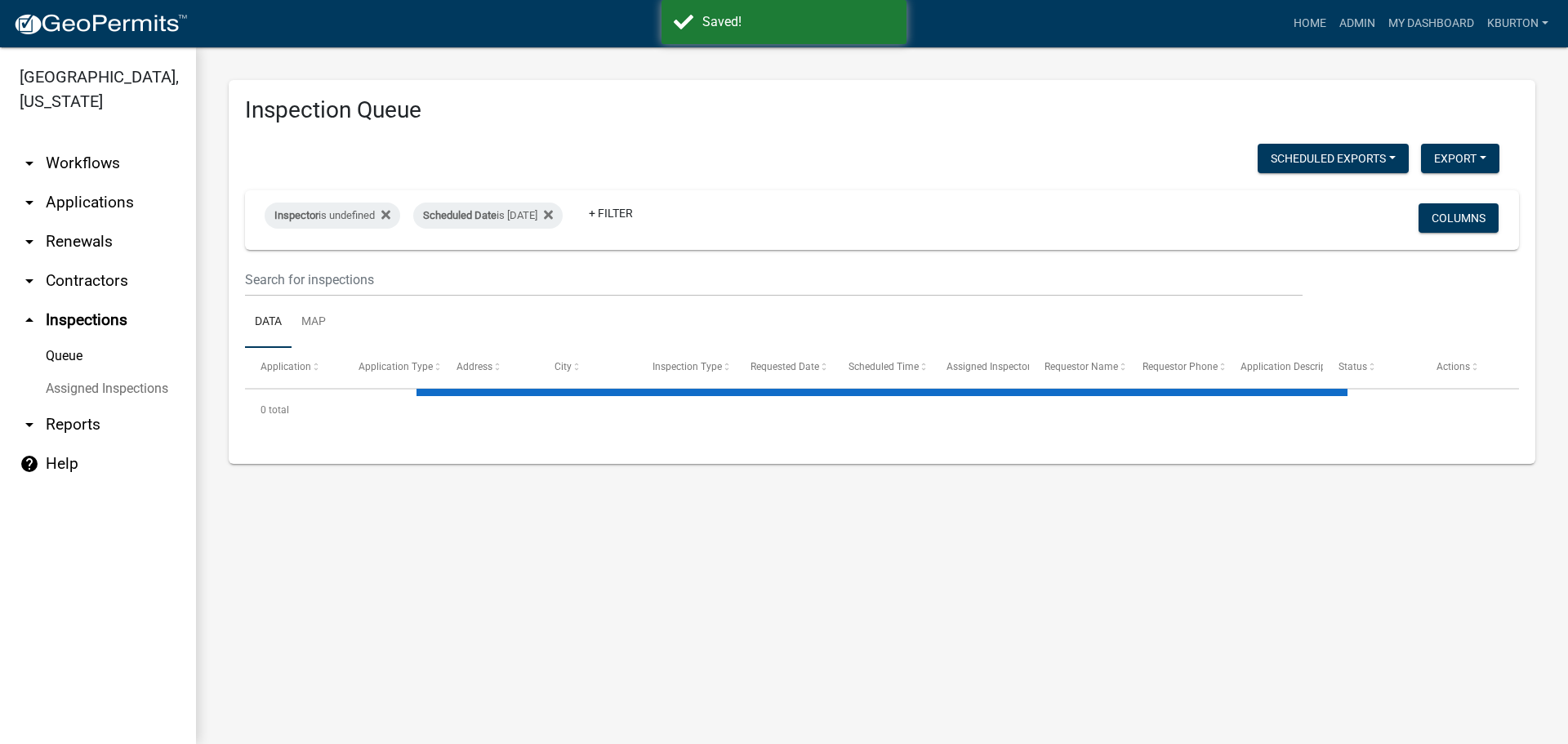
select select "1: 25"
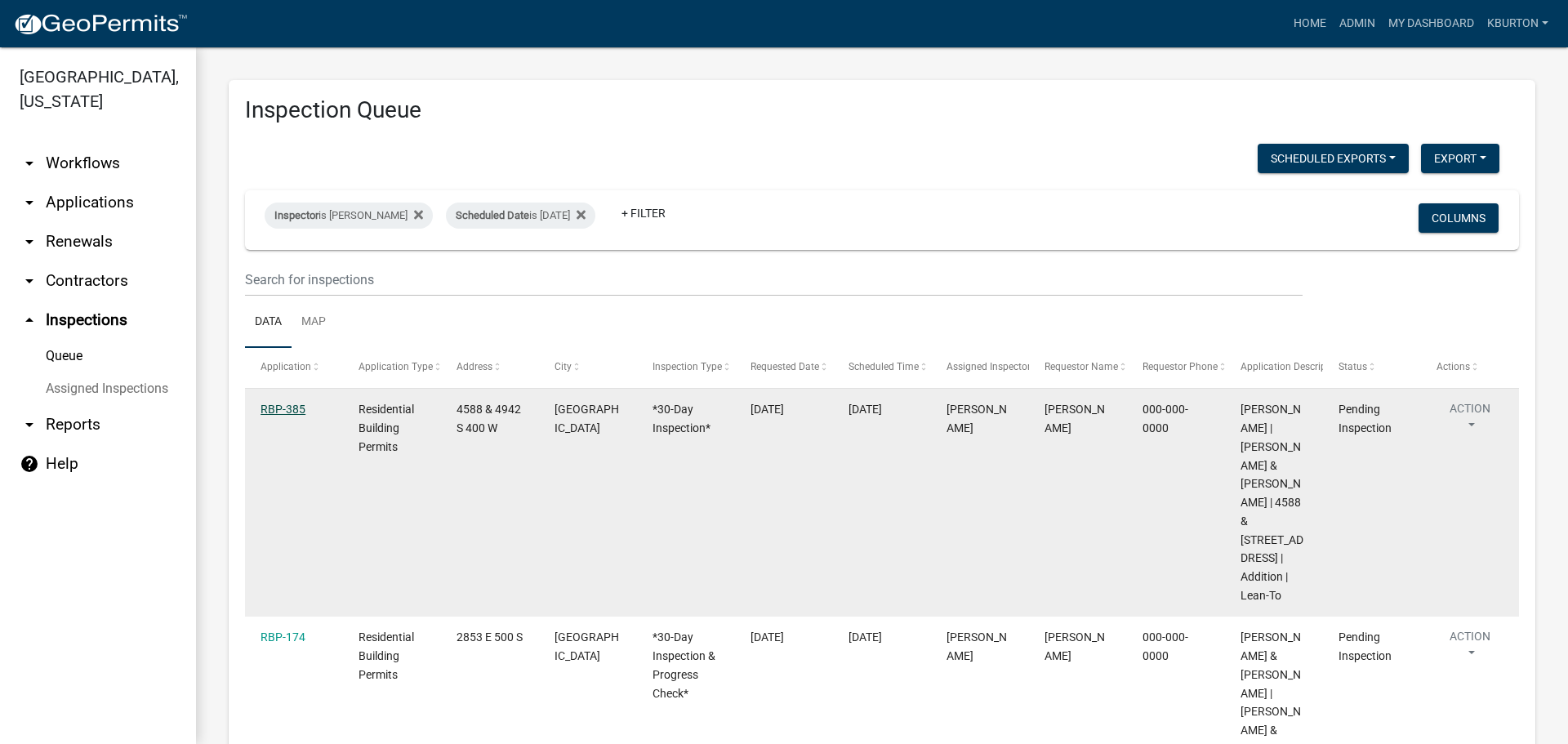
click at [274, 405] on link "RBP-385" at bounding box center [282, 409] width 45 height 13
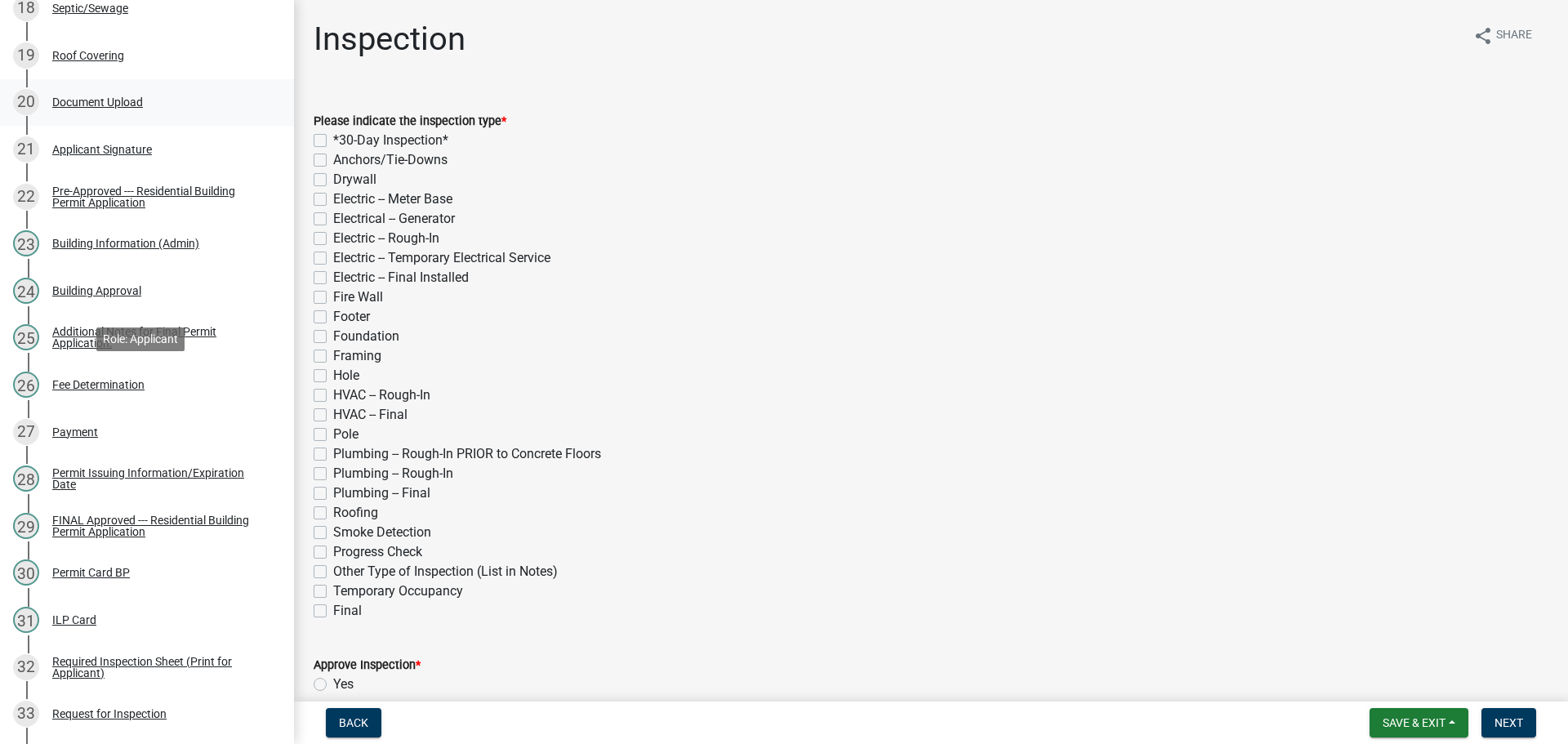
scroll to position [1388, 0]
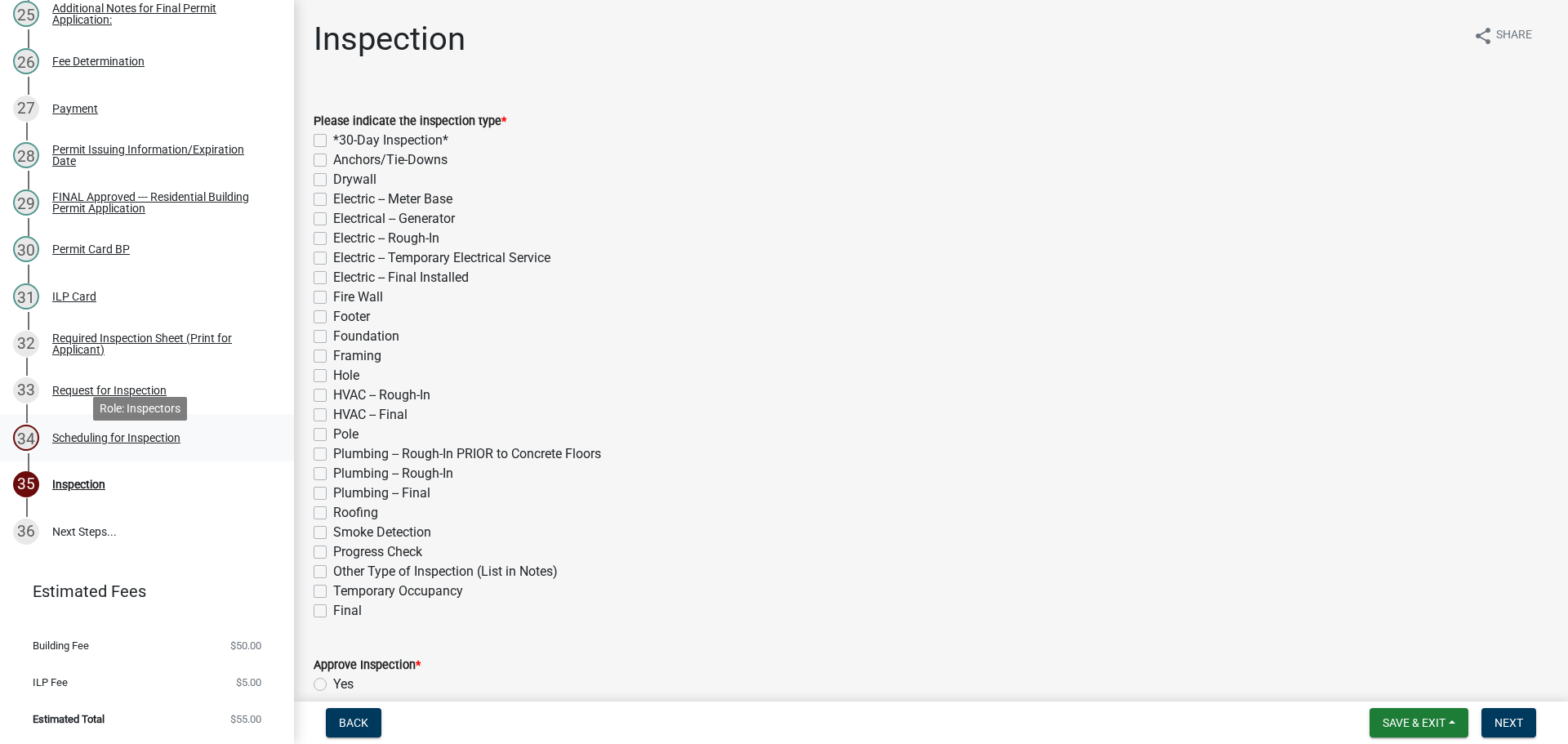
click at [144, 444] on div "Scheduling for Inspection" at bounding box center [116, 437] width 128 height 12
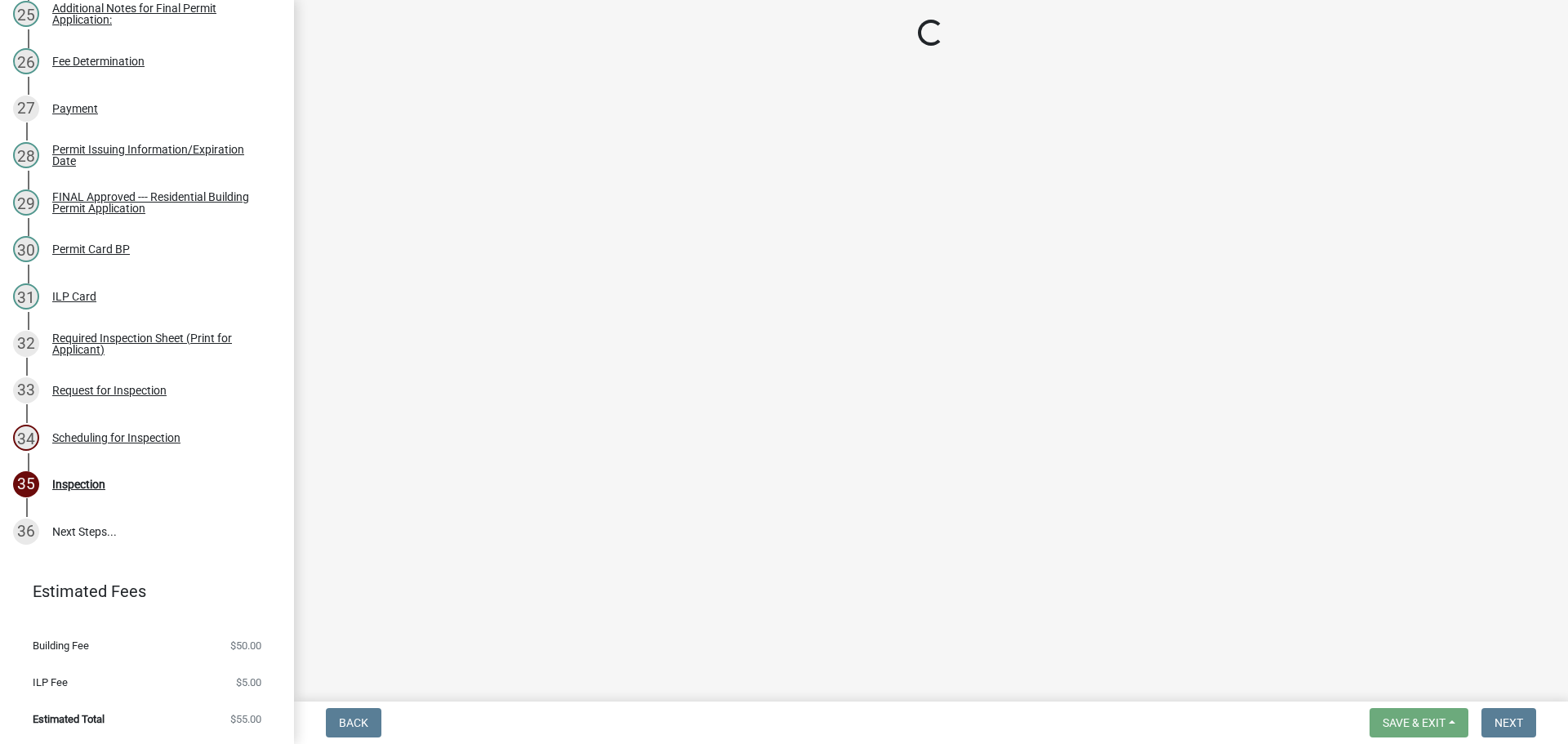
select select "25b75ae6-03c7-4280-9b34-fcf63005d5e5"
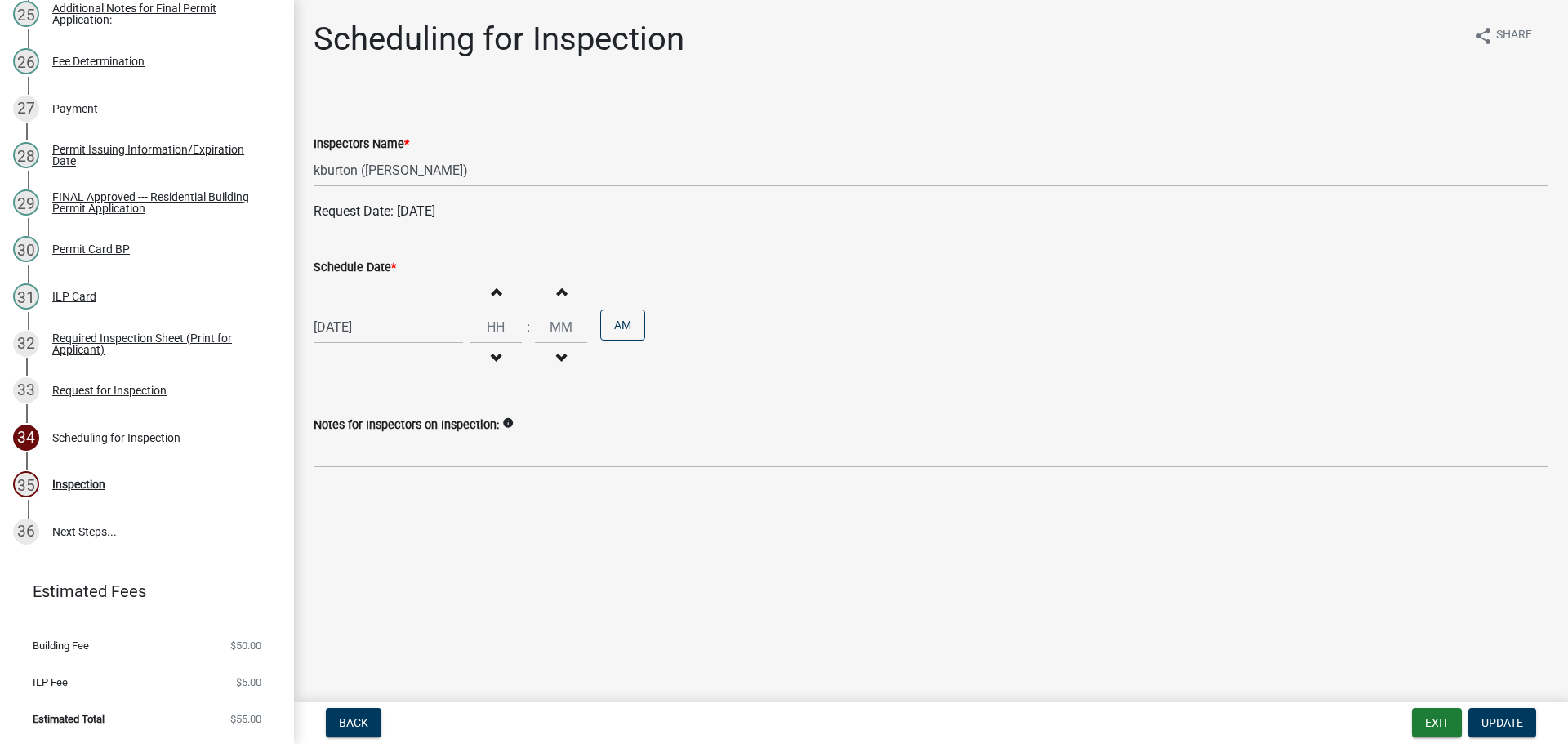
click at [360, 267] on label "Schedule Date *" at bounding box center [354, 267] width 82 height 12
click at [360, 310] on input "[DATE]" at bounding box center [388, 327] width 150 height 34
select select "9"
select select "2025"
click at [437, 411] on div "5" at bounding box center [434, 414] width 26 height 26
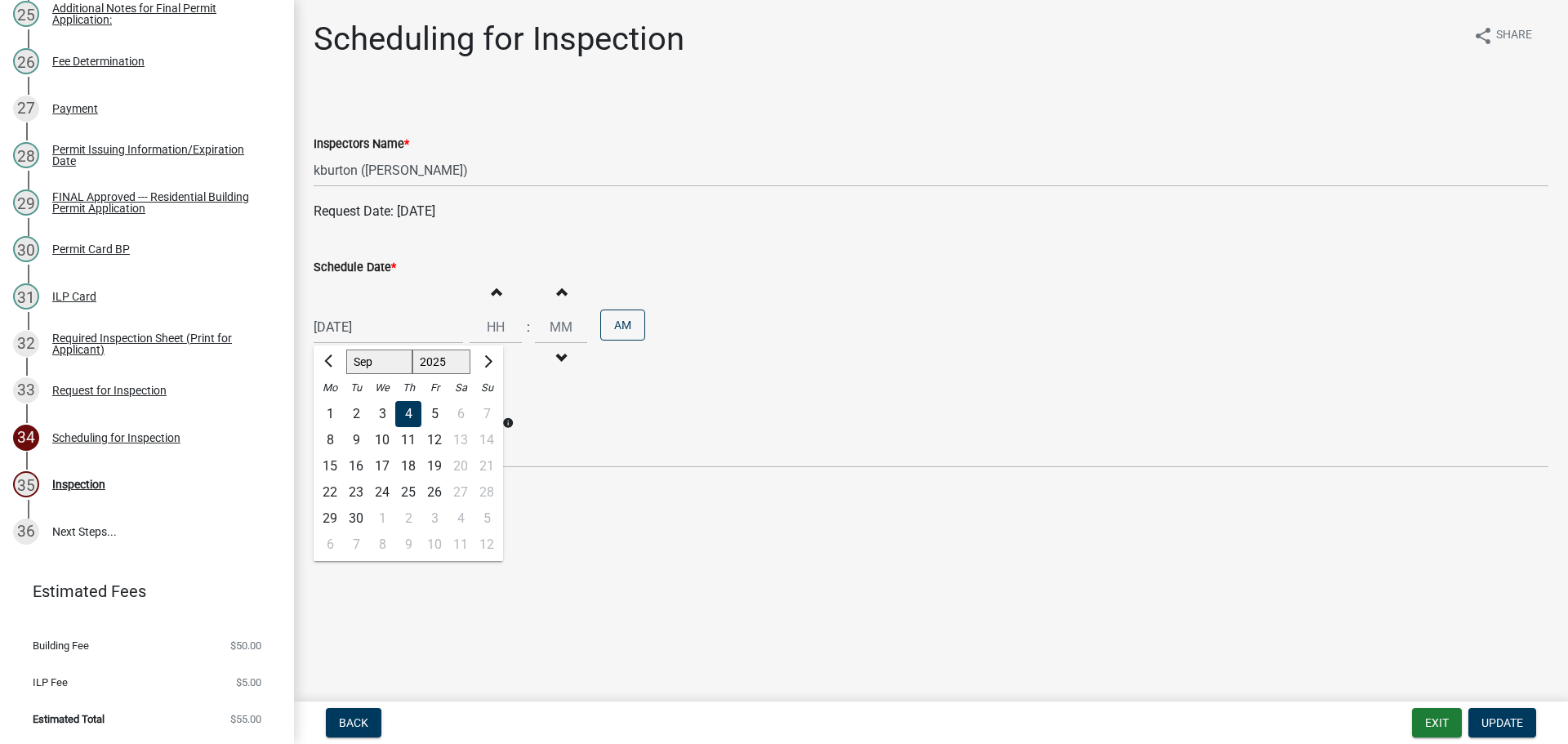
type input "[DATE]"
click at [1494, 720] on span "Update" at bounding box center [1502, 722] width 42 height 13
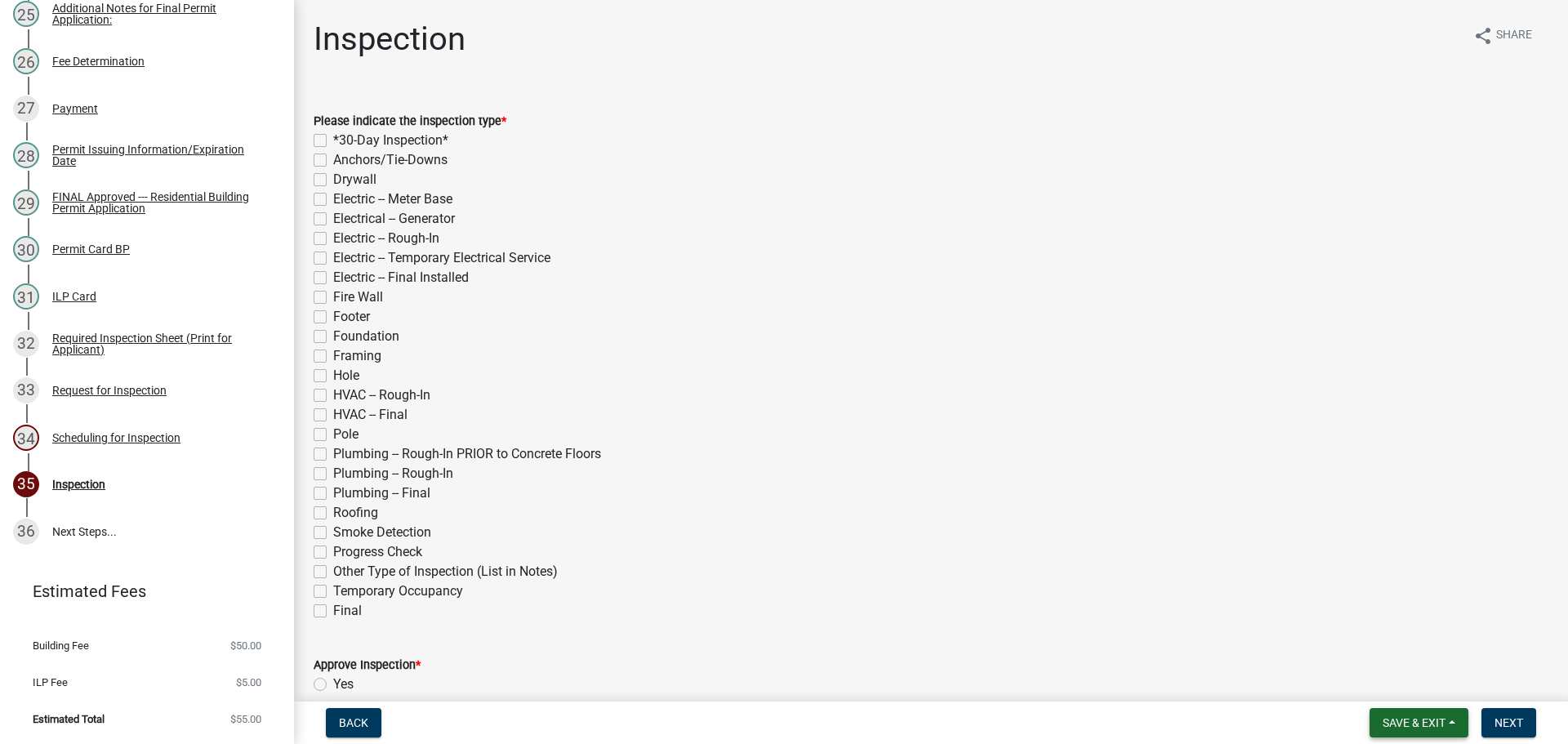
click at [1432, 724] on span "Save & Exit" at bounding box center [1414, 722] width 63 height 13
click at [1431, 692] on button "Save & Exit" at bounding box center [1403, 679] width 131 height 39
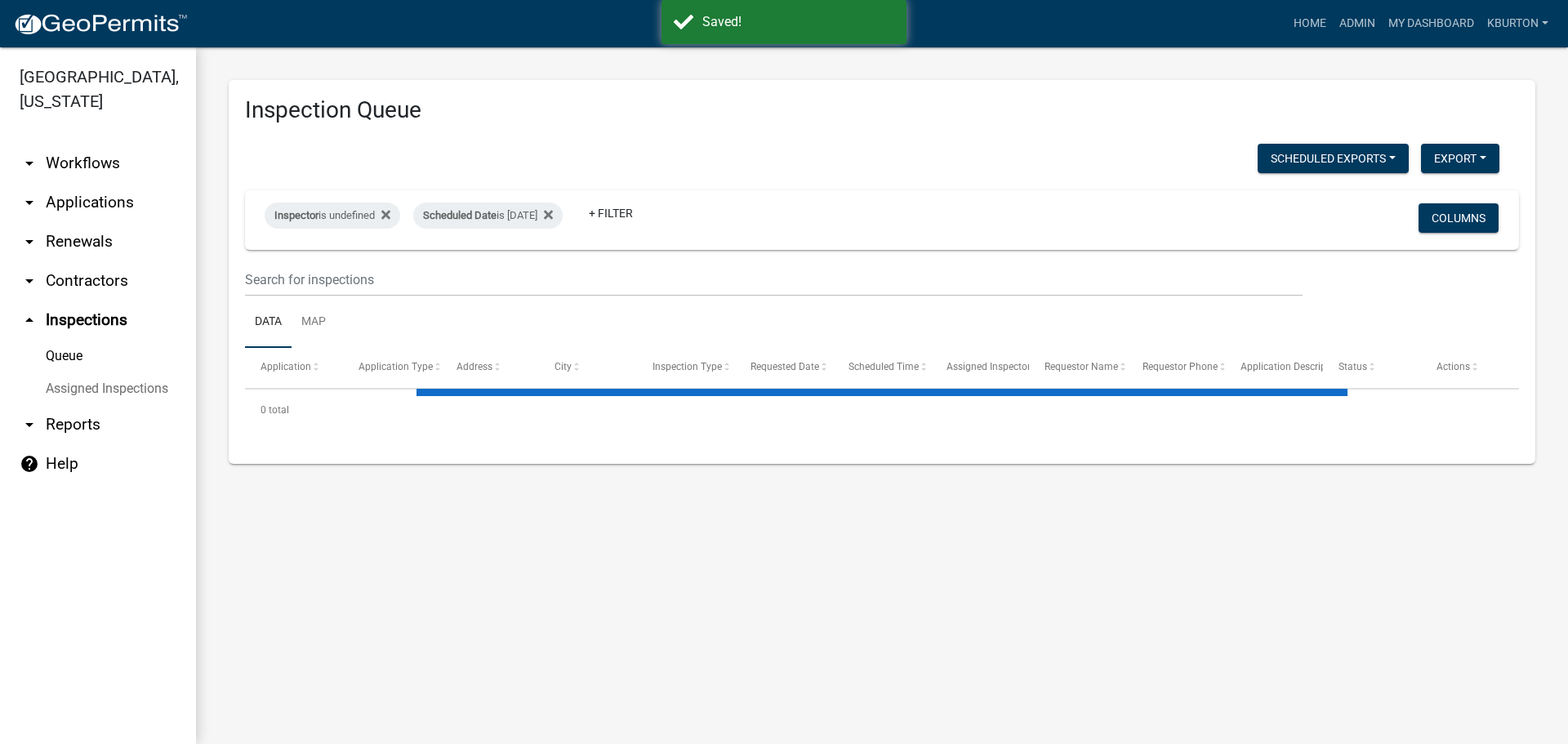
select select "1: 25"
